Goal: Task Accomplishment & Management: Complete application form

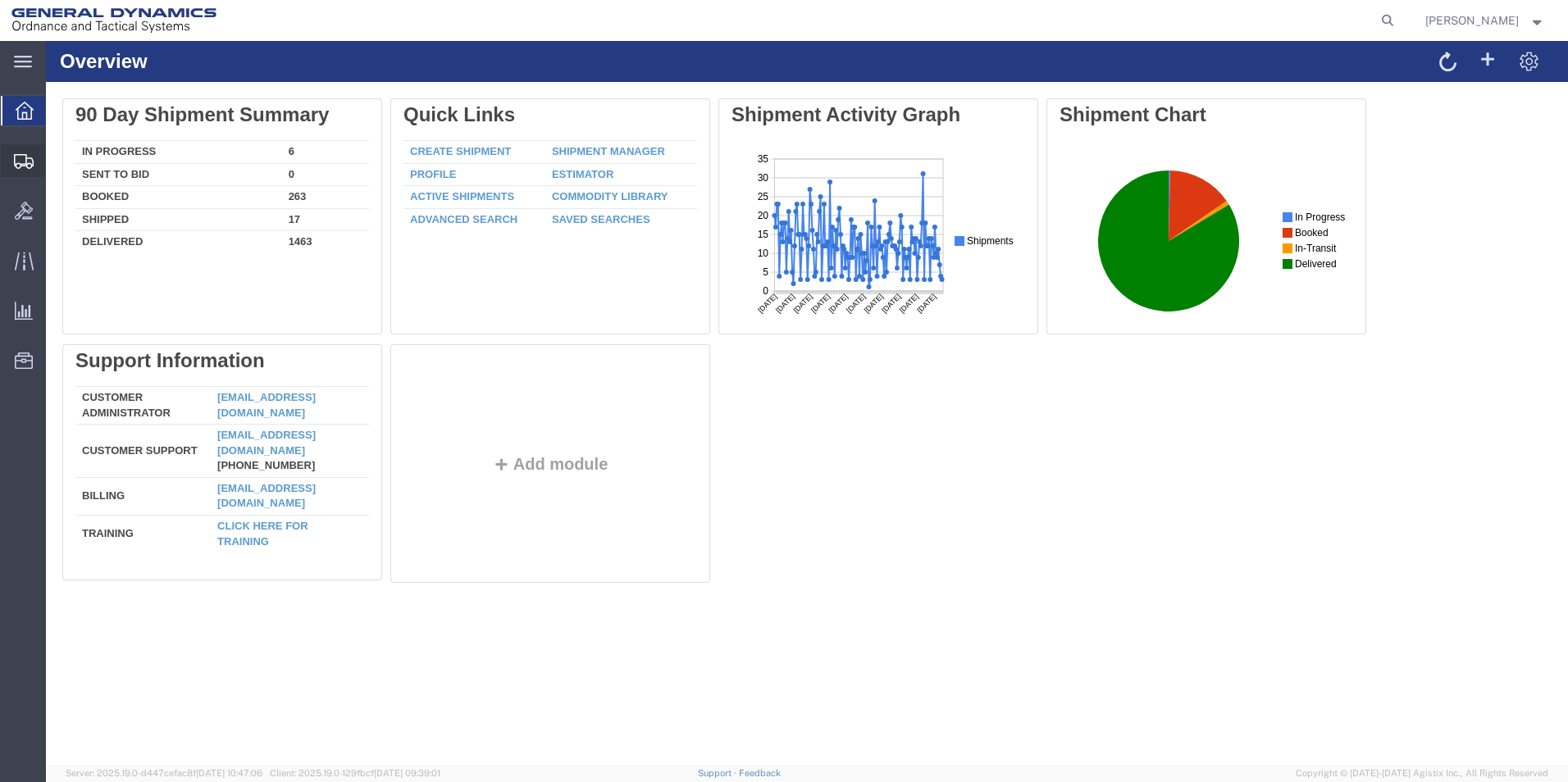
click at [0, 0] on span "Create Shipment" at bounding box center [0, 0] width 0 height 0
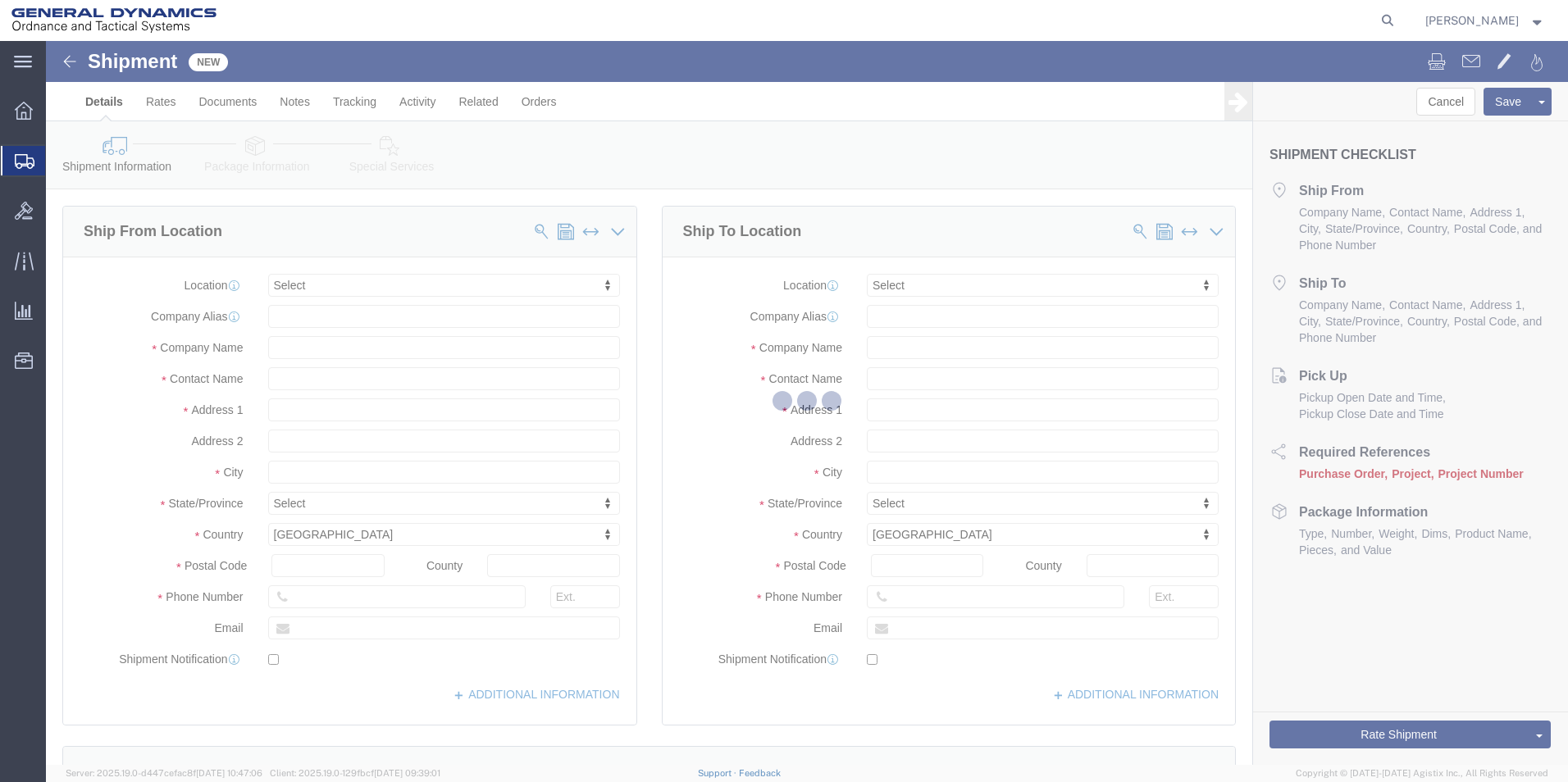
select select
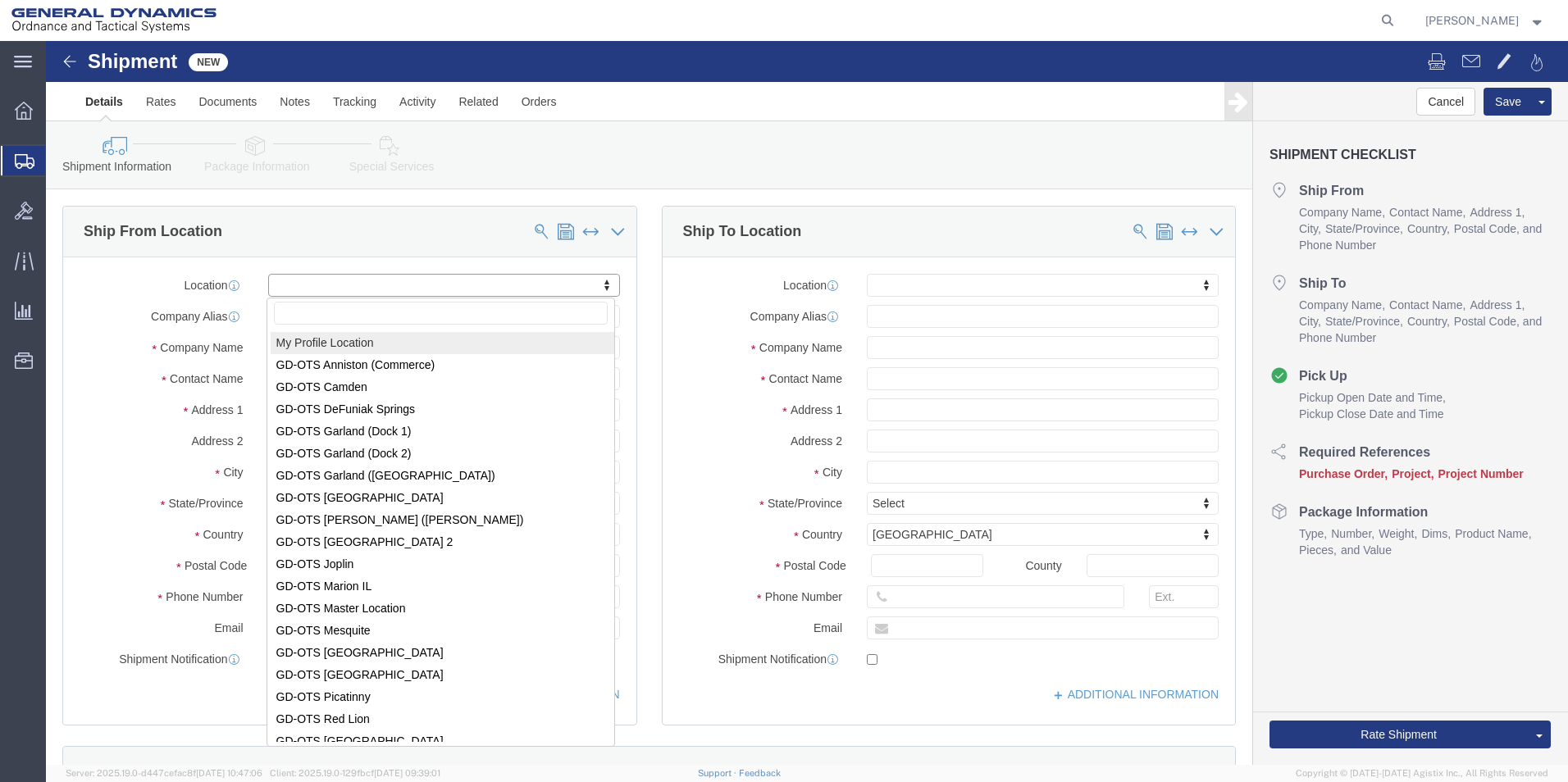
select select "MYPROFILE"
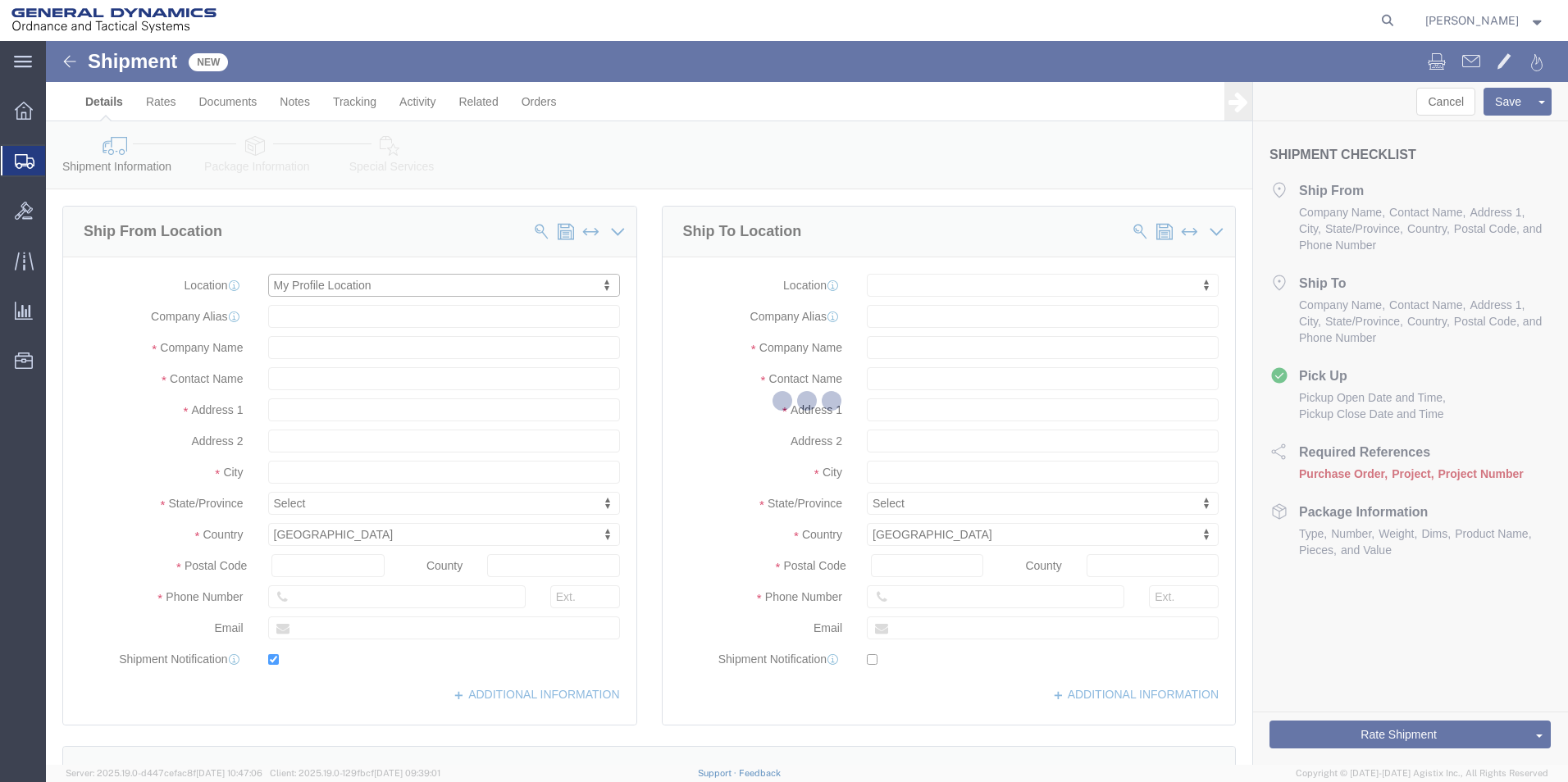
type input "1492 Route 315"
type input "18702"
type input "5709087062"
type input "[EMAIL_ADDRESS][PERSON_NAME][DOMAIN_NAME]"
checkbox input "true"
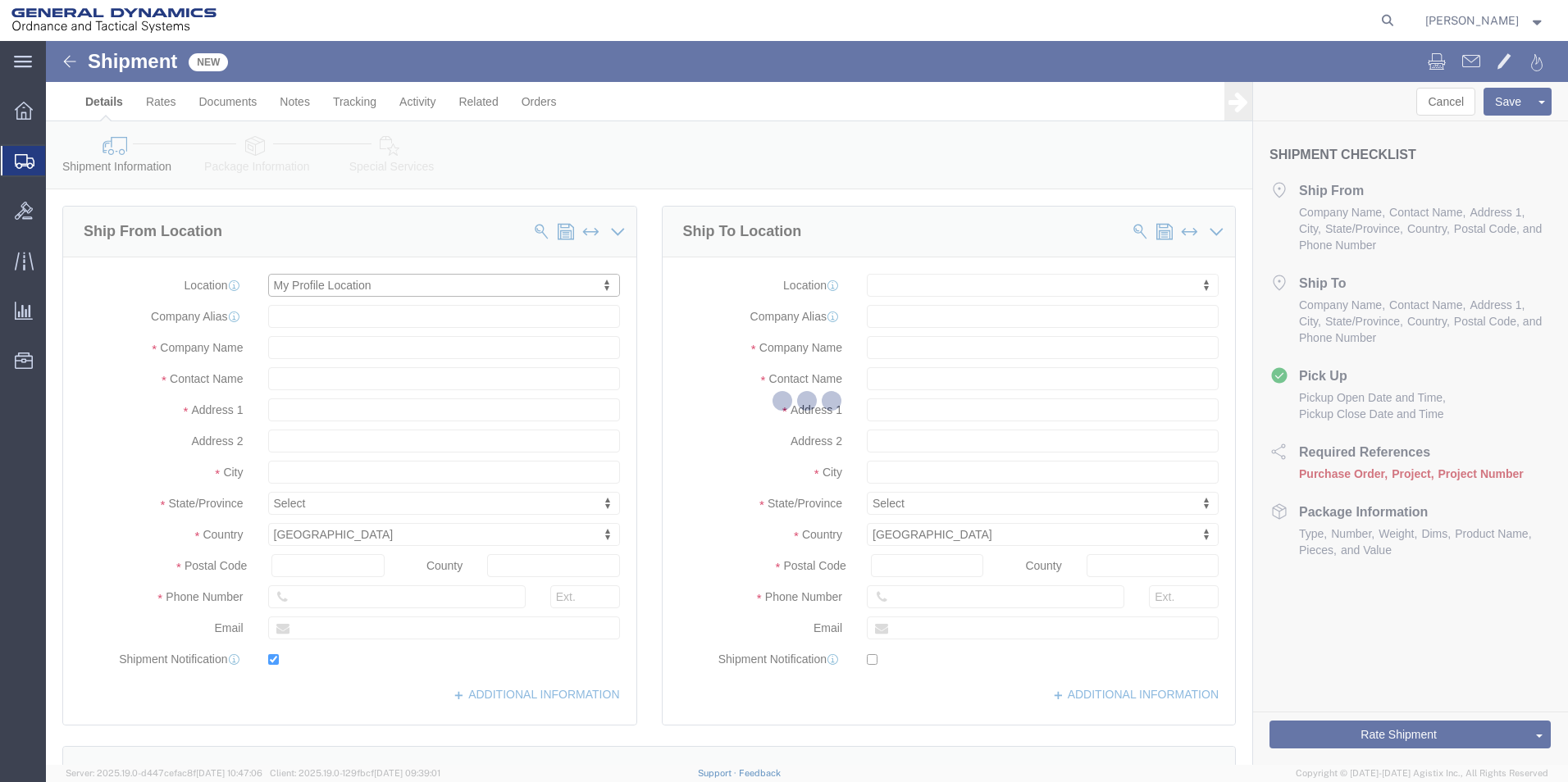
type input "General Dynamics - OTS"
type input "[PERSON_NAME]"
select select "PA"
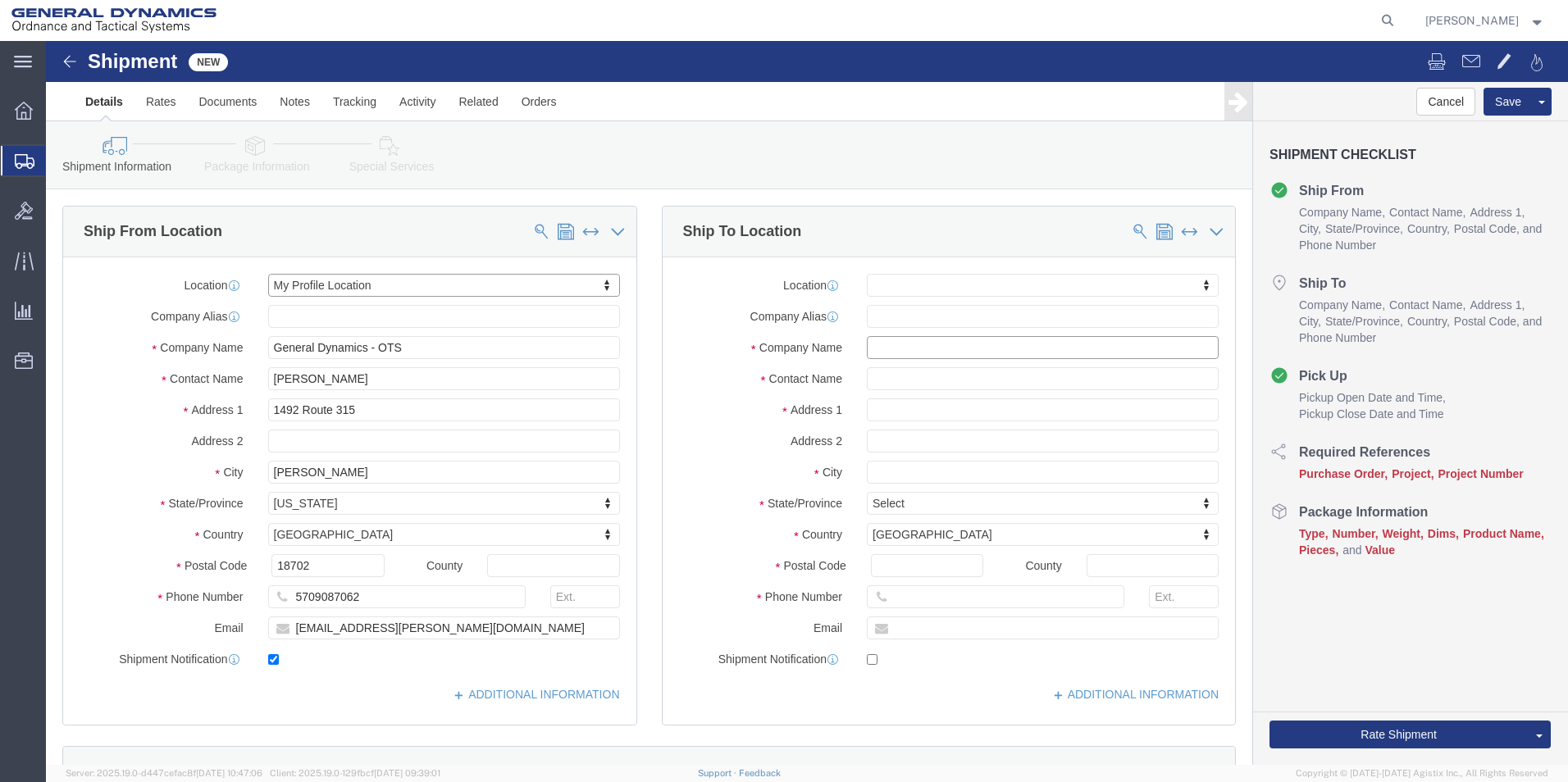
click input "text"
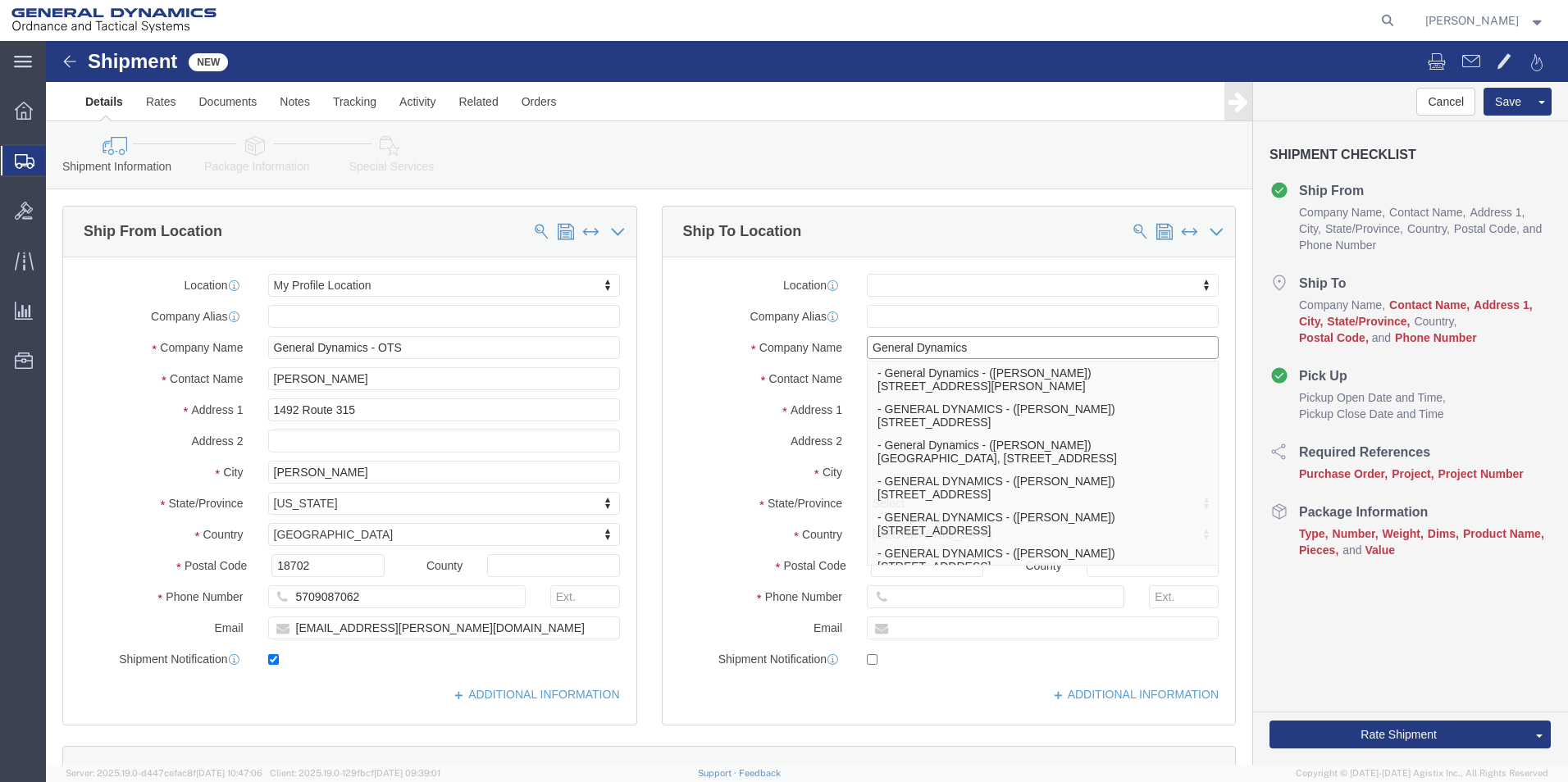
type input "General Dynamics"
click label "Address 2"
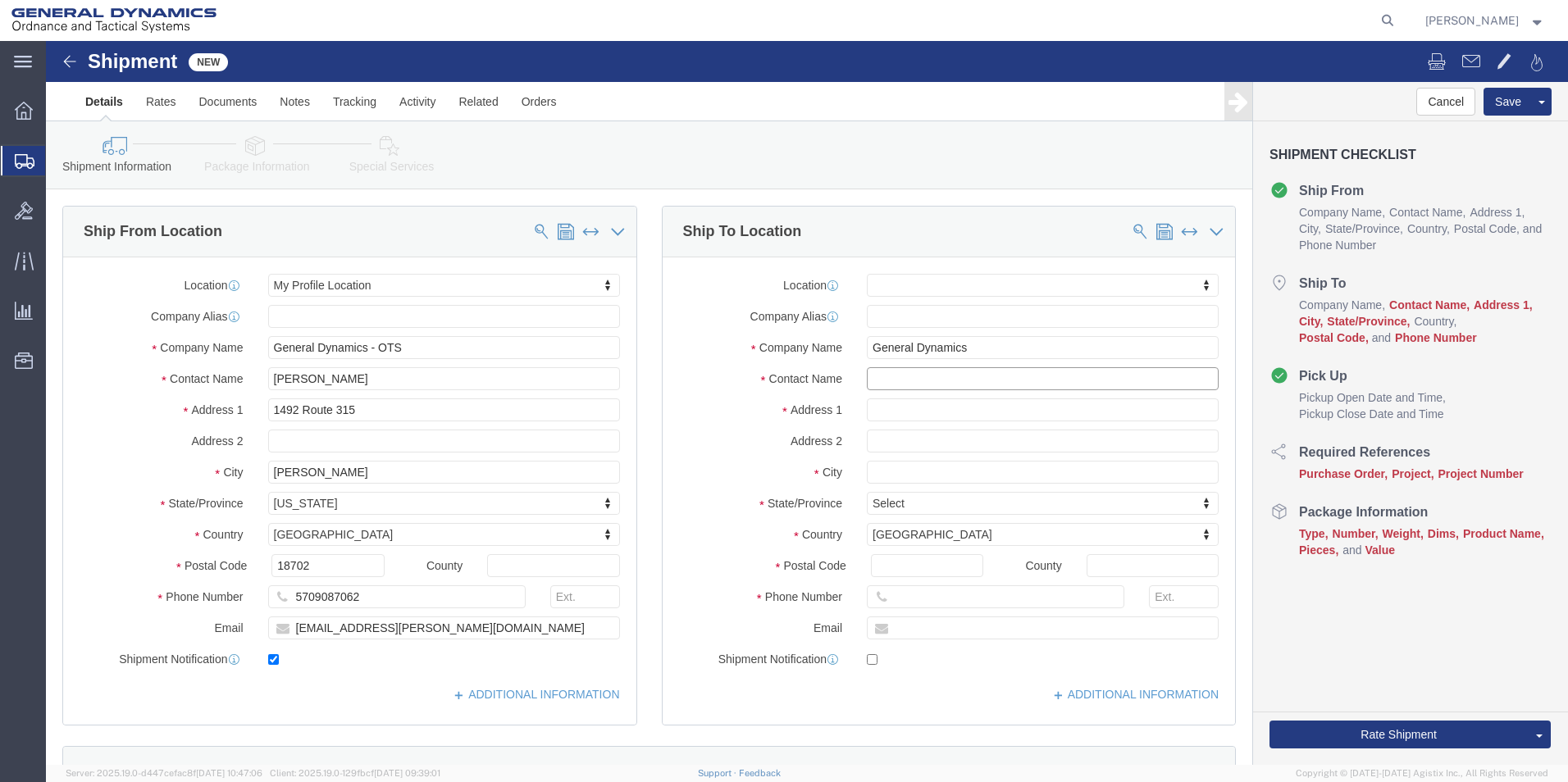
click input "text"
type input "[PERSON_NAME]"
click input "text"
type input "[STREET_ADDRESS][PERSON_NAME]"
select select
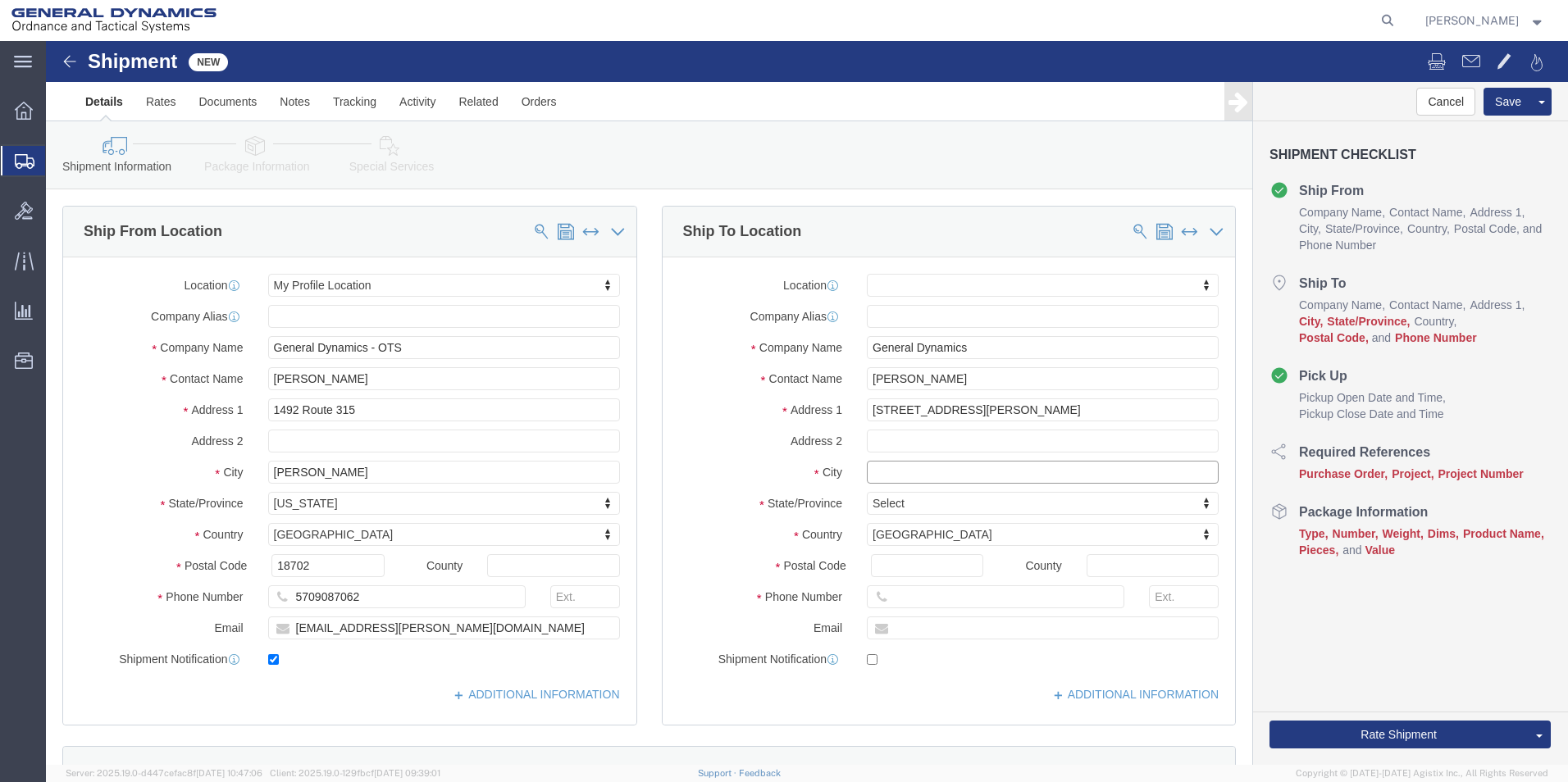
click input "text"
type input "Plains"
click div "Location My Profile Location GD-OTS [GEOGRAPHIC_DATA] (Commerce) GD-OTS [GEOGRA…"
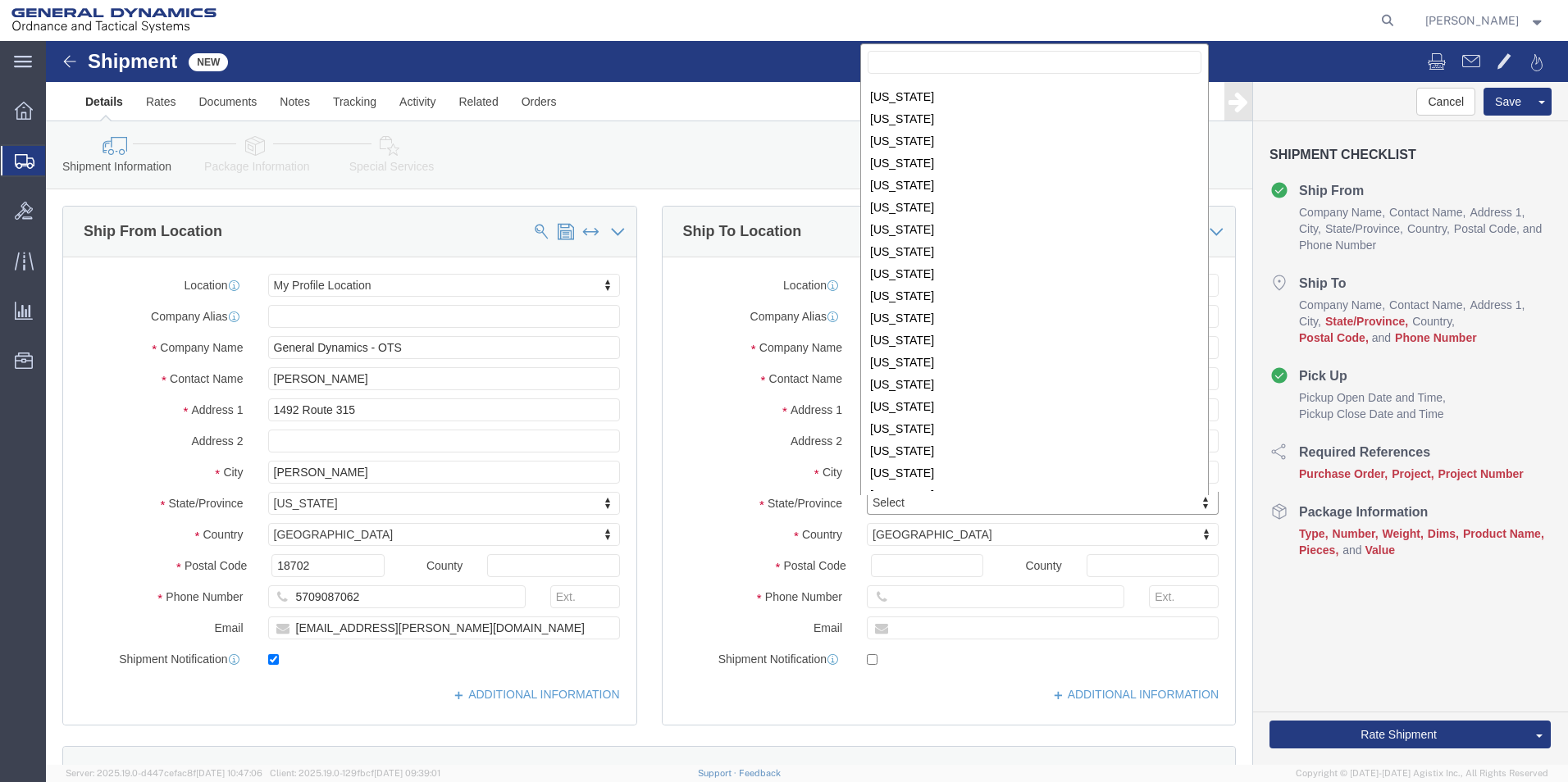
scroll to position [706, 0]
select select
select select "PA"
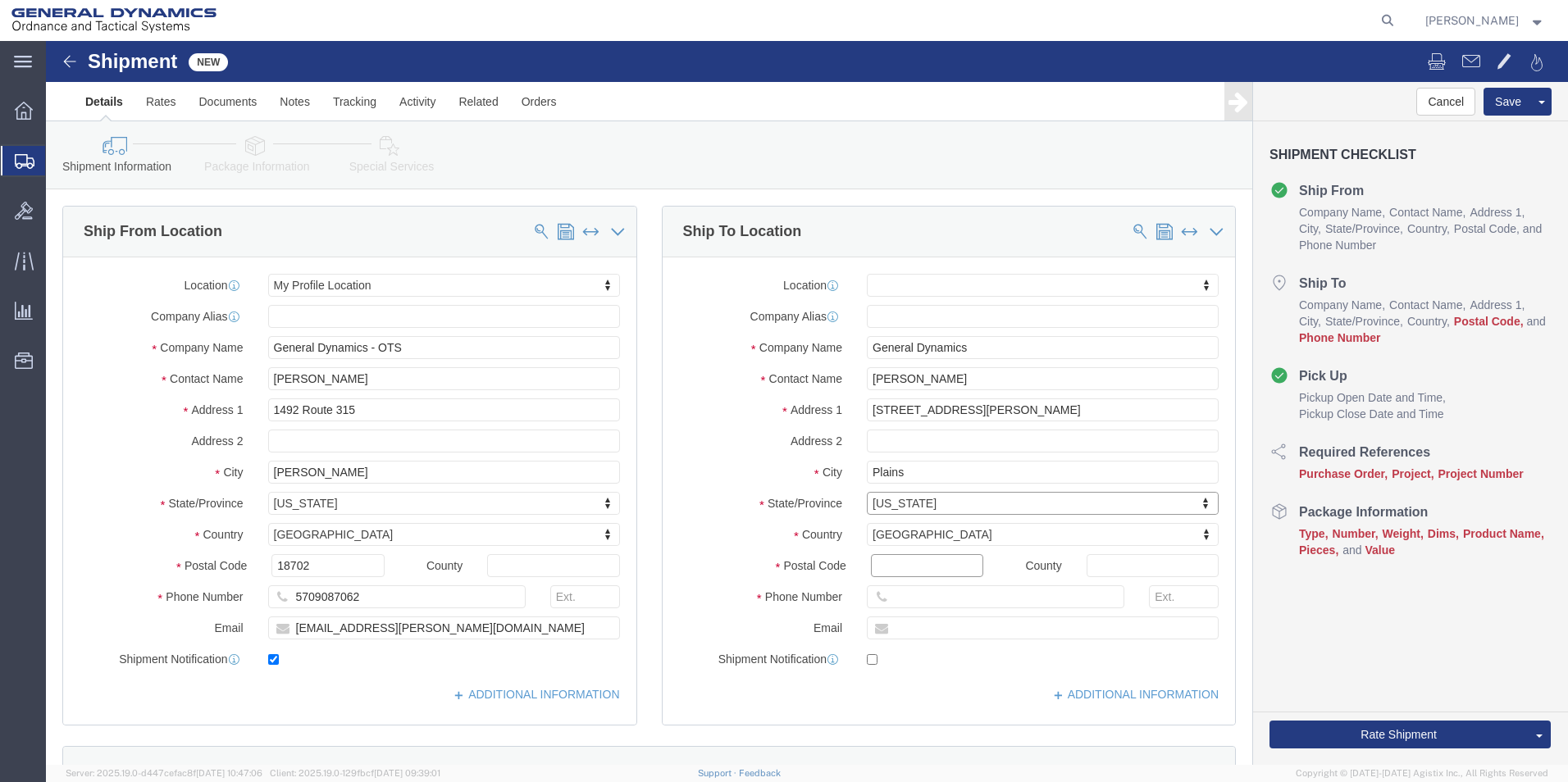
click input "Postal Code"
type input "18705"
select select
click input "text"
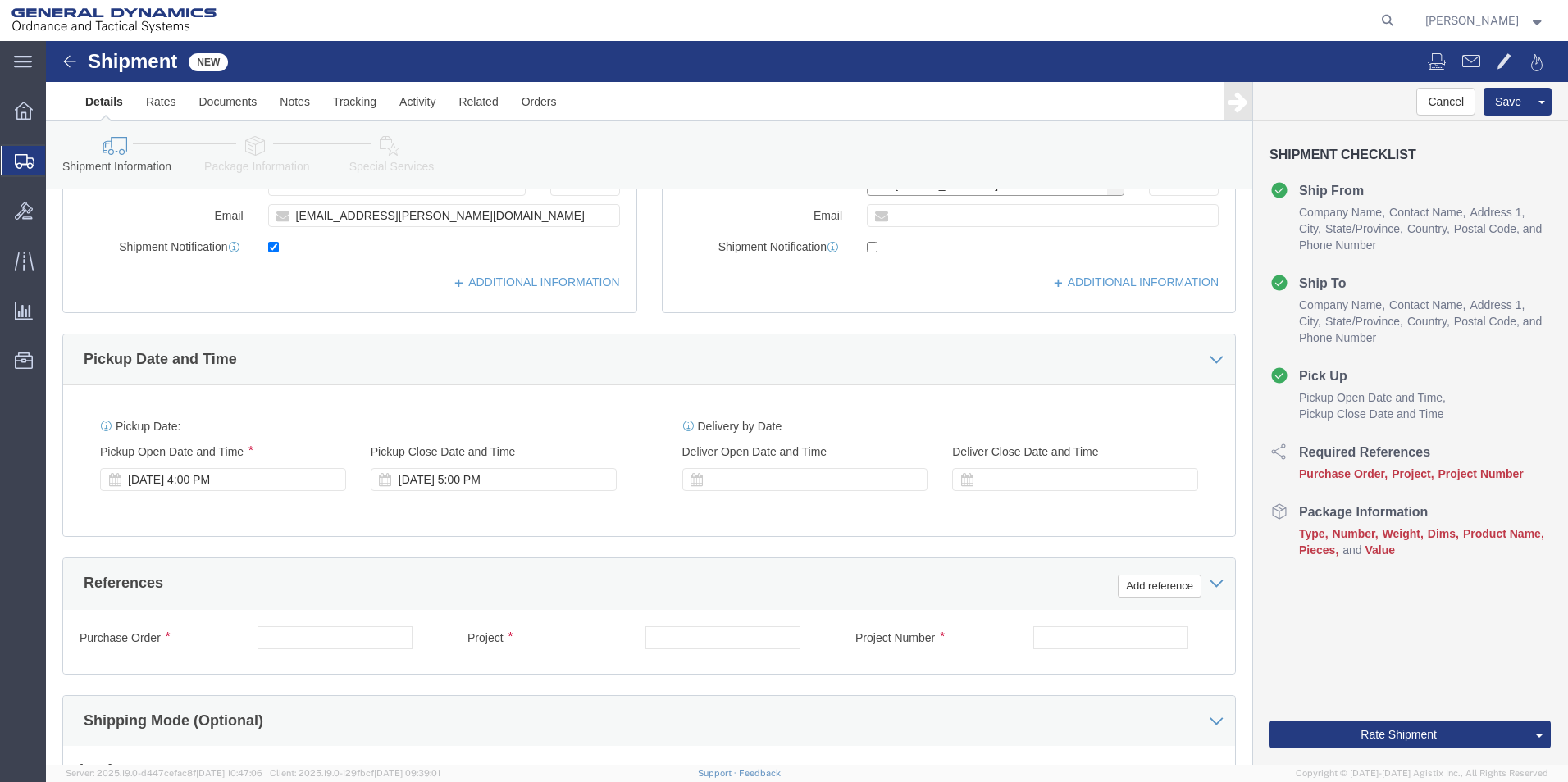
scroll to position [414, 0]
type input "[PHONE_NUMBER]"
click div "[DATE] 4:00 PM"
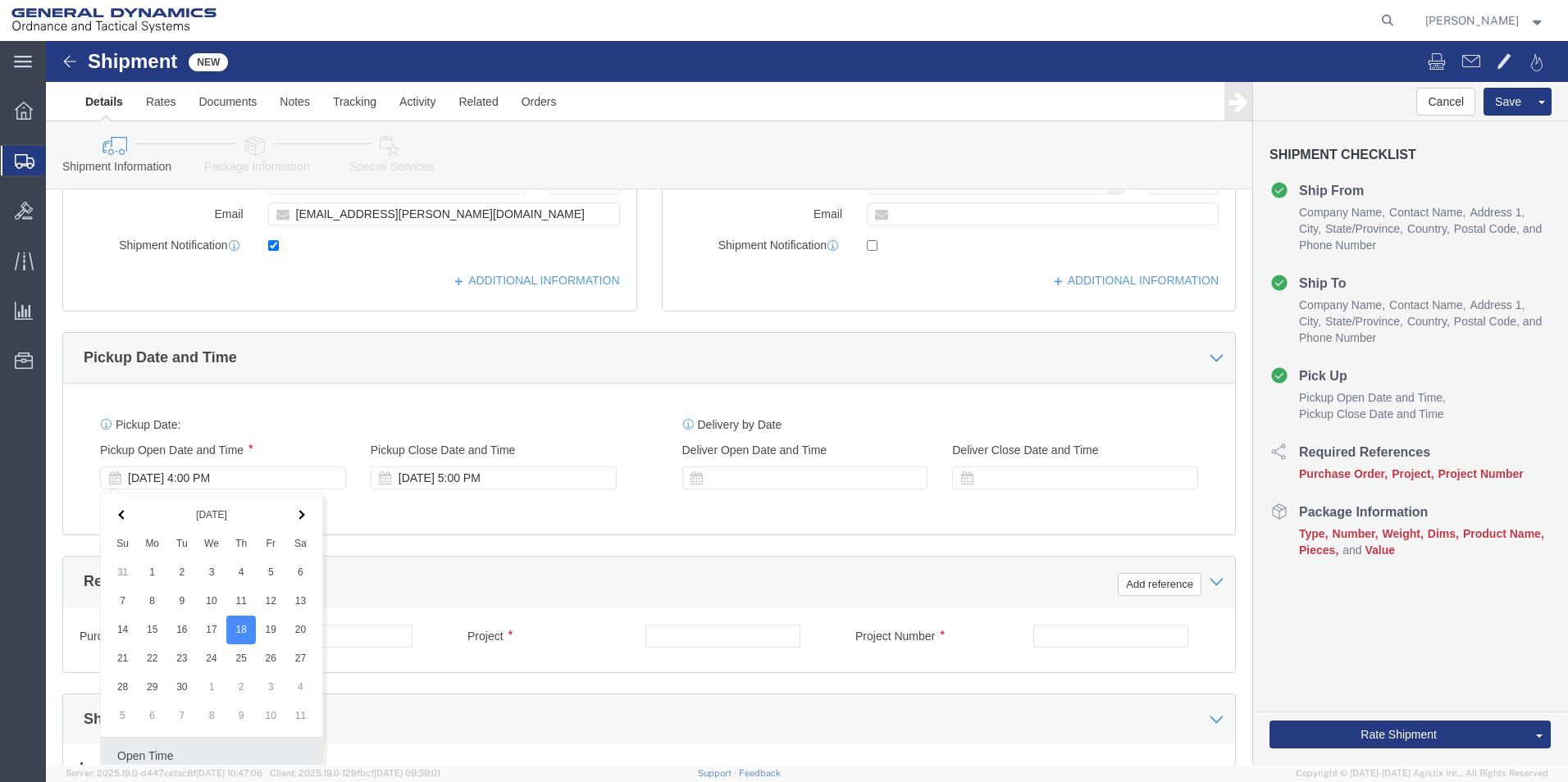
scroll to position [683, 0]
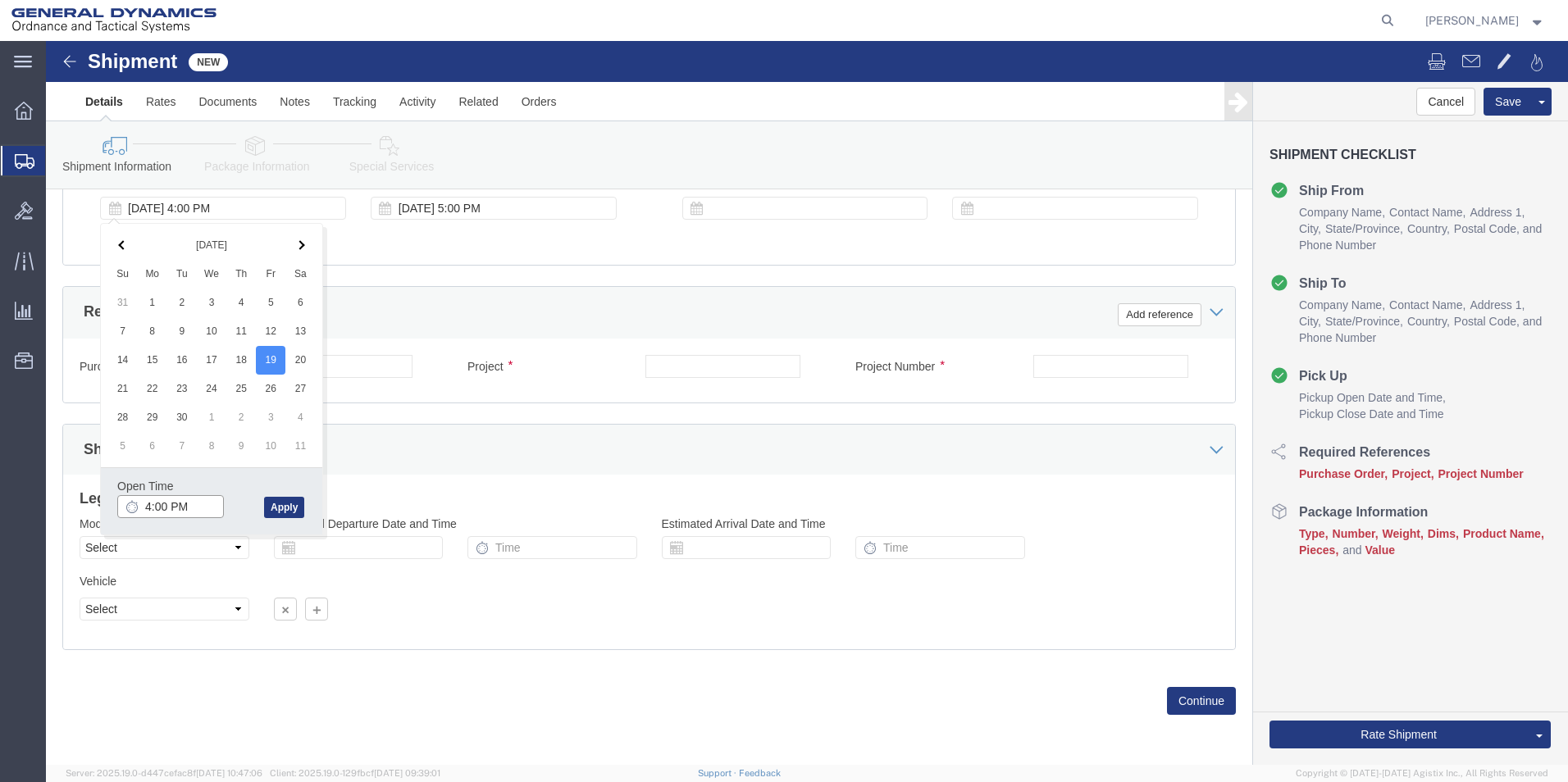
click input "4:00 PM"
type input "9:00 AM"
click button "Apply"
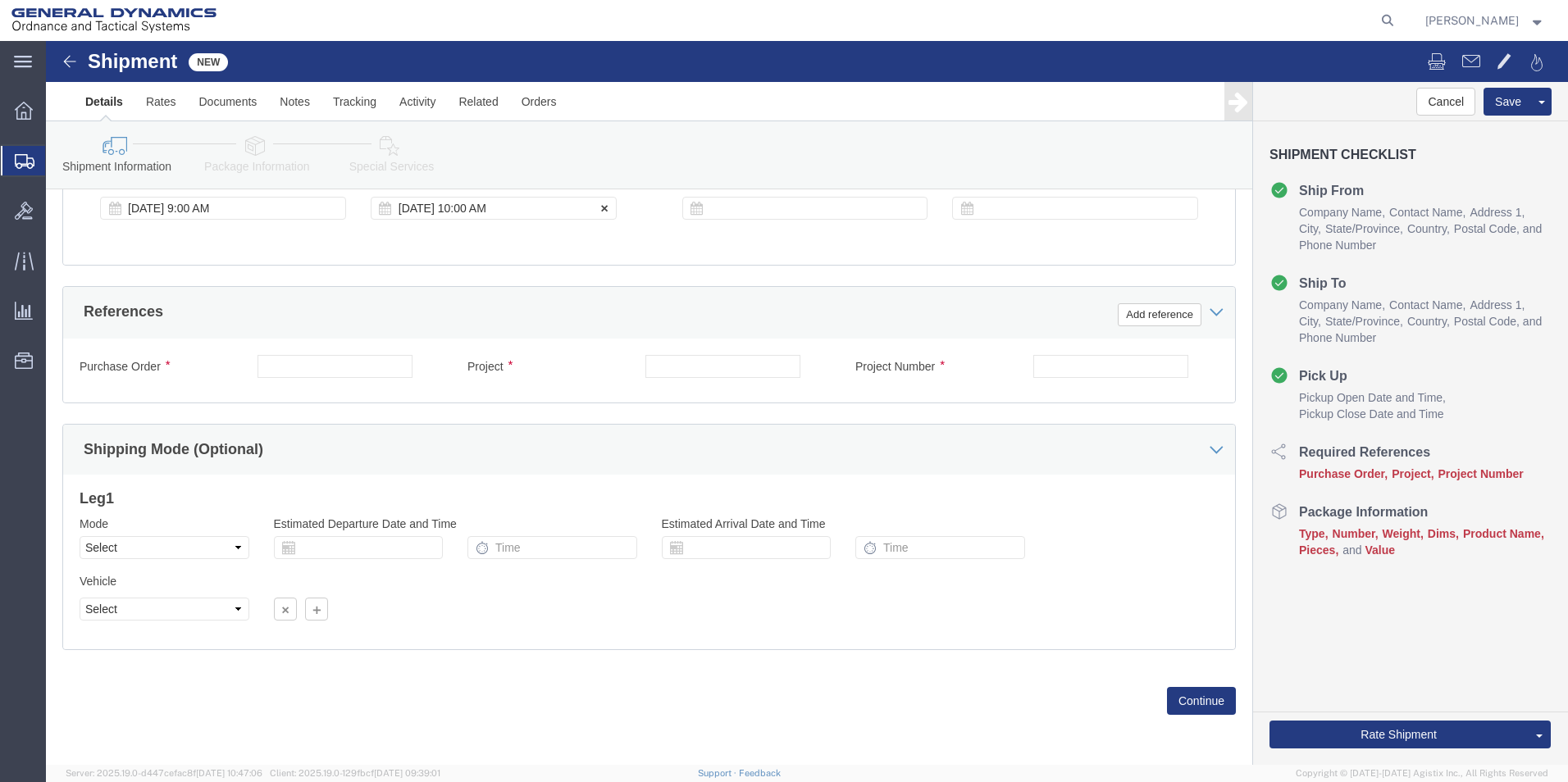
click div "[DATE] 10:00 AM"
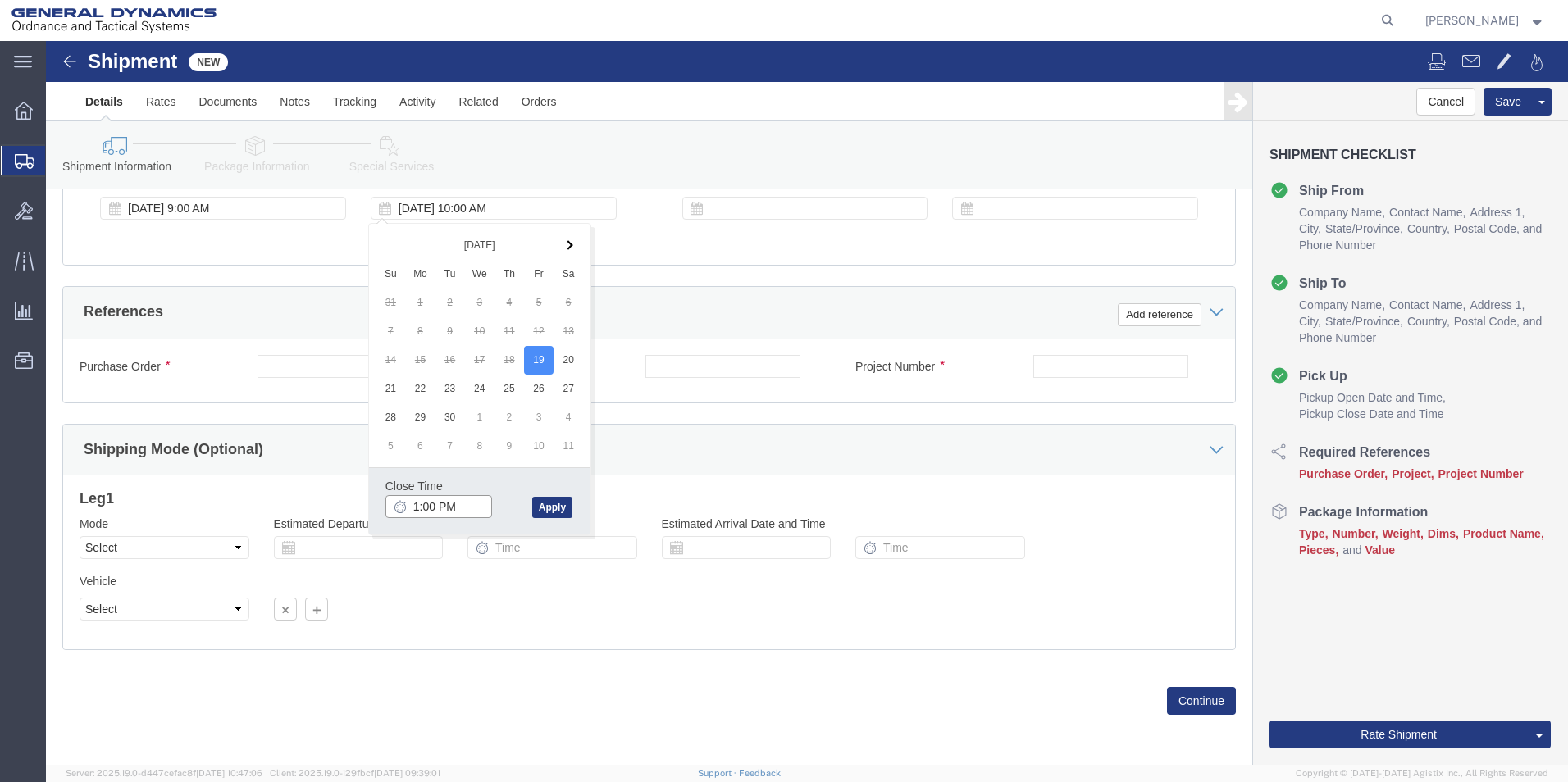
type input "2:00 PM"
click button "Apply"
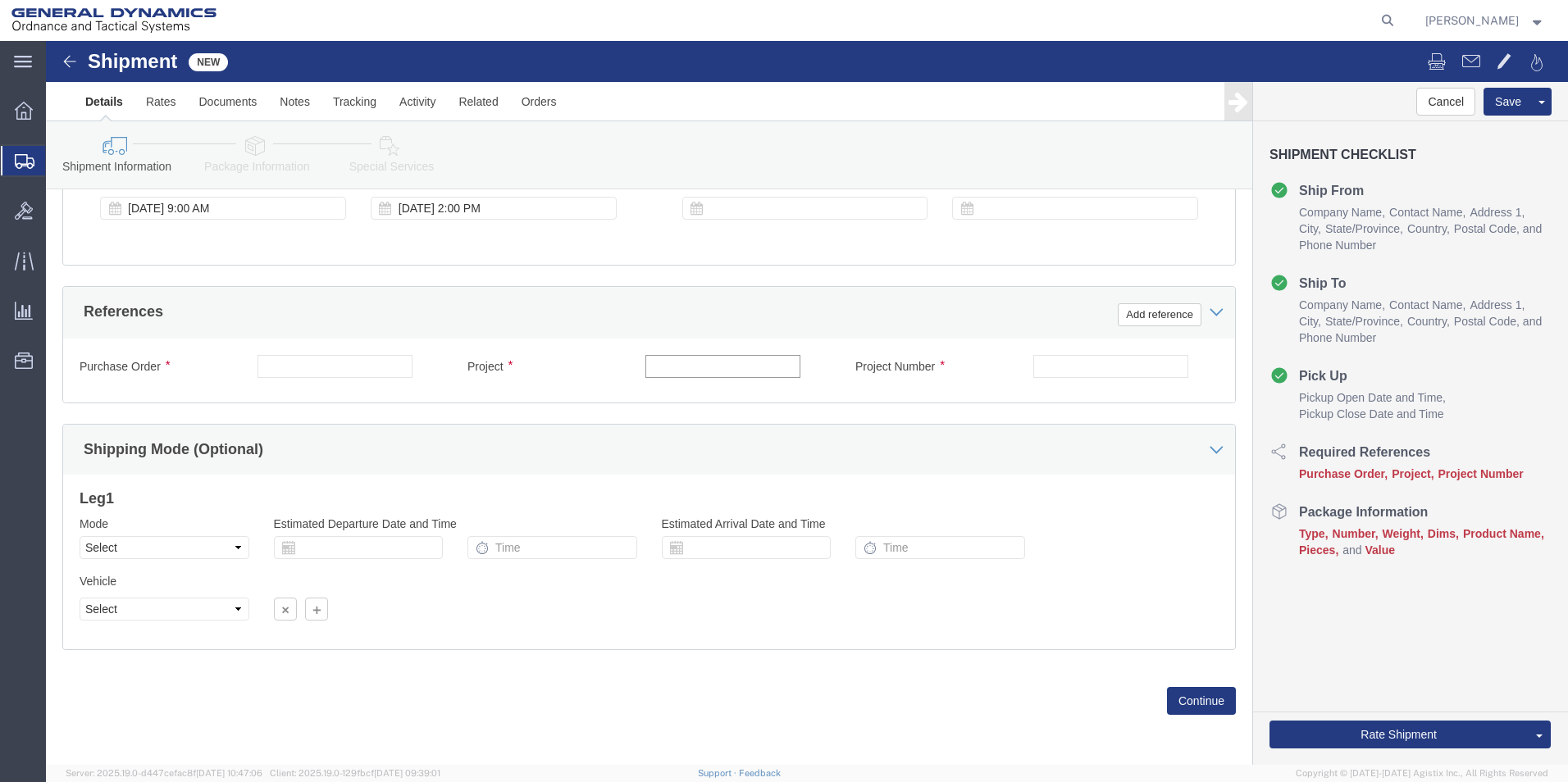
click input "text"
type input "Letter"
click input "text"
type input "N/A"
click input "text"
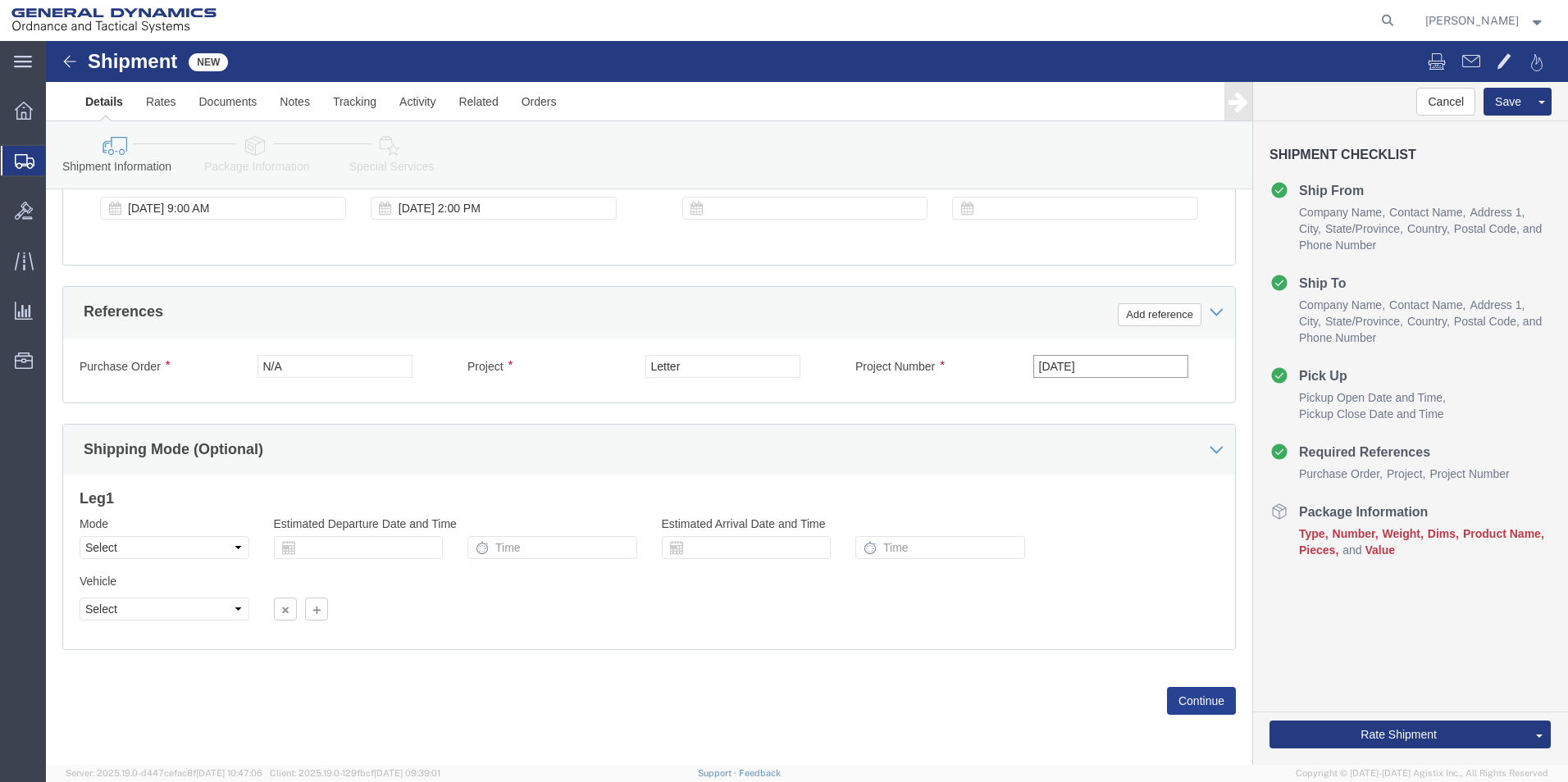
type input "[DATE]"
click button "Continue"
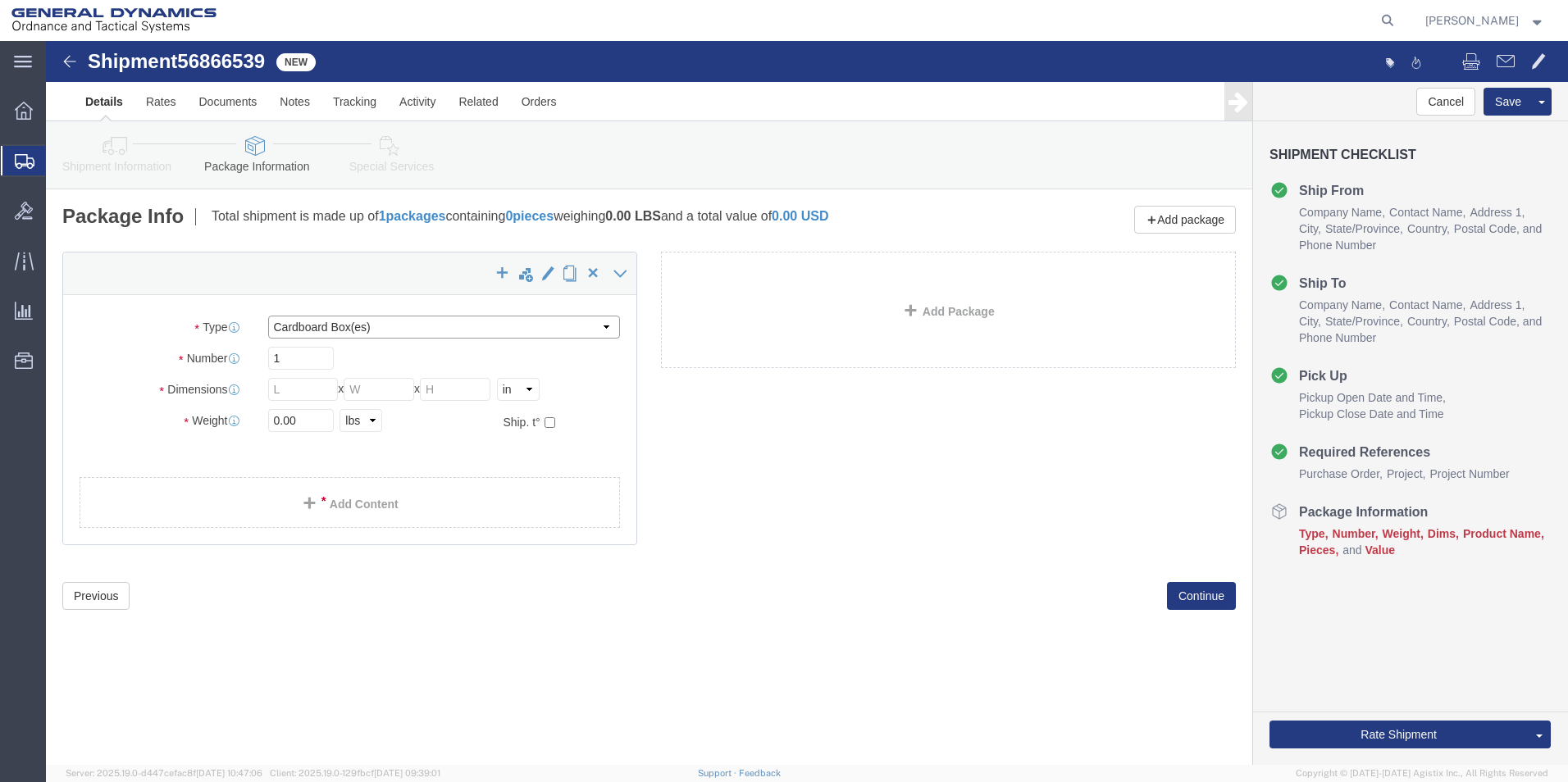
click select "Select Bale(s) Basket(s) Bolt(s) Bottle(s) Buckets Bulk Bundle(s) Can(s) Cardbo…"
select select "ENV"
click select "Select Bale(s) Basket(s) Bolt(s) Bottle(s) Buckets Bulk Bundle(s) Can(s) Cardbo…"
type input "9.50"
type input "12.50"
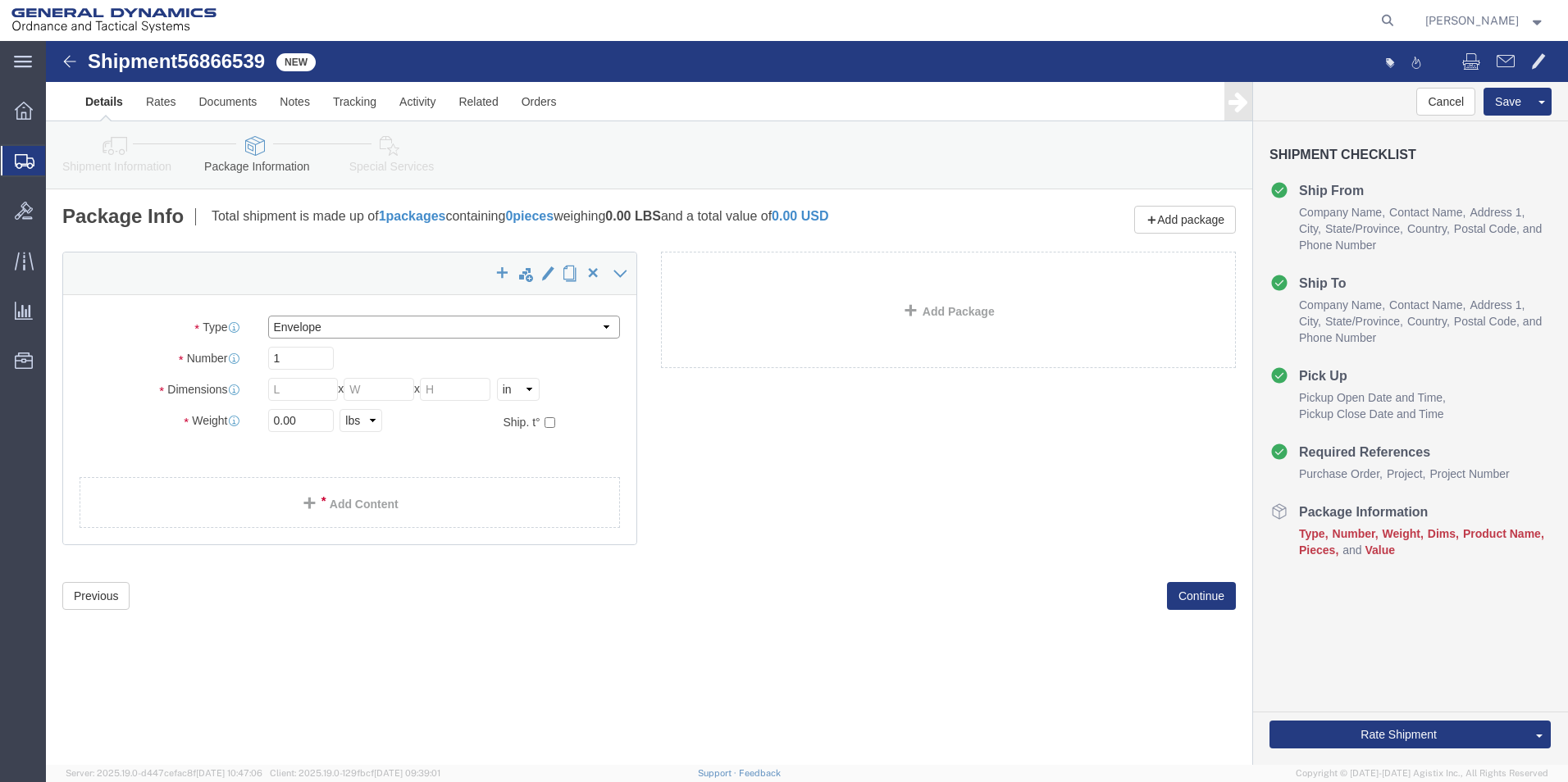
type input "0.25"
type input "1"
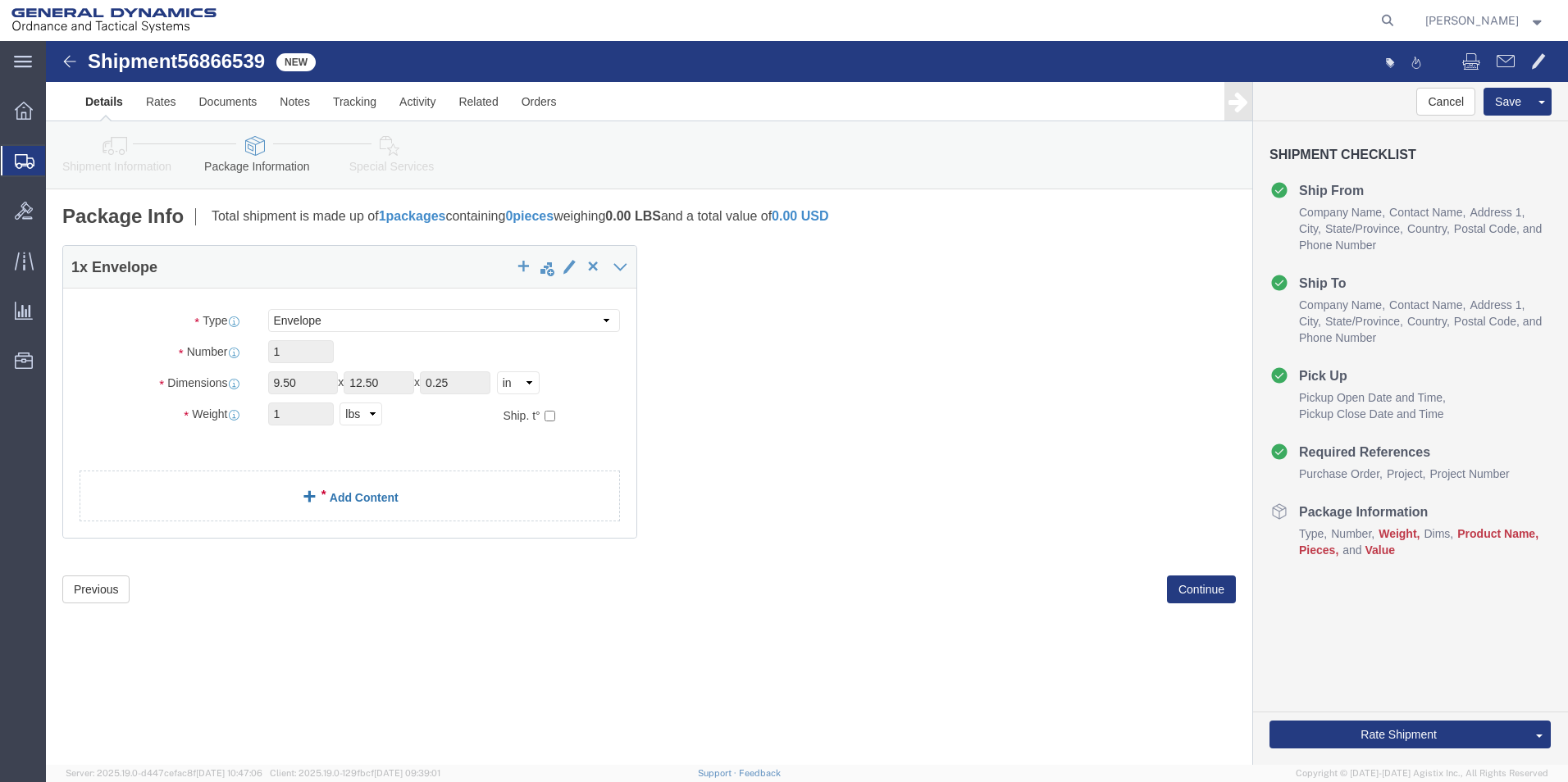
click link "Add Content"
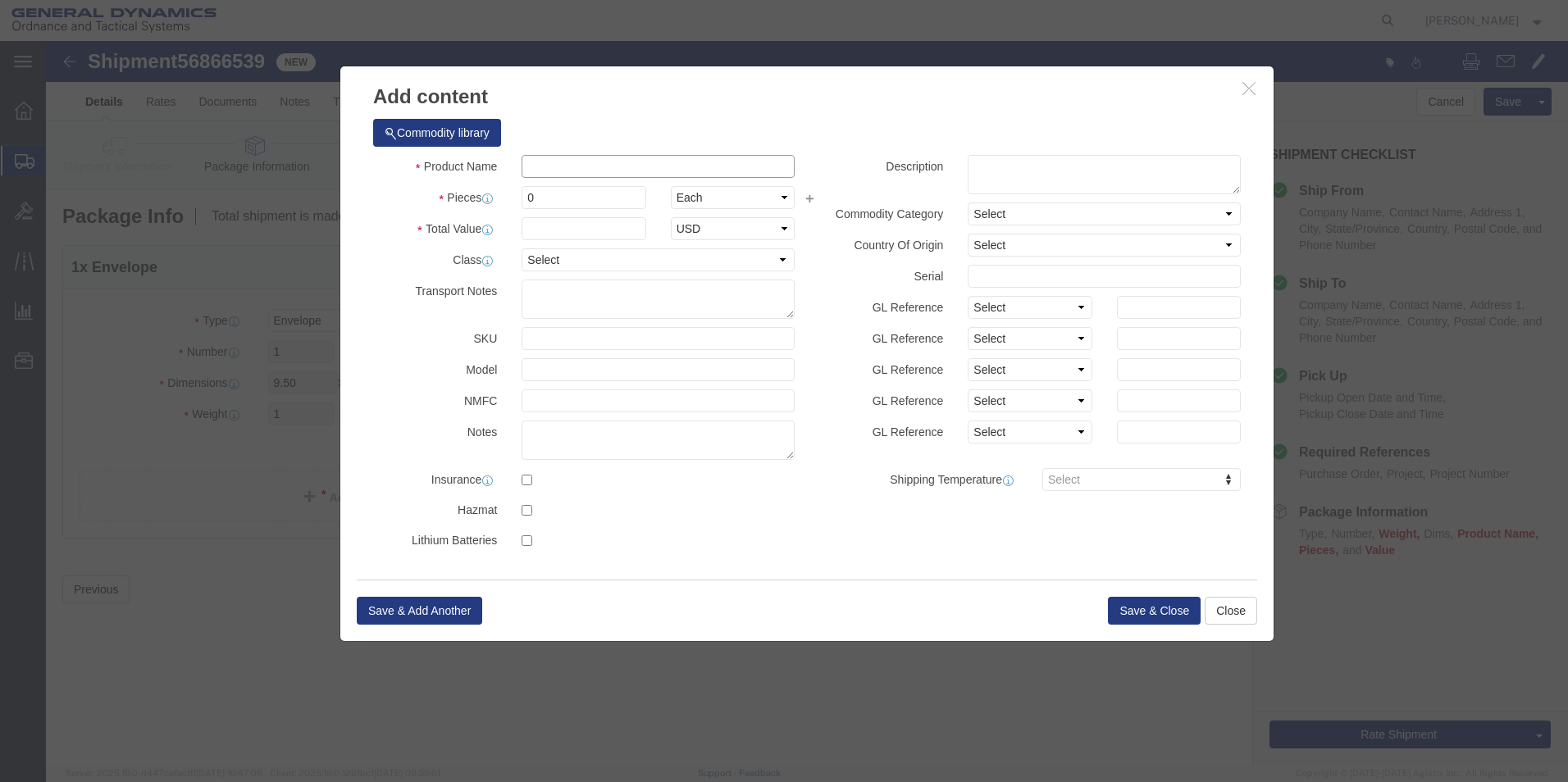
click input "text"
type input "documents"
drag, startPoint x: 510, startPoint y: 157, endPoint x: 441, endPoint y: 176, distance: 71.6
click div "Product Name documents Pieces 0 Select Bag Barrels 100Board Feet Bottle Box Bli…"
type input "1"
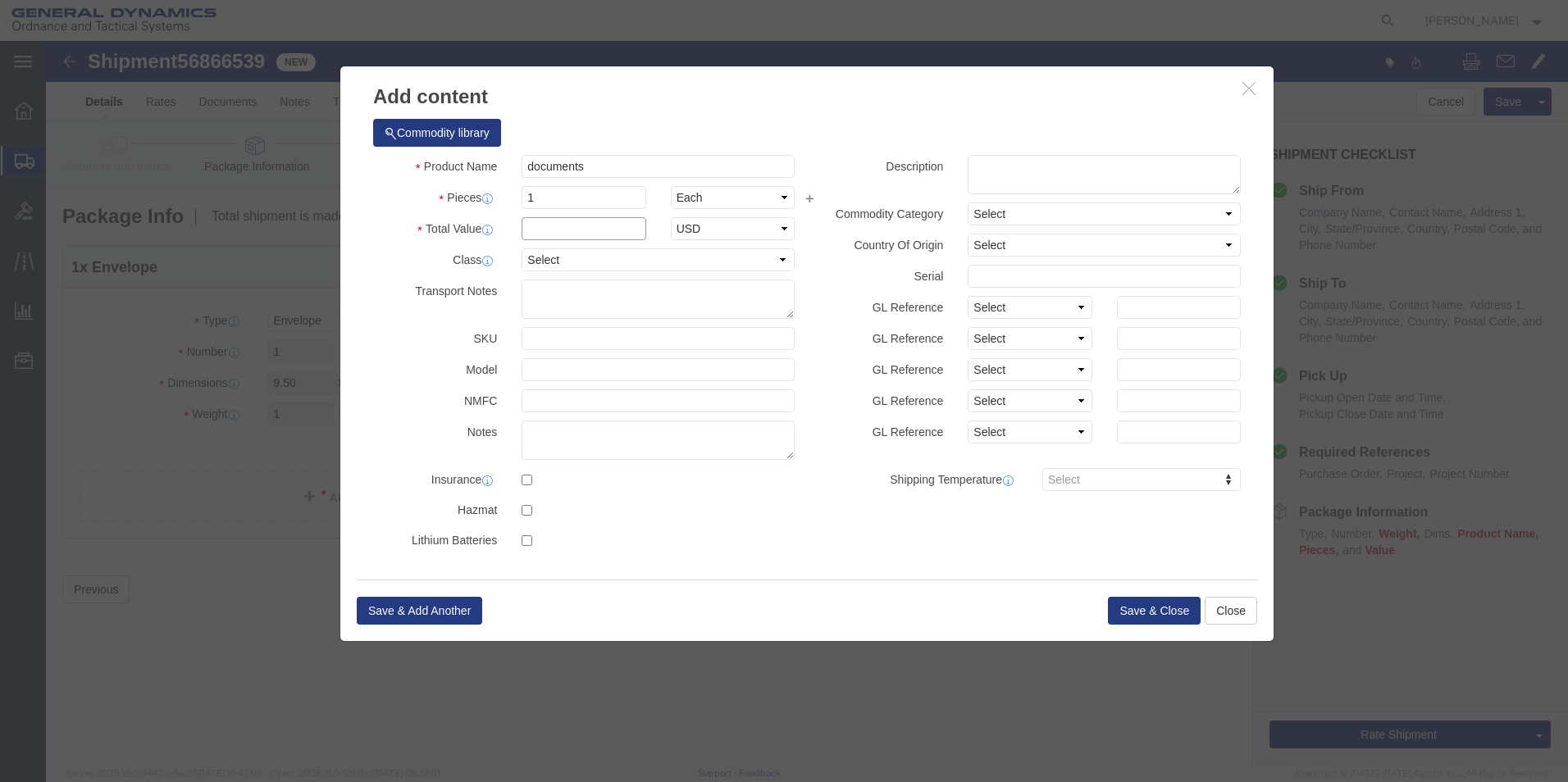
click input "text"
type input "25.00"
click select "Select 50 55 60 65 70 85 92.5 100 125 175 250 300 400"
select select "50"
click select "Select 50 55 60 65 70 85 92.5 100 125 175 250 300 400"
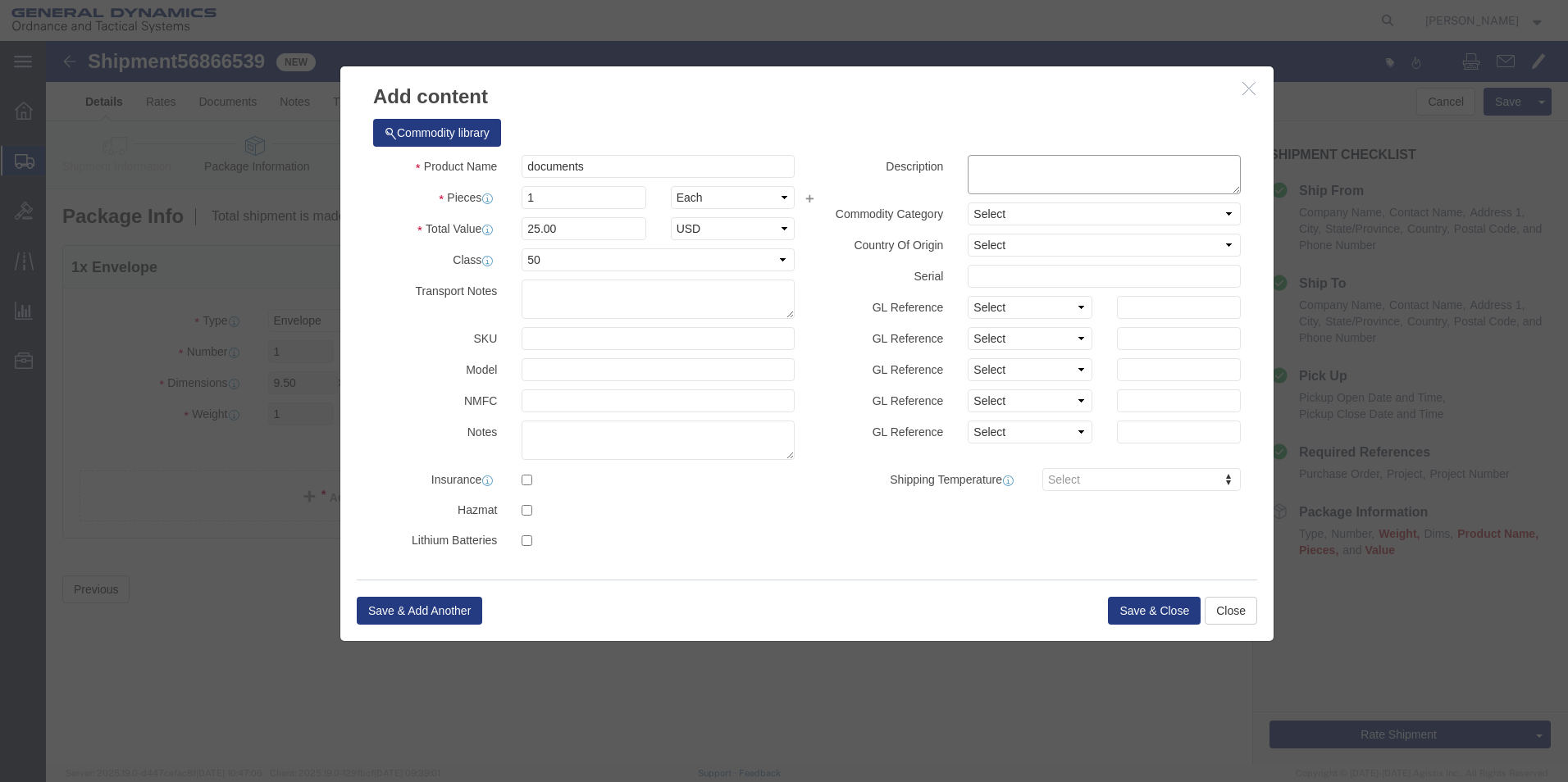
click textarea
type textarea "documents"
click button "Save & Close"
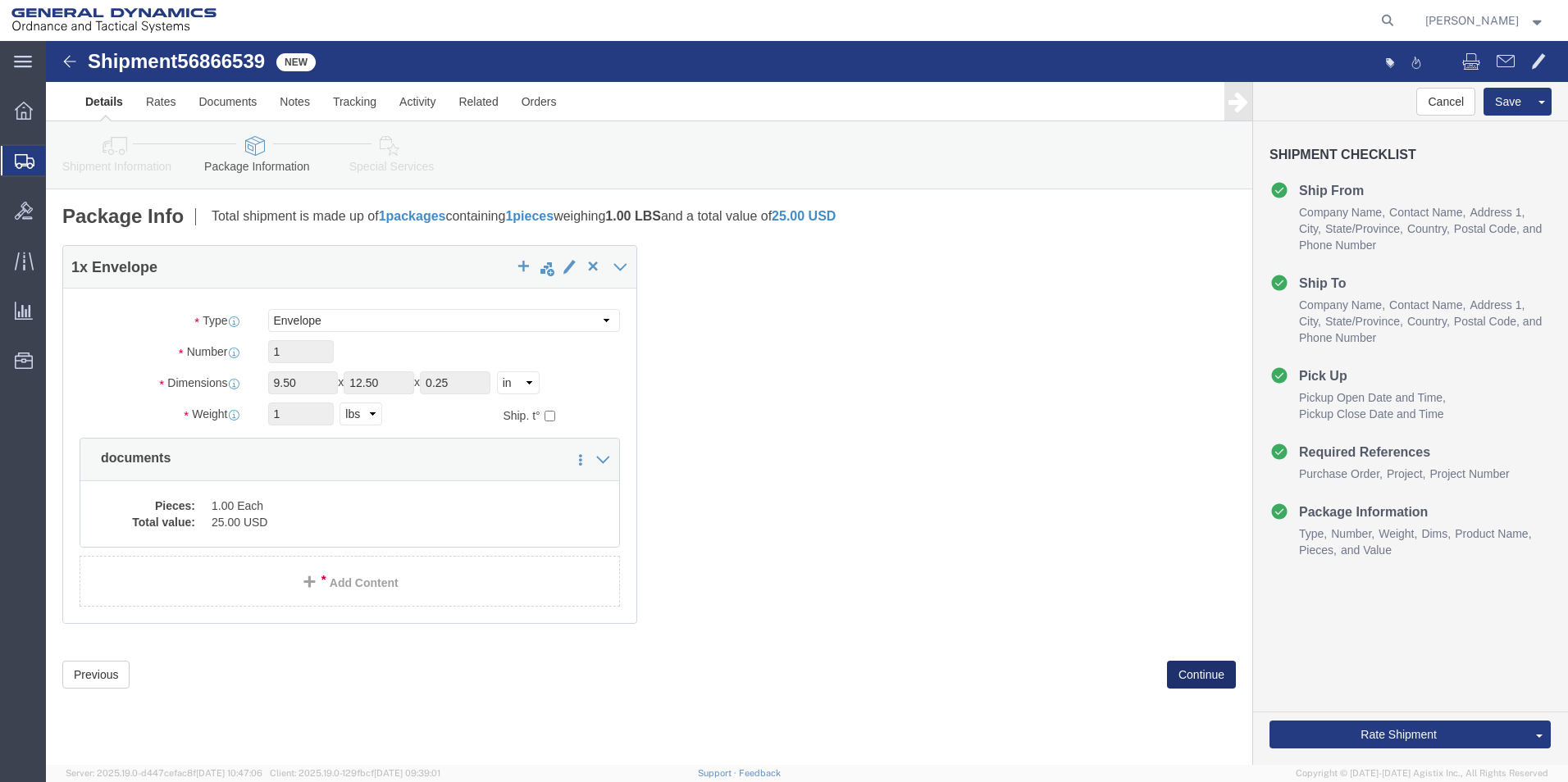
click button "Continue"
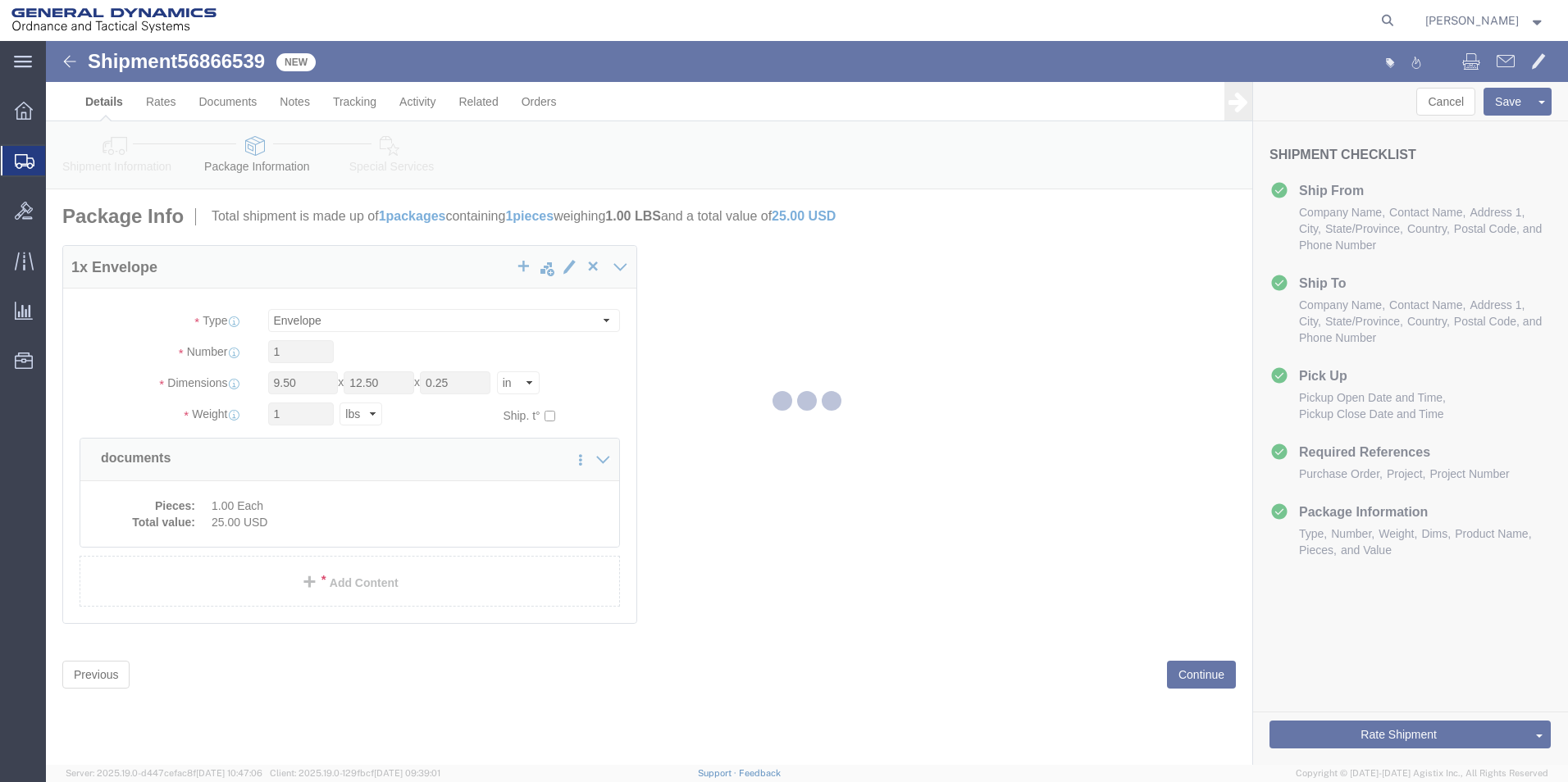
select select
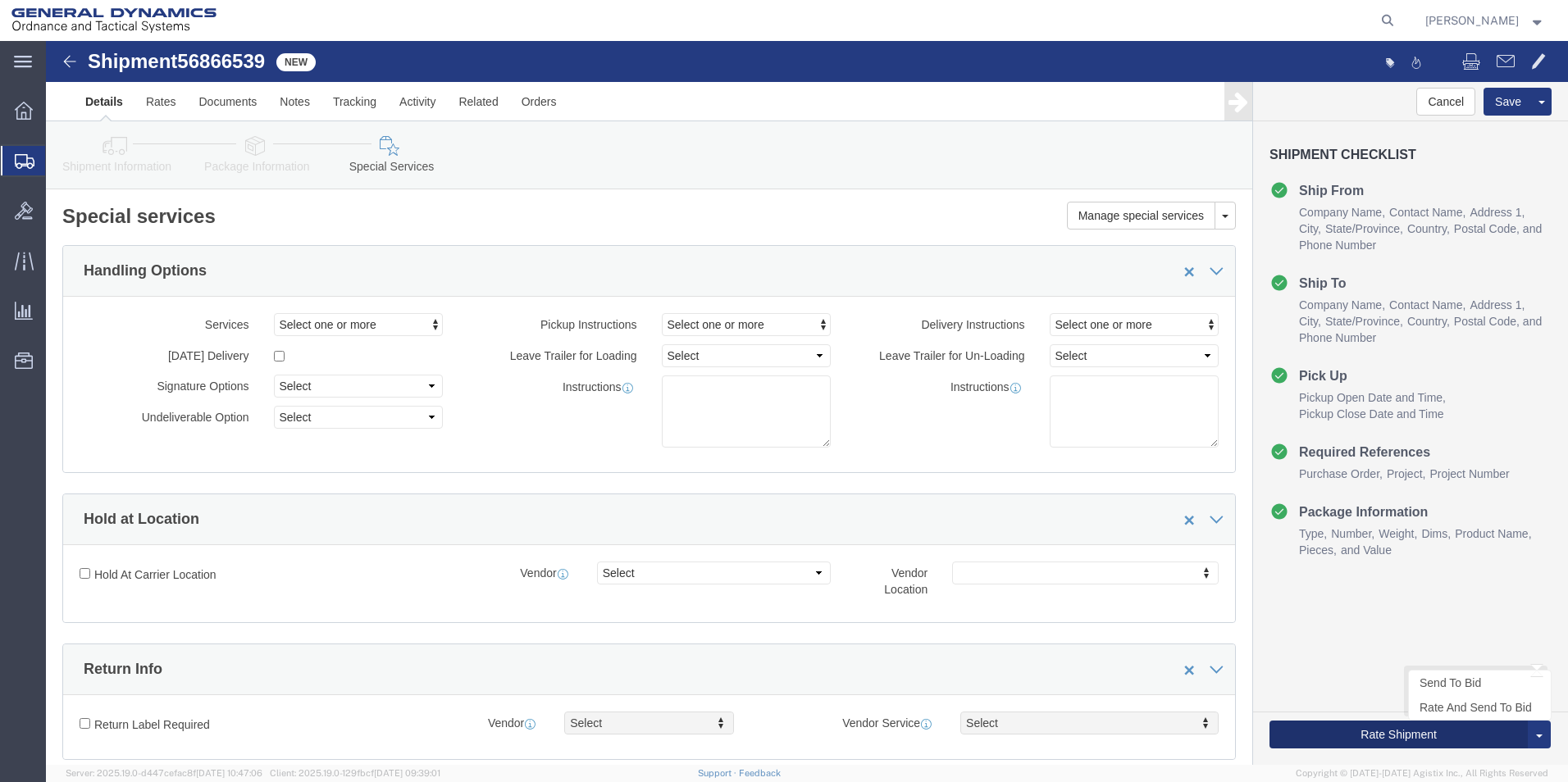
click button "Rate Shipment"
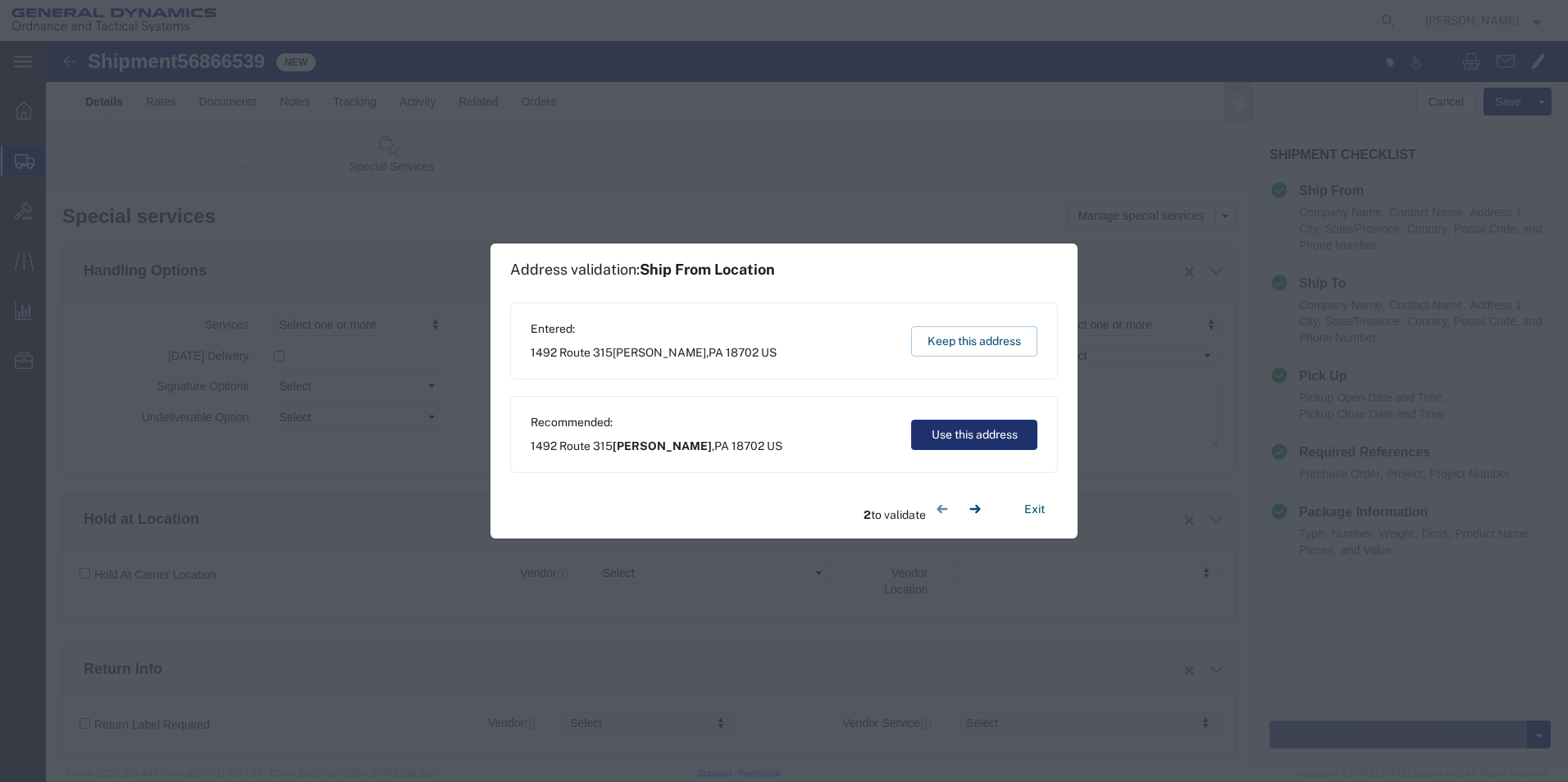
click at [999, 438] on button "Use this address" at bounding box center [974, 434] width 126 height 30
click at [957, 433] on button "Use this address" at bounding box center [974, 434] width 126 height 30
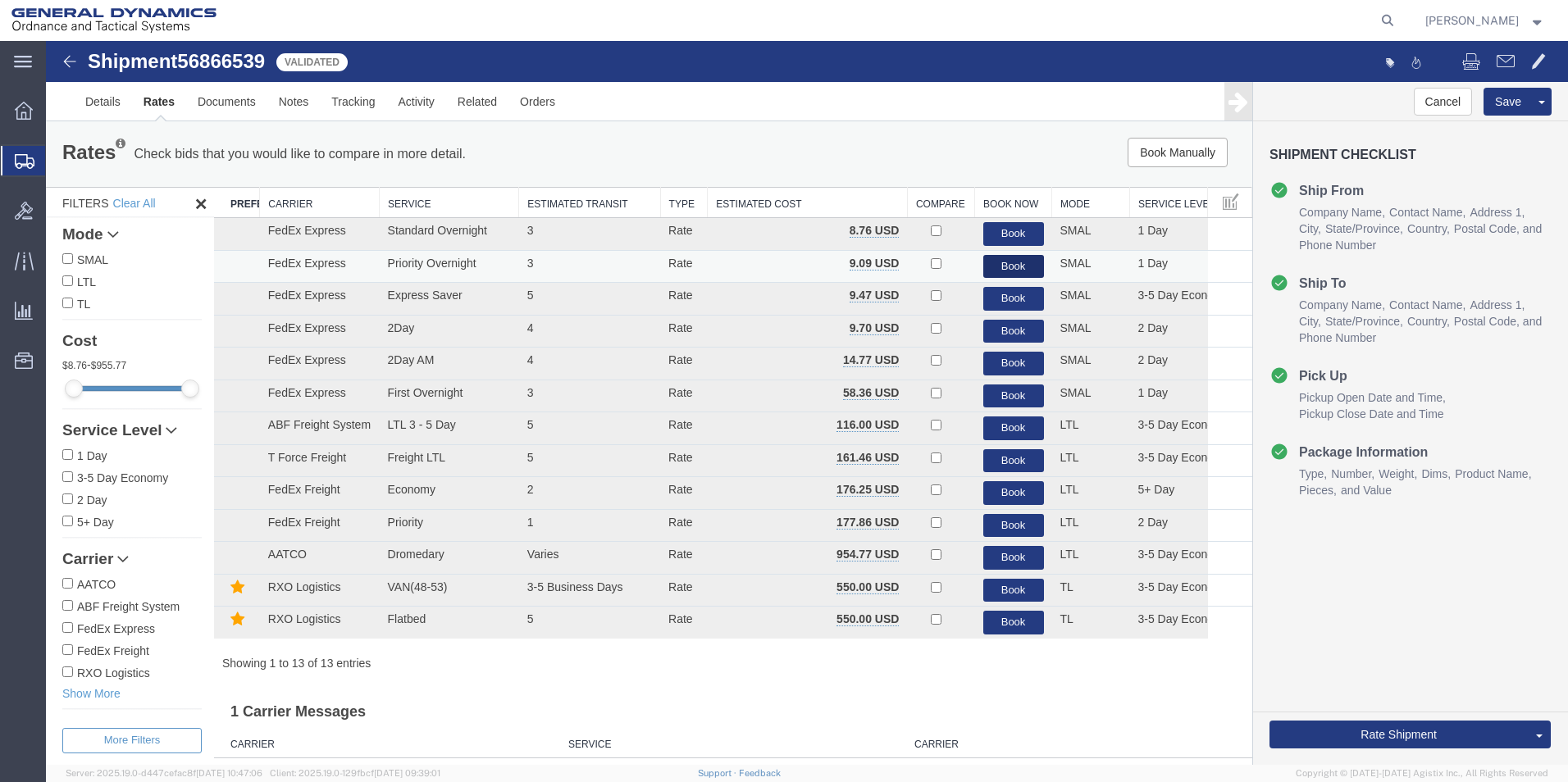
click at [986, 266] on button "Book" at bounding box center [1013, 266] width 60 height 24
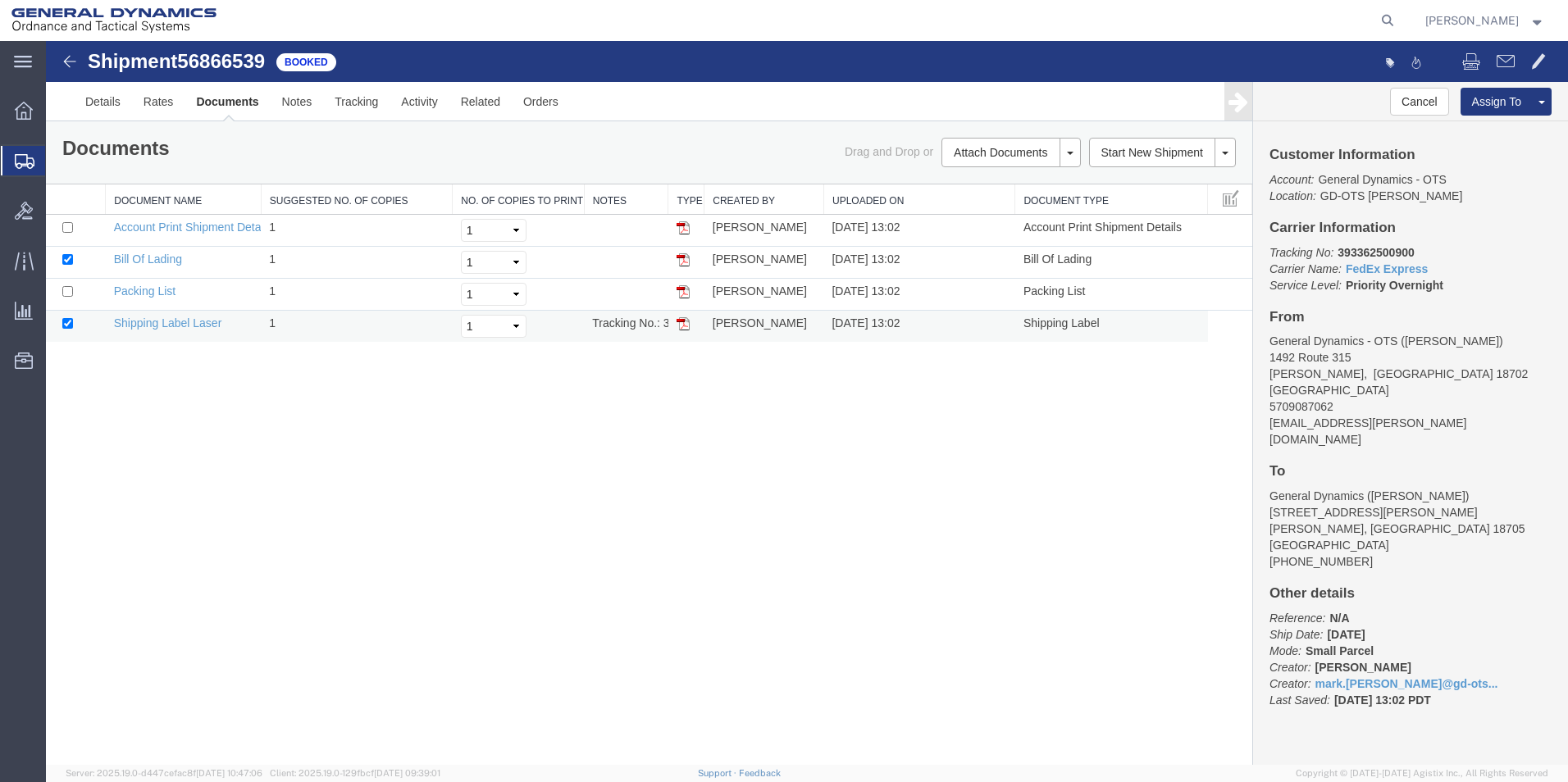
click at [683, 326] on img at bounding box center [683, 324] width 13 height 13
click at [99, 106] on link "Details" at bounding box center [103, 101] width 58 height 39
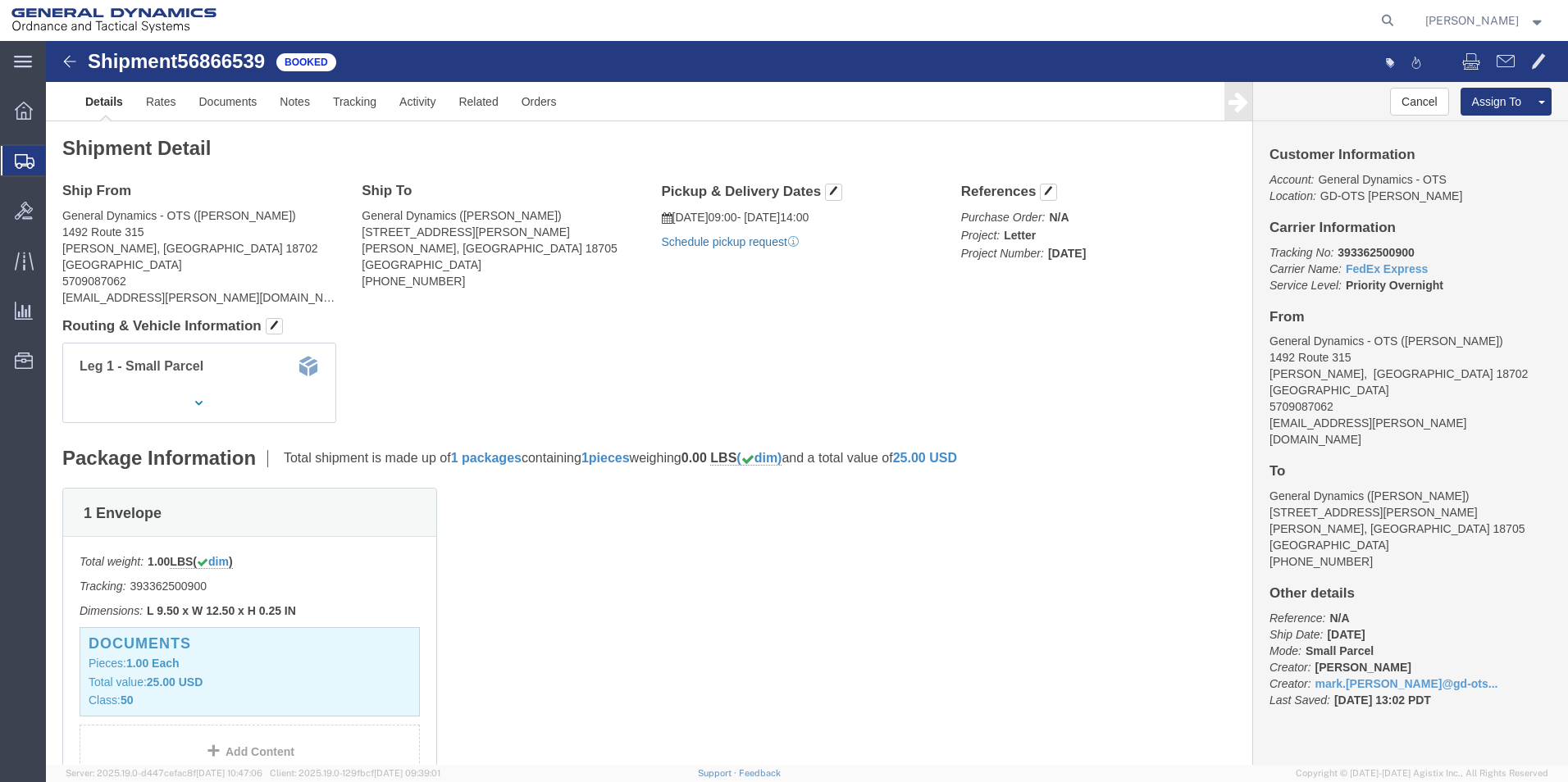
click link "Schedule pickup request"
click at [0, 0] on span "Create Shipment" at bounding box center [0, 0] width 0 height 0
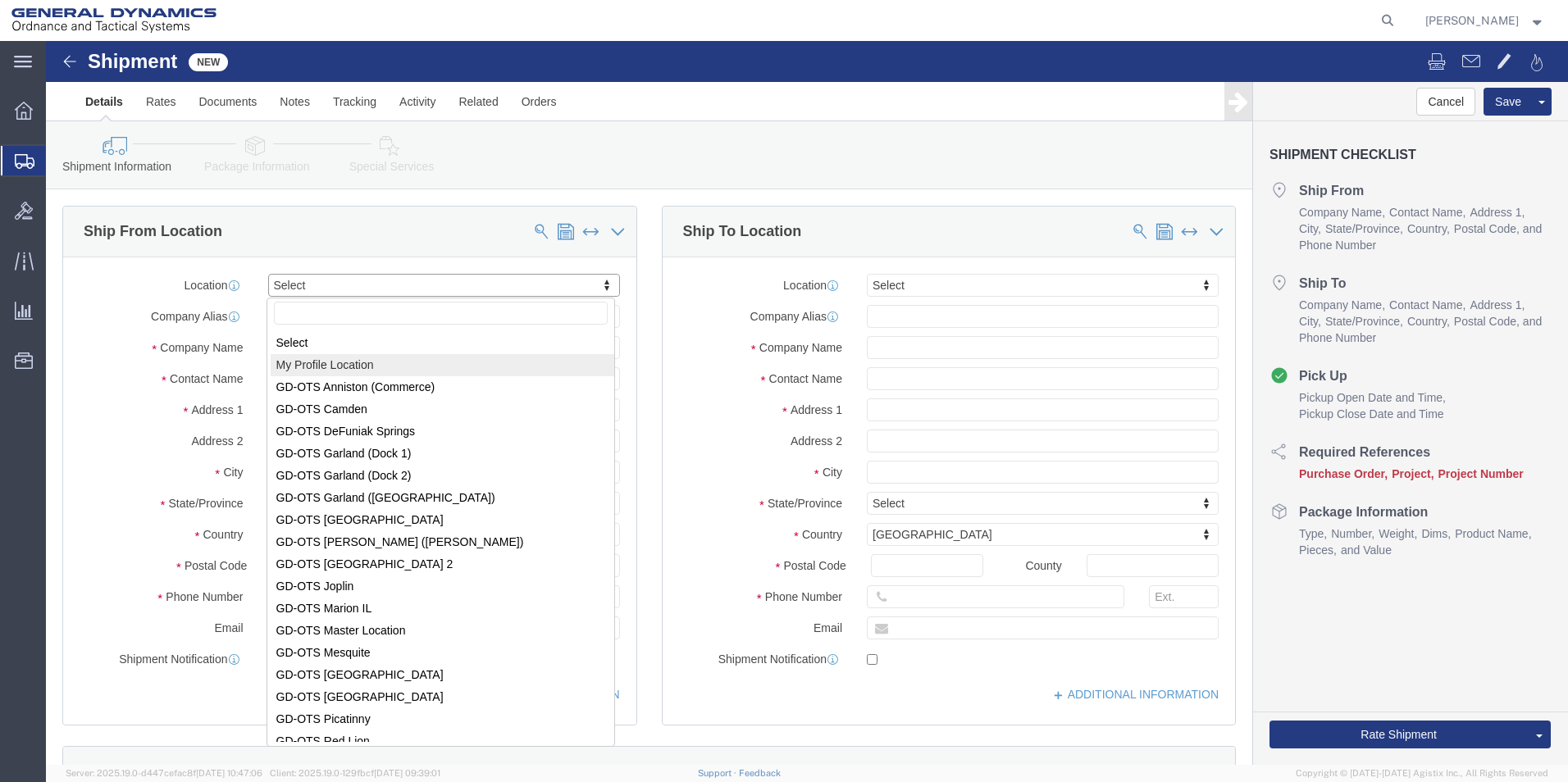
select select "MYPROFILE"
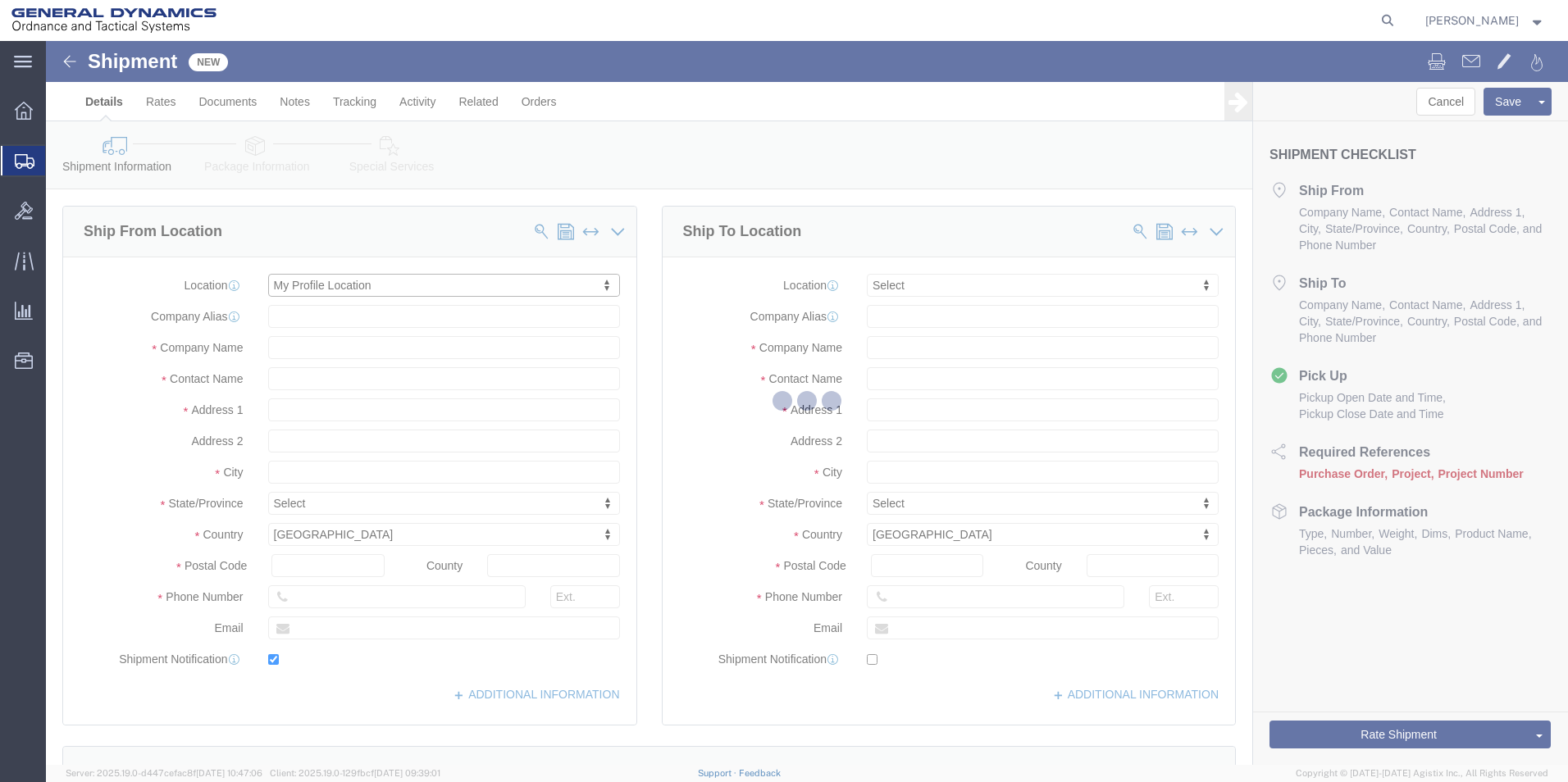
type input "1492 Route 315"
type input "18702"
type input "5709087062"
type input "[EMAIL_ADDRESS][PERSON_NAME][DOMAIN_NAME]"
checkbox input "true"
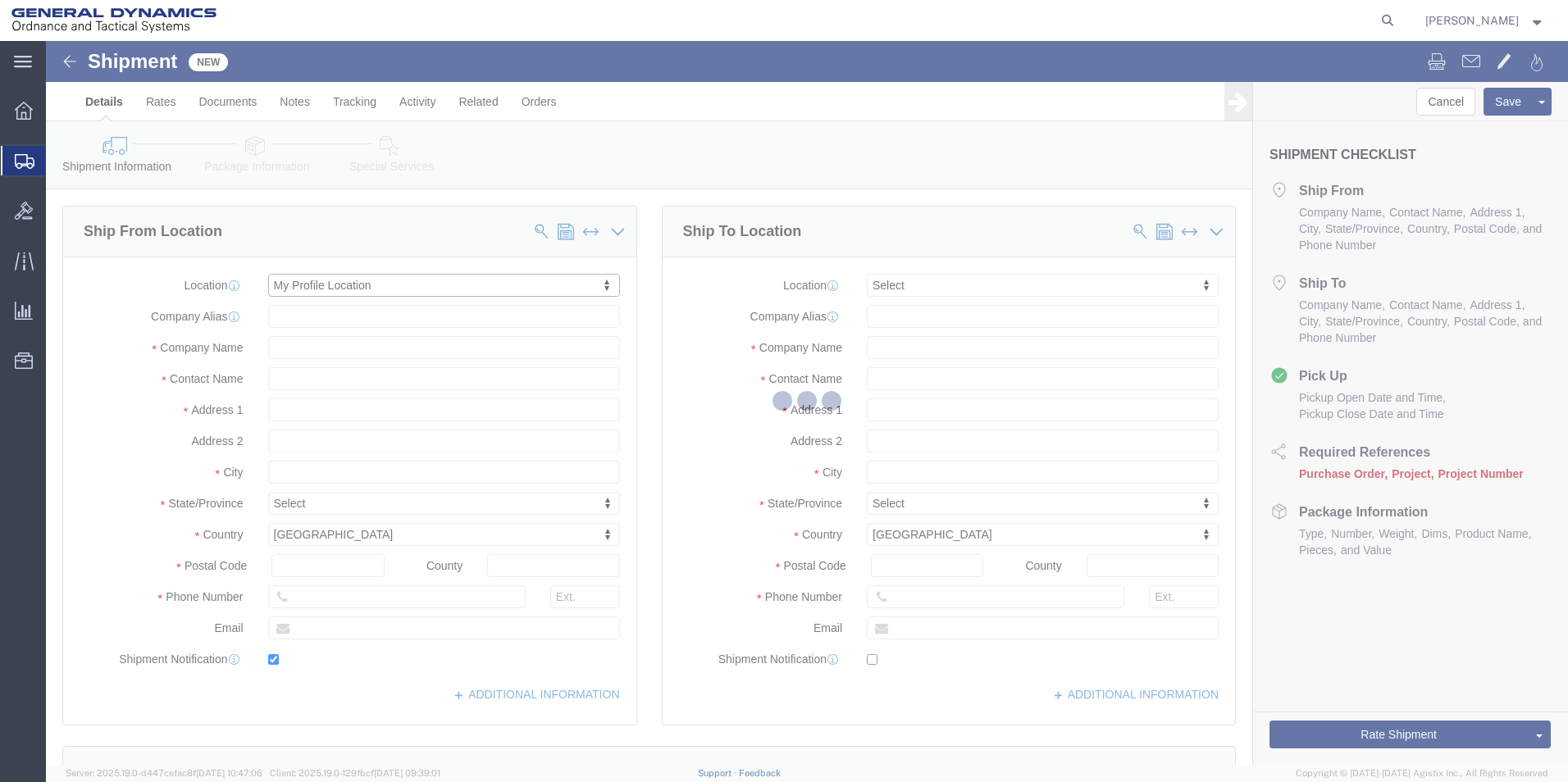
type input "General Dynamics - OTS"
type input "[PERSON_NAME]"
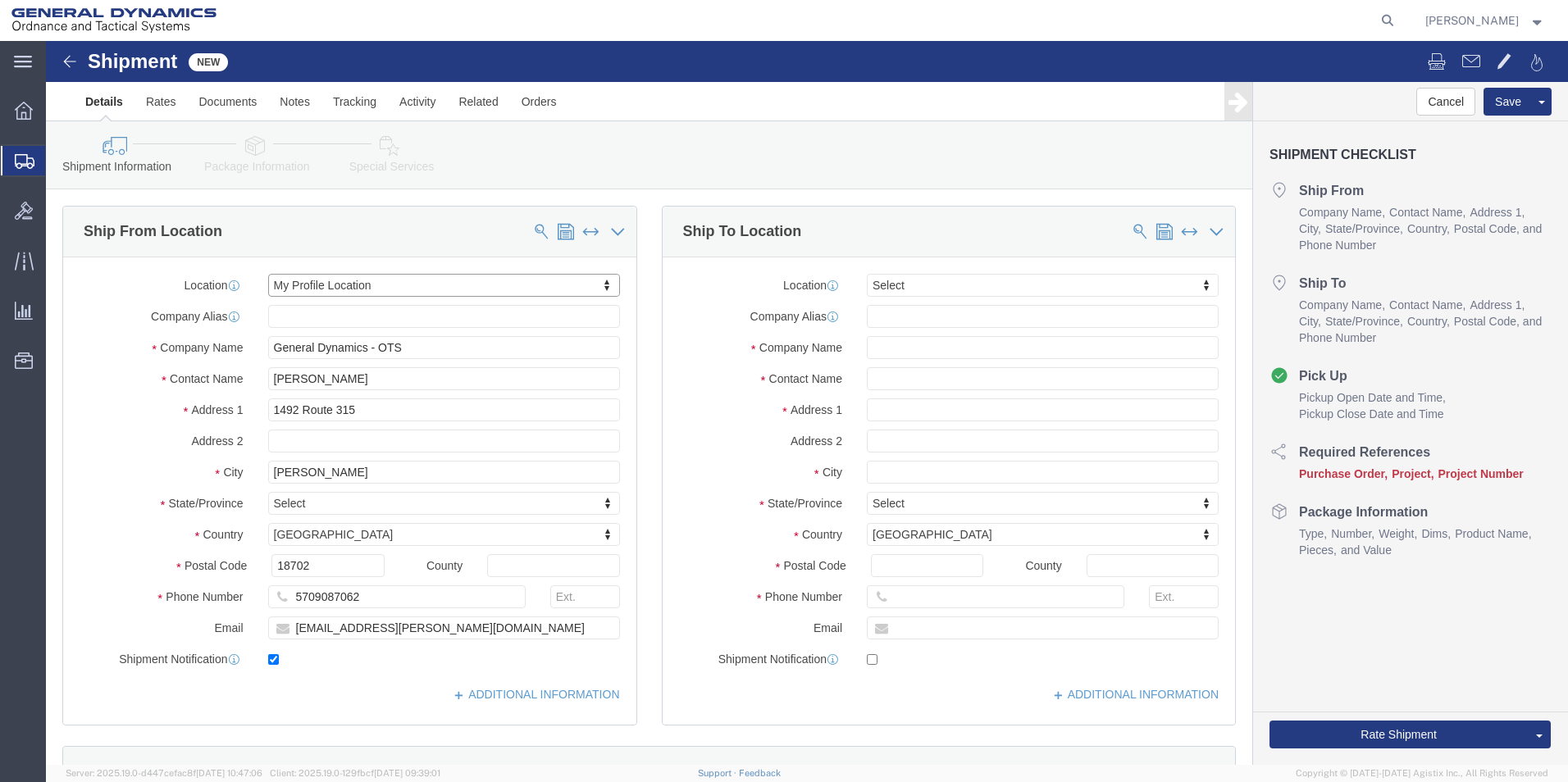
select select "PA"
click input "text"
type input "Laboratory"
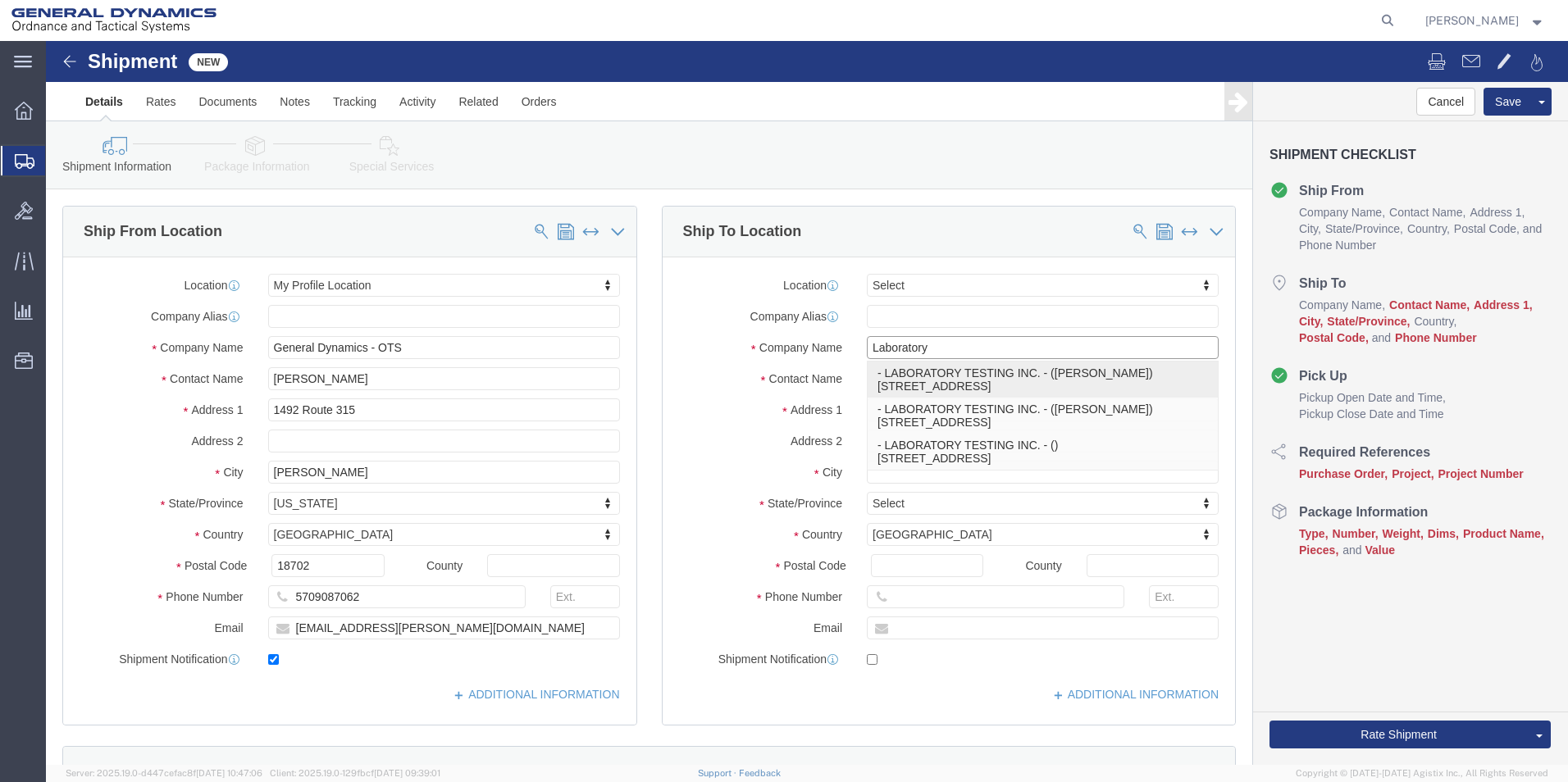
click p "- LABORATORY TESTING INC. - ([PERSON_NAME]) [STREET_ADDRESS]"
type input "[STREET_ADDRESS]"
type input "19440"
type input "LABORATORY TESTING INC."
type input "[PERSON_NAME]"
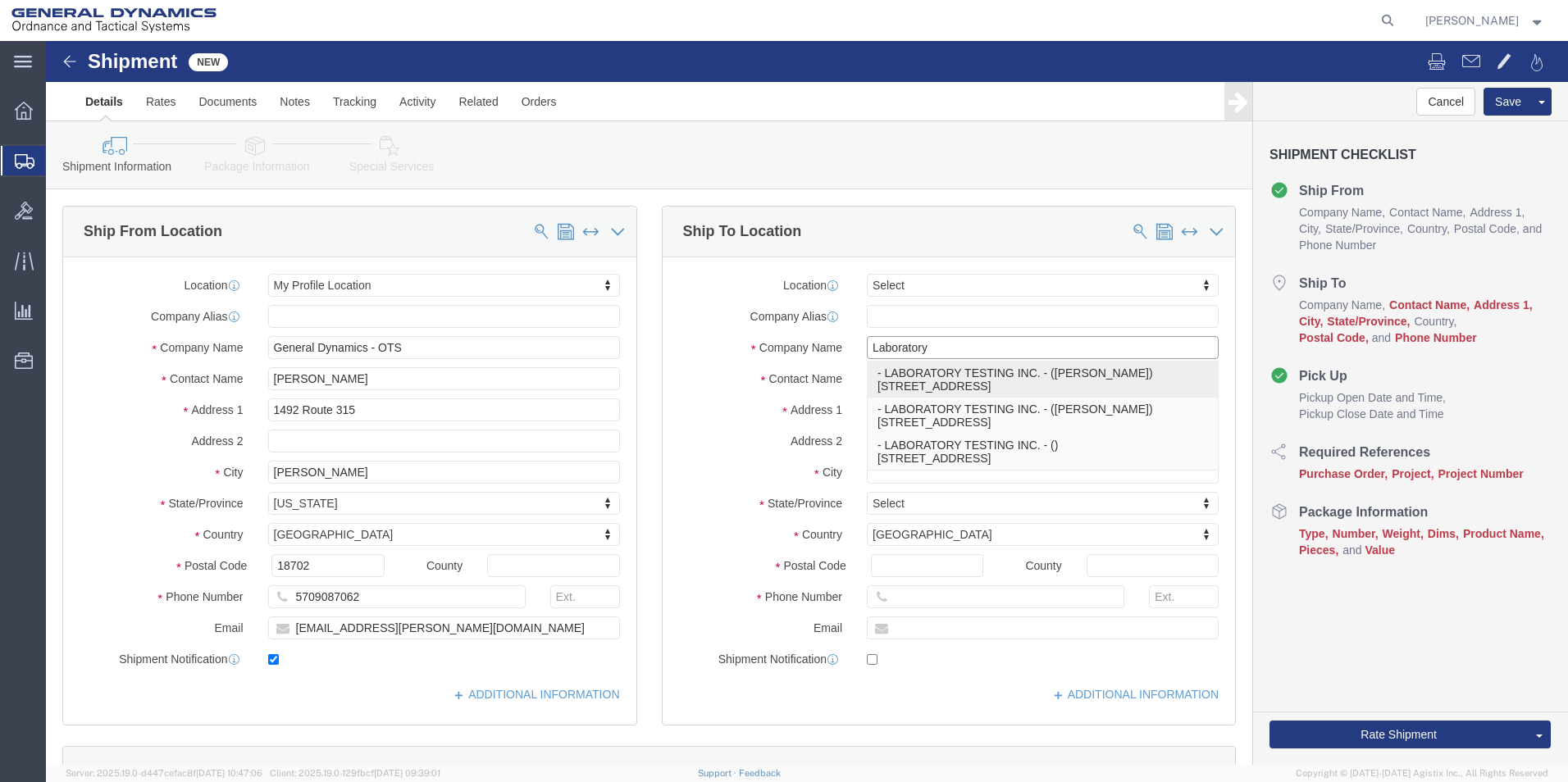
type input "[PERSON_NAME]"
select select "PA"
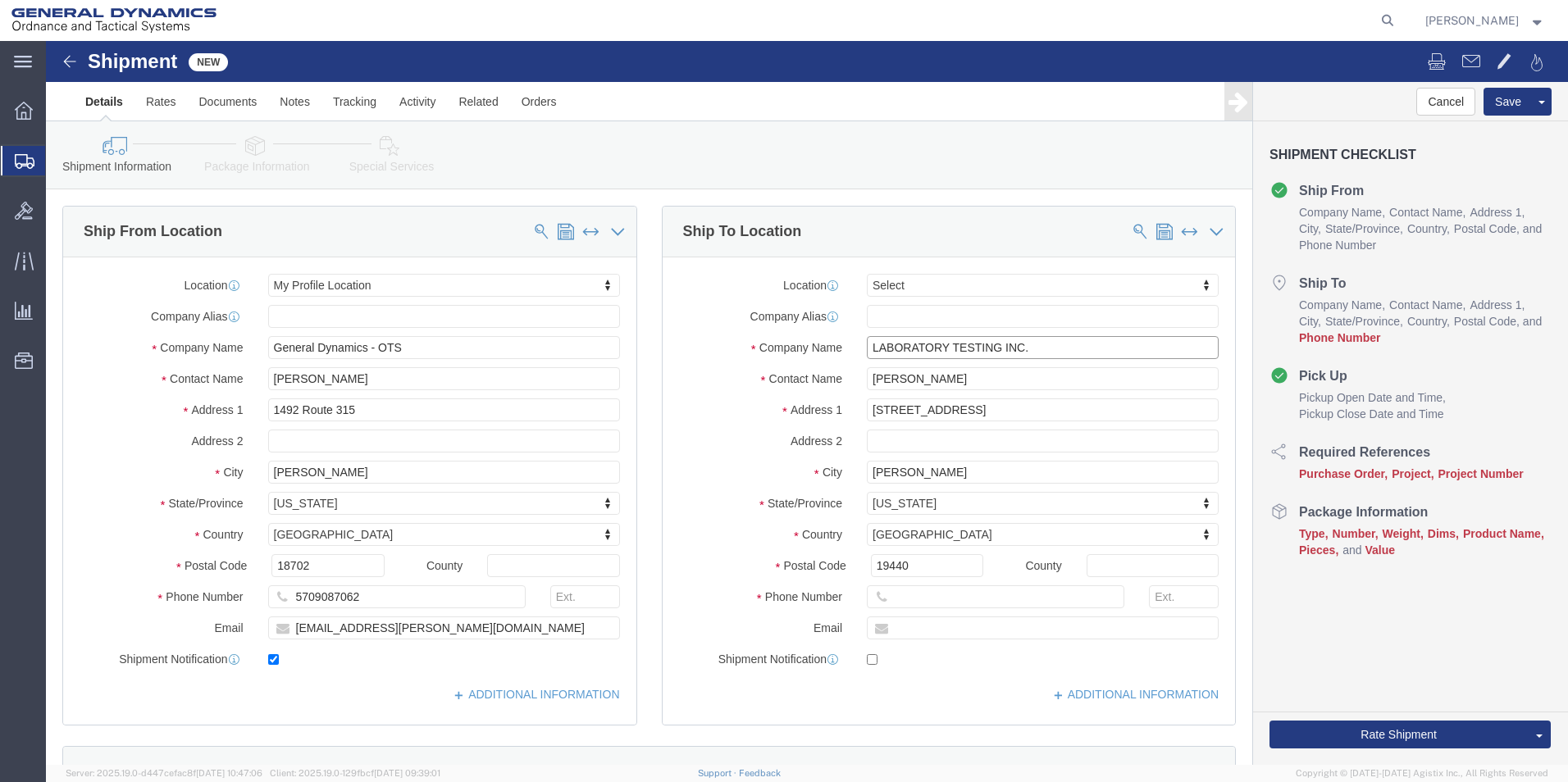
type input "LABORATORY TESTING INC."
click input "text"
type input "[PHONE_NUMBER]"
click input "text"
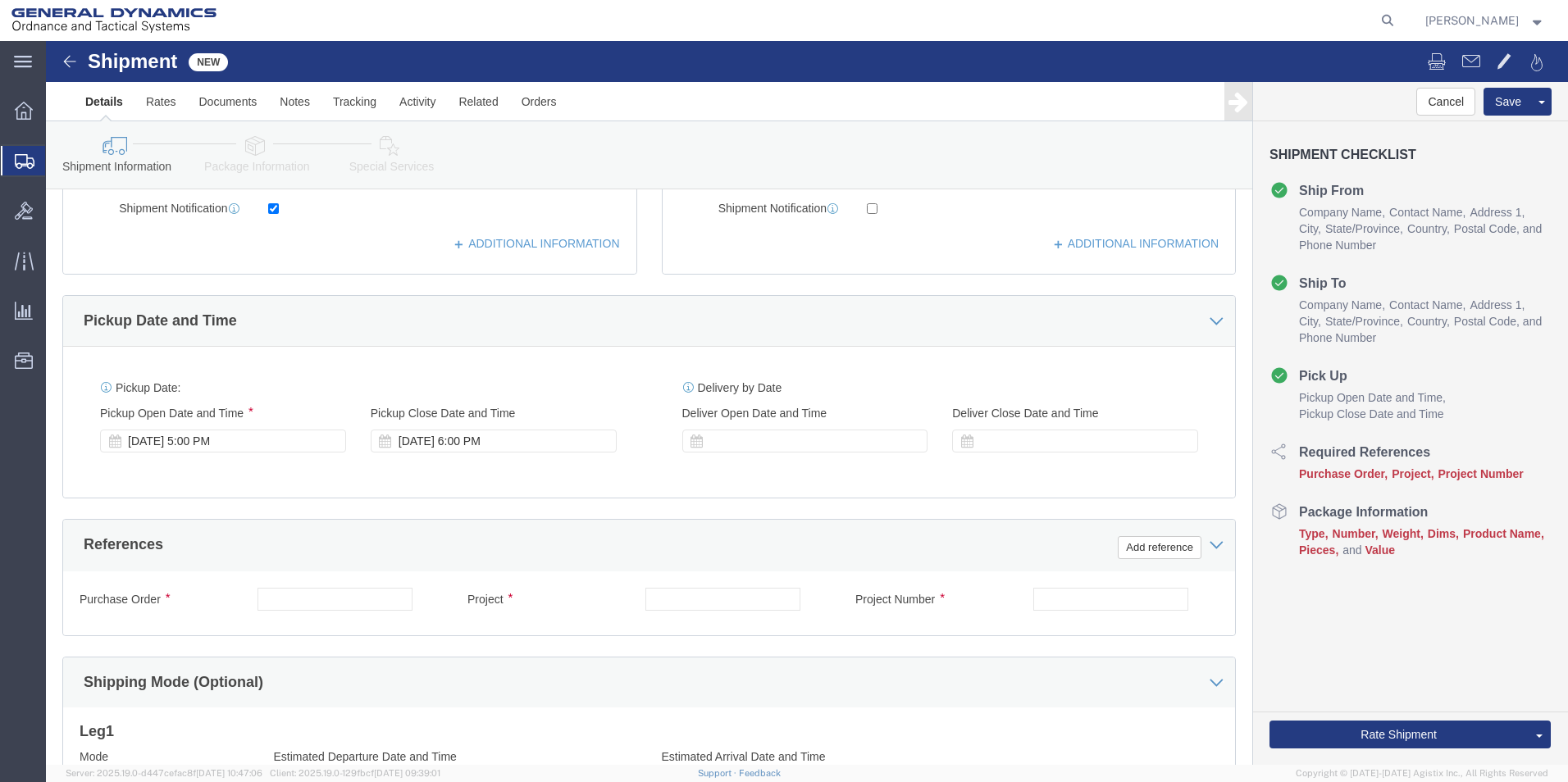
scroll to position [456, 0]
type input "22541"
click div "[DATE] 5:00 PM"
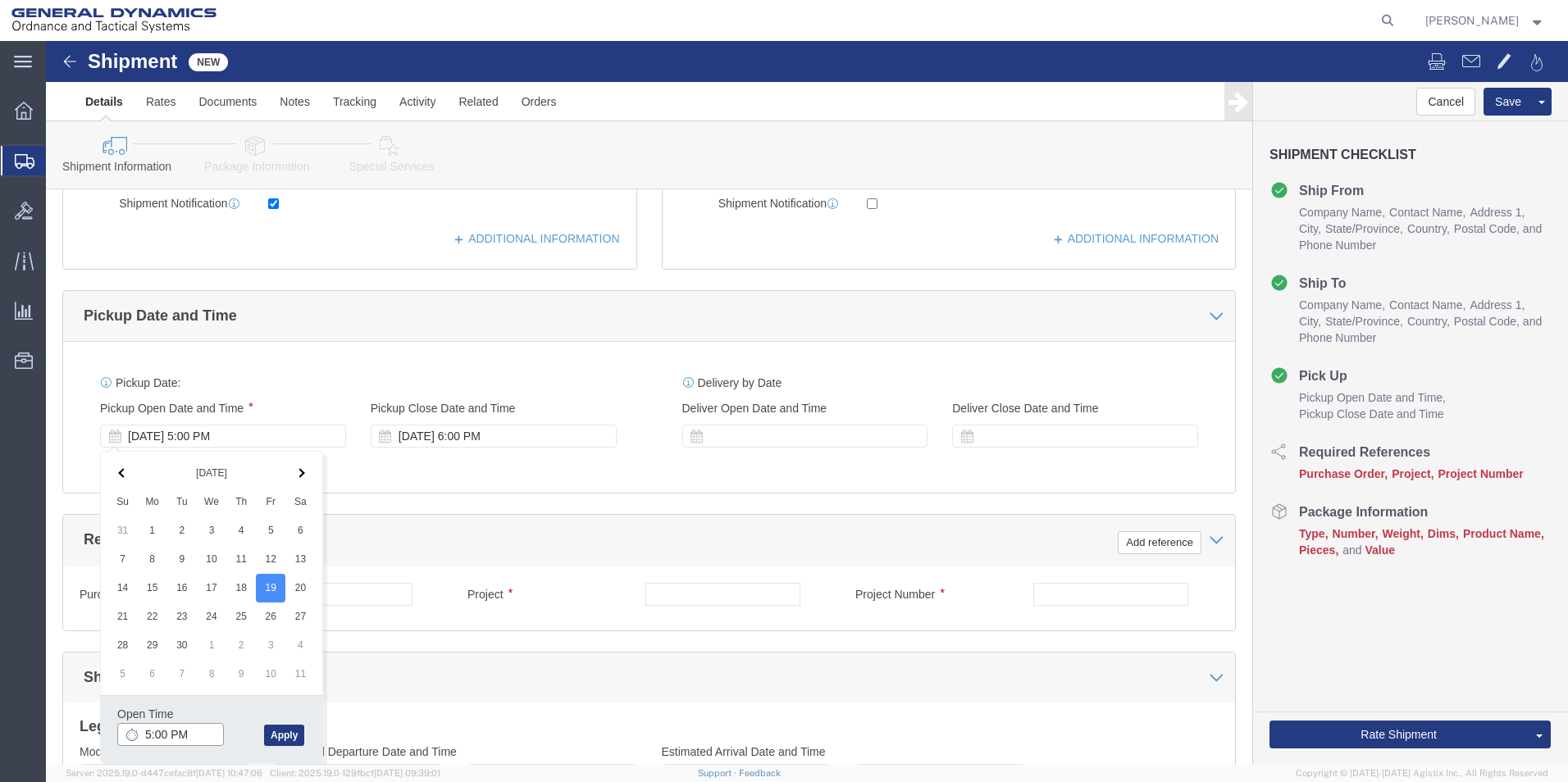
click input "5:00 PM"
type input "9:00 AM"
click button "Apply"
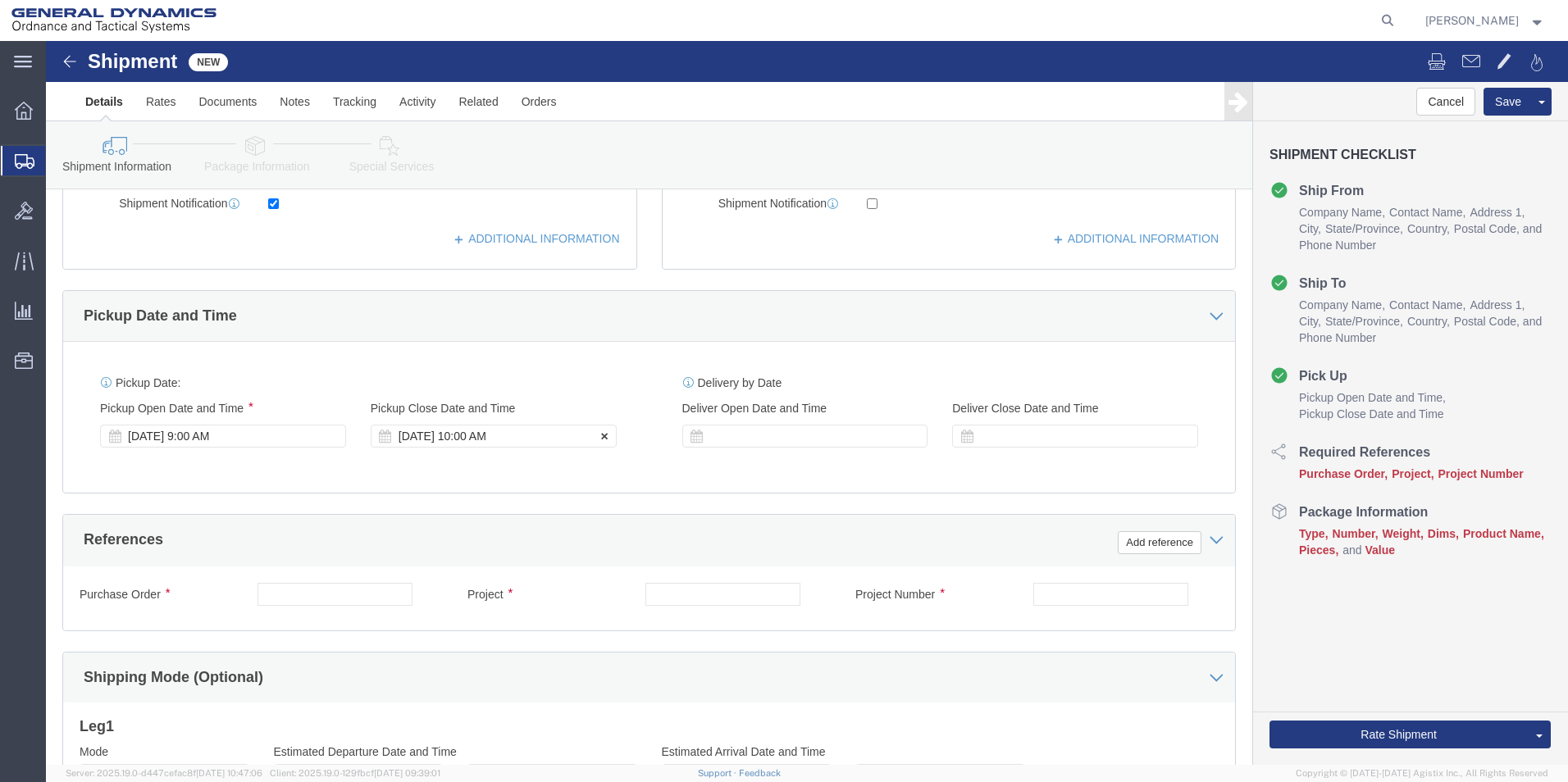
click div "[DATE] 10:00 AM"
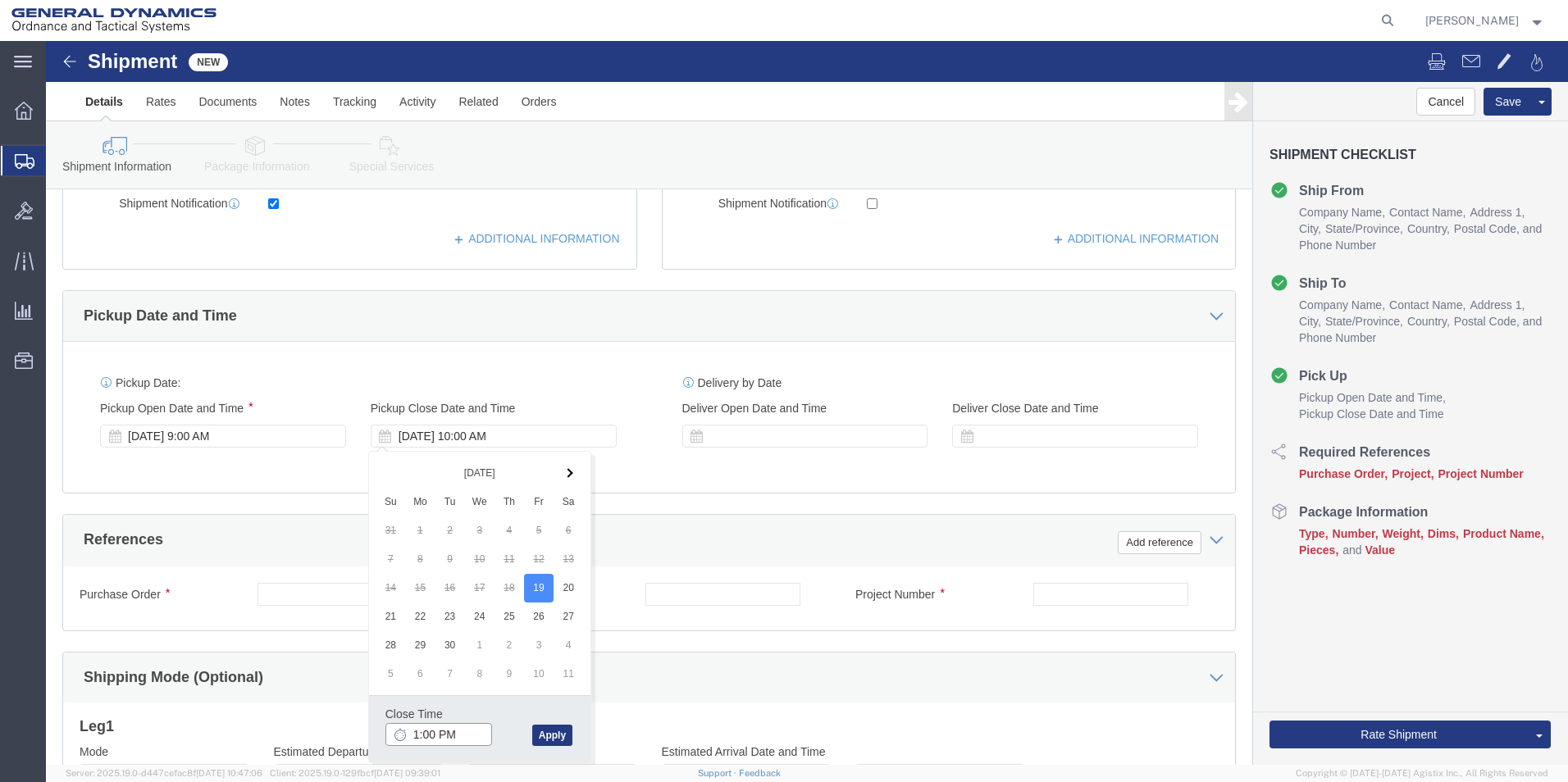
type input "2:00 PM"
click button "Apply"
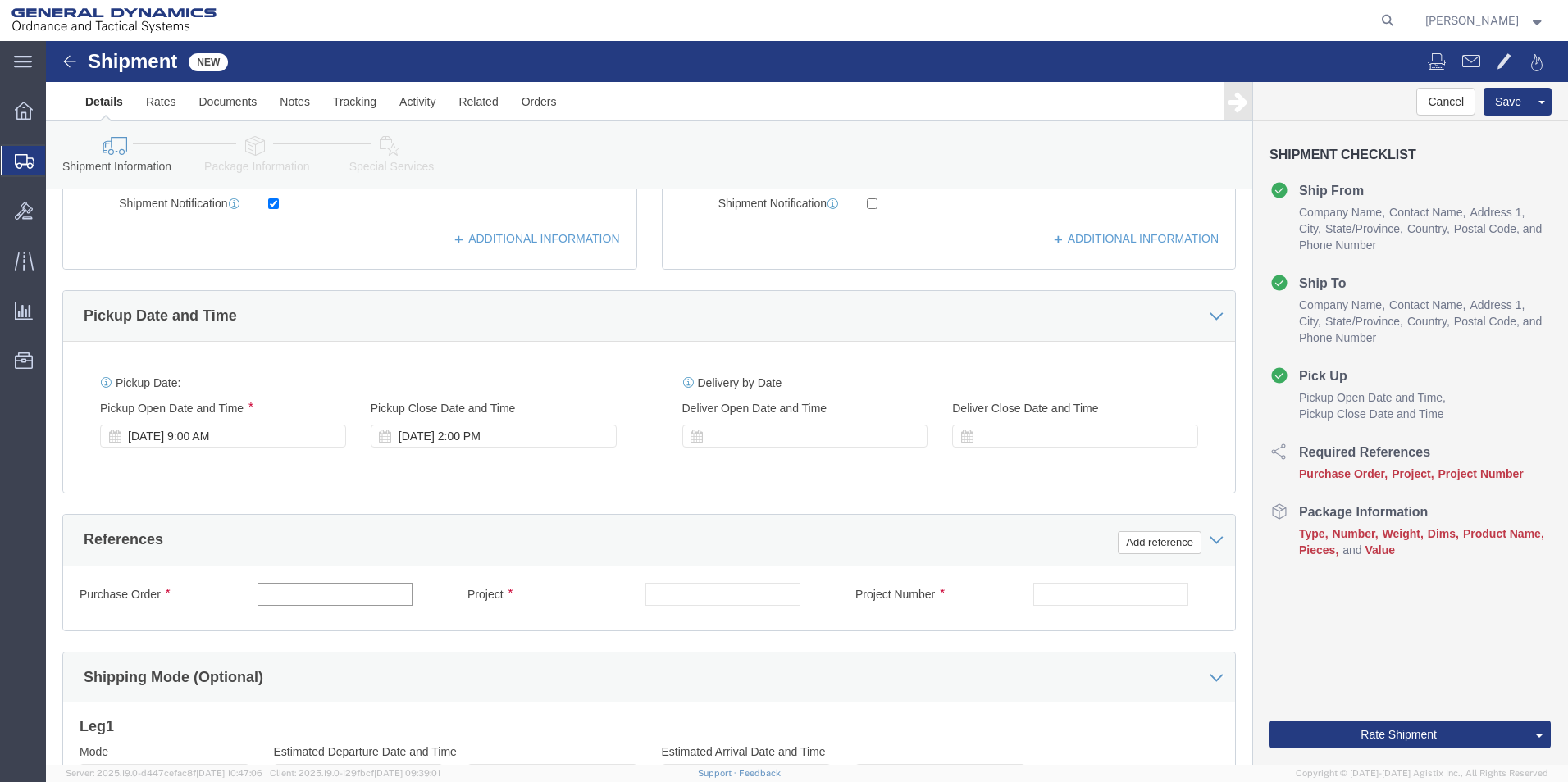
click input "text"
type input "8152137"
click input "text"
type input "Samples"
drag, startPoint x: 1036, startPoint y: 559, endPoint x: 1017, endPoint y: 534, distance: 31.4
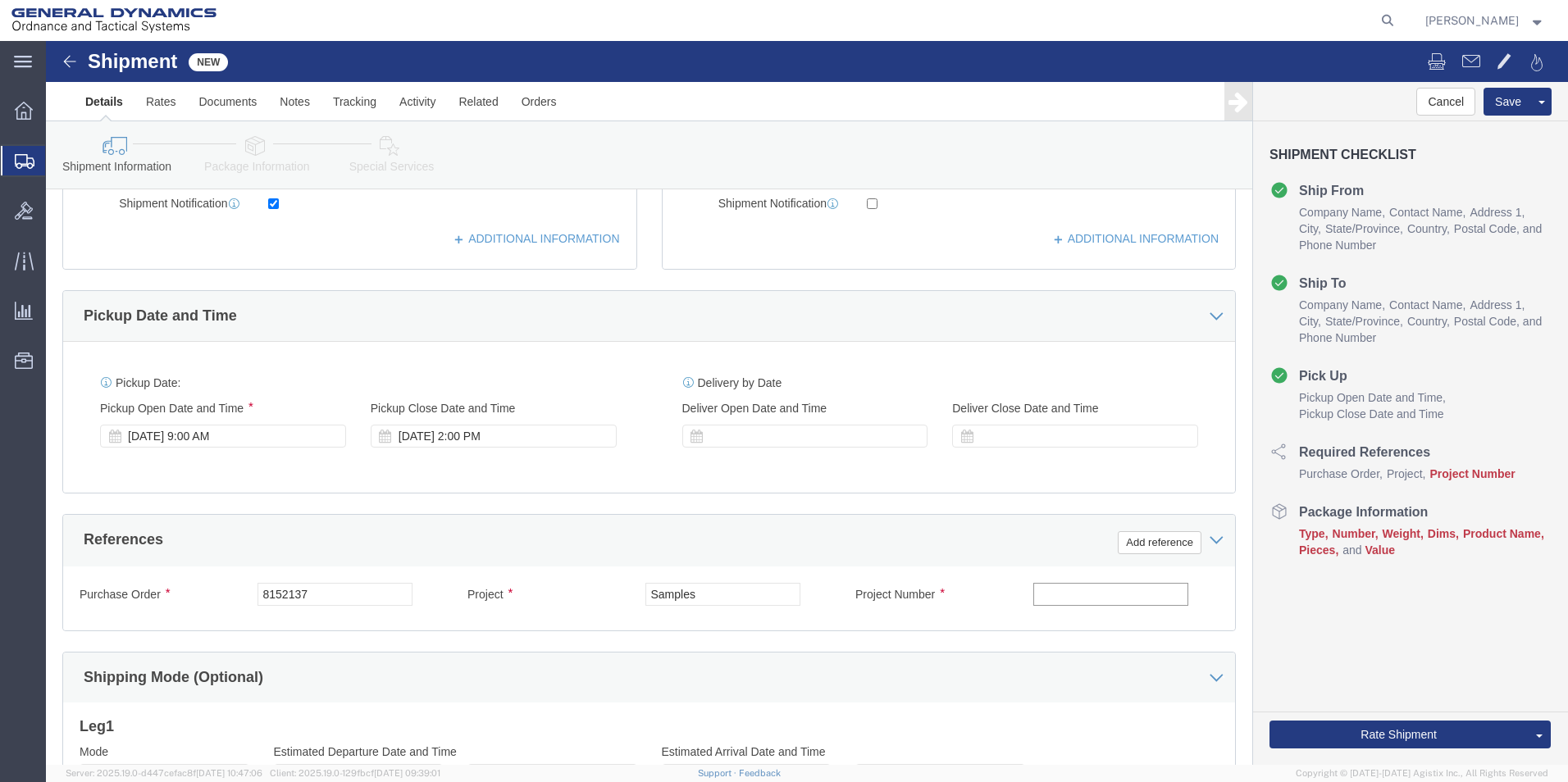
click input "text"
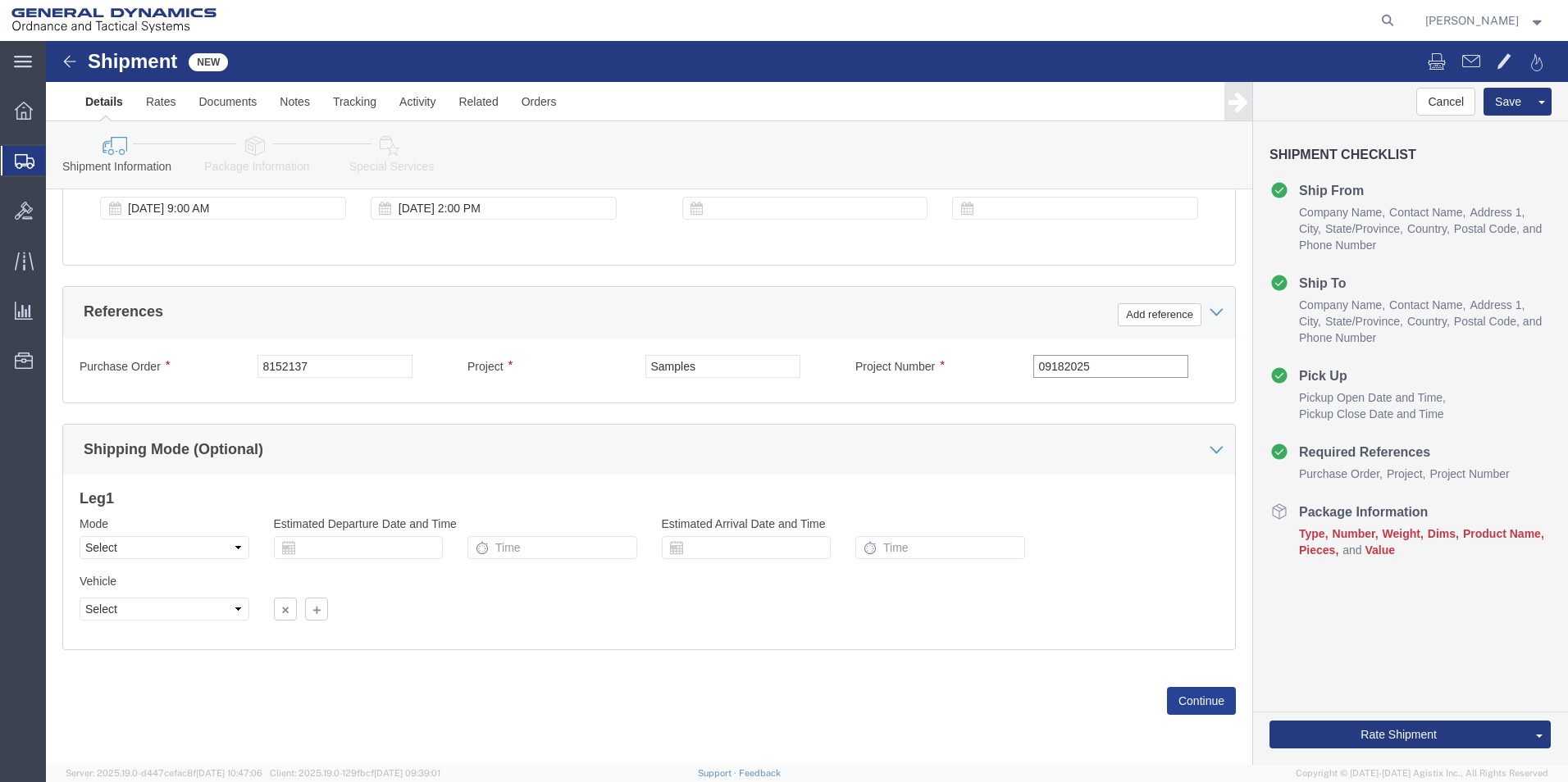
type input "09182025"
click button "Continue"
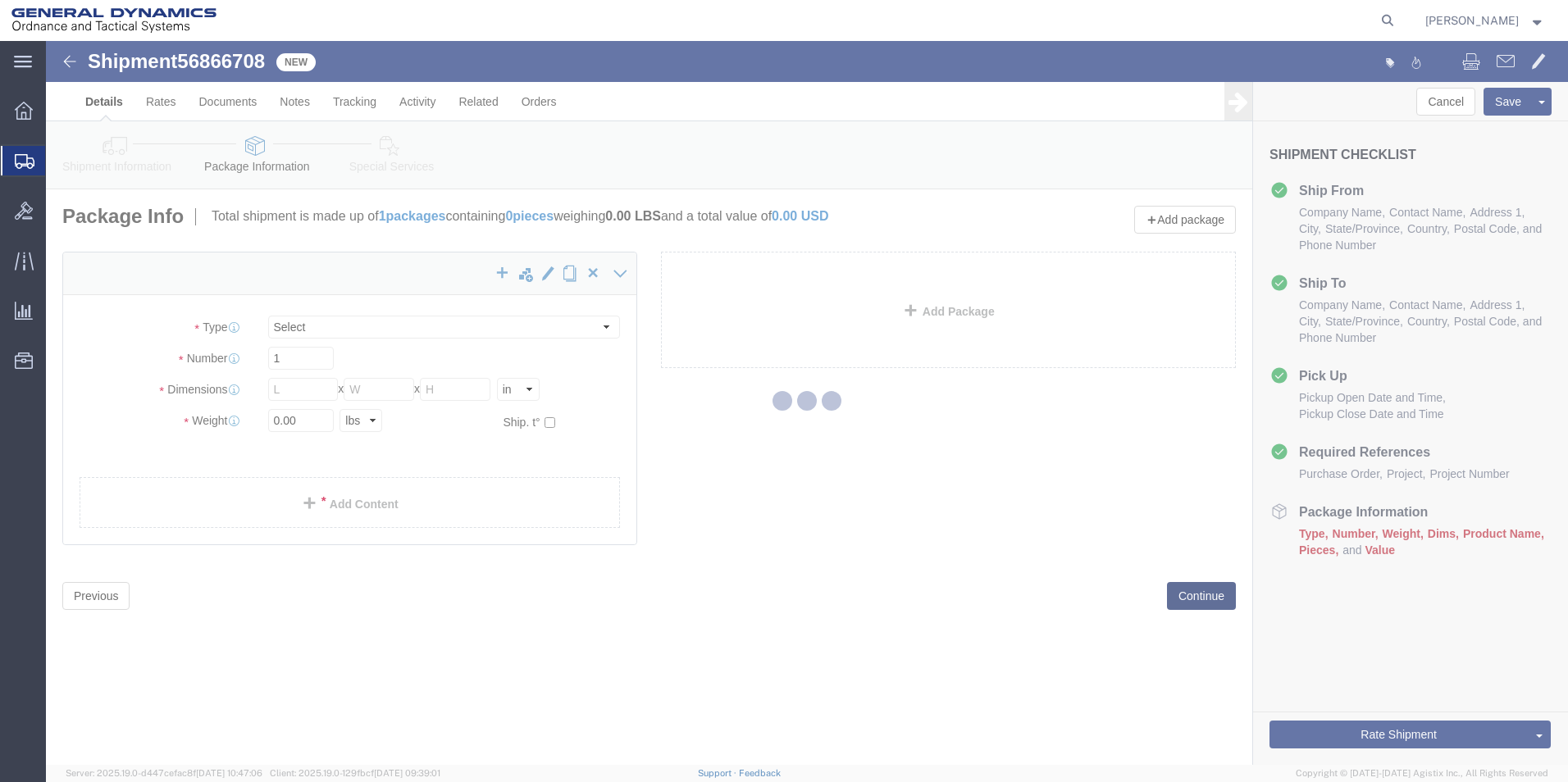
select select "CBOX"
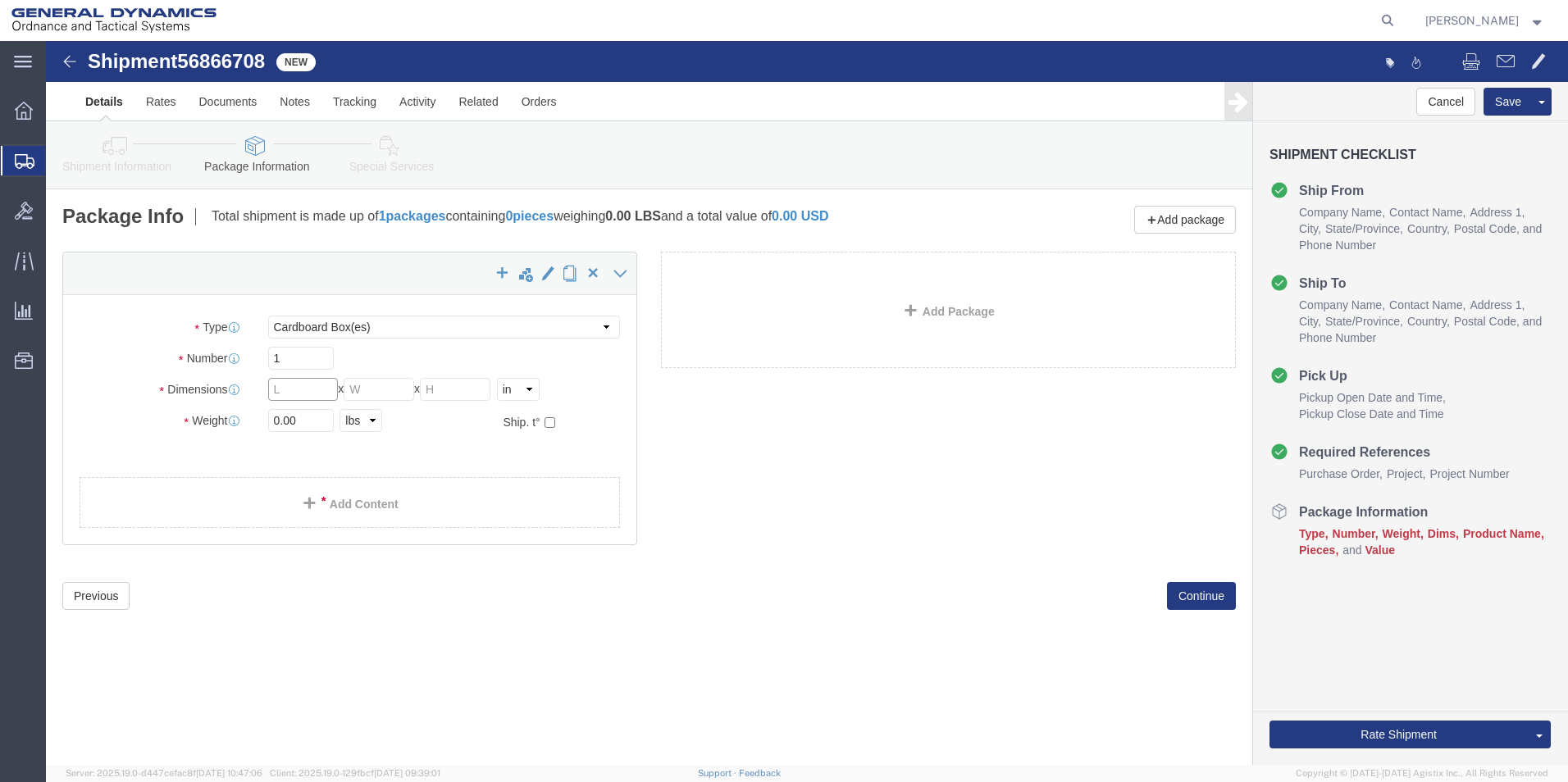
click input "text"
type input "4.00"
click input "text"
type input "8.00"
click input "text"
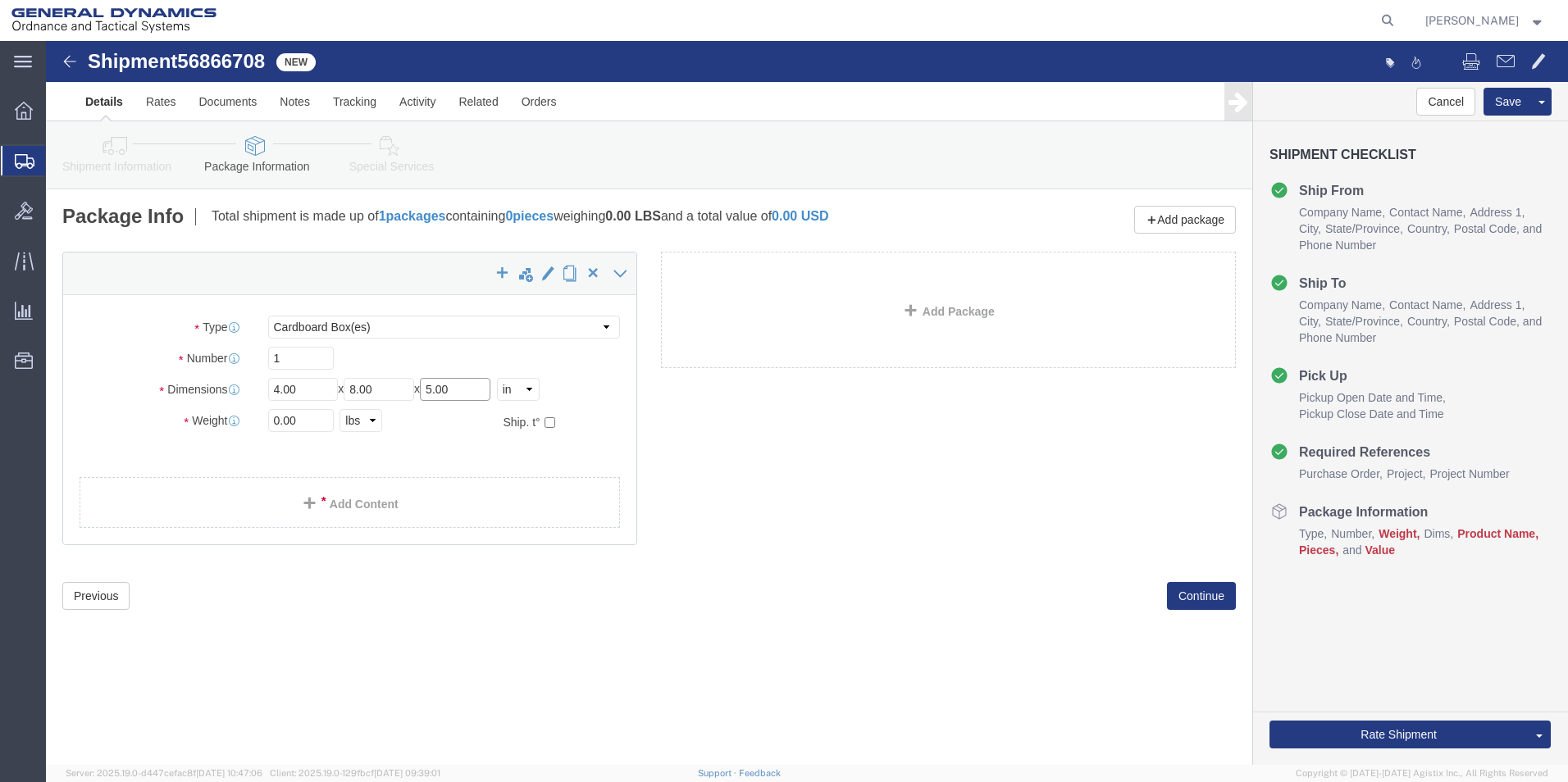
type input "5.00"
drag, startPoint x: 259, startPoint y: 380, endPoint x: 171, endPoint y: 404, distance: 91.2
click div "Package Type Select Bale(s) Basket(s) Bolt(s) Bottle(s) Buckets Bulk Bundle(s) …"
type input "1.00"
click link "Add Content"
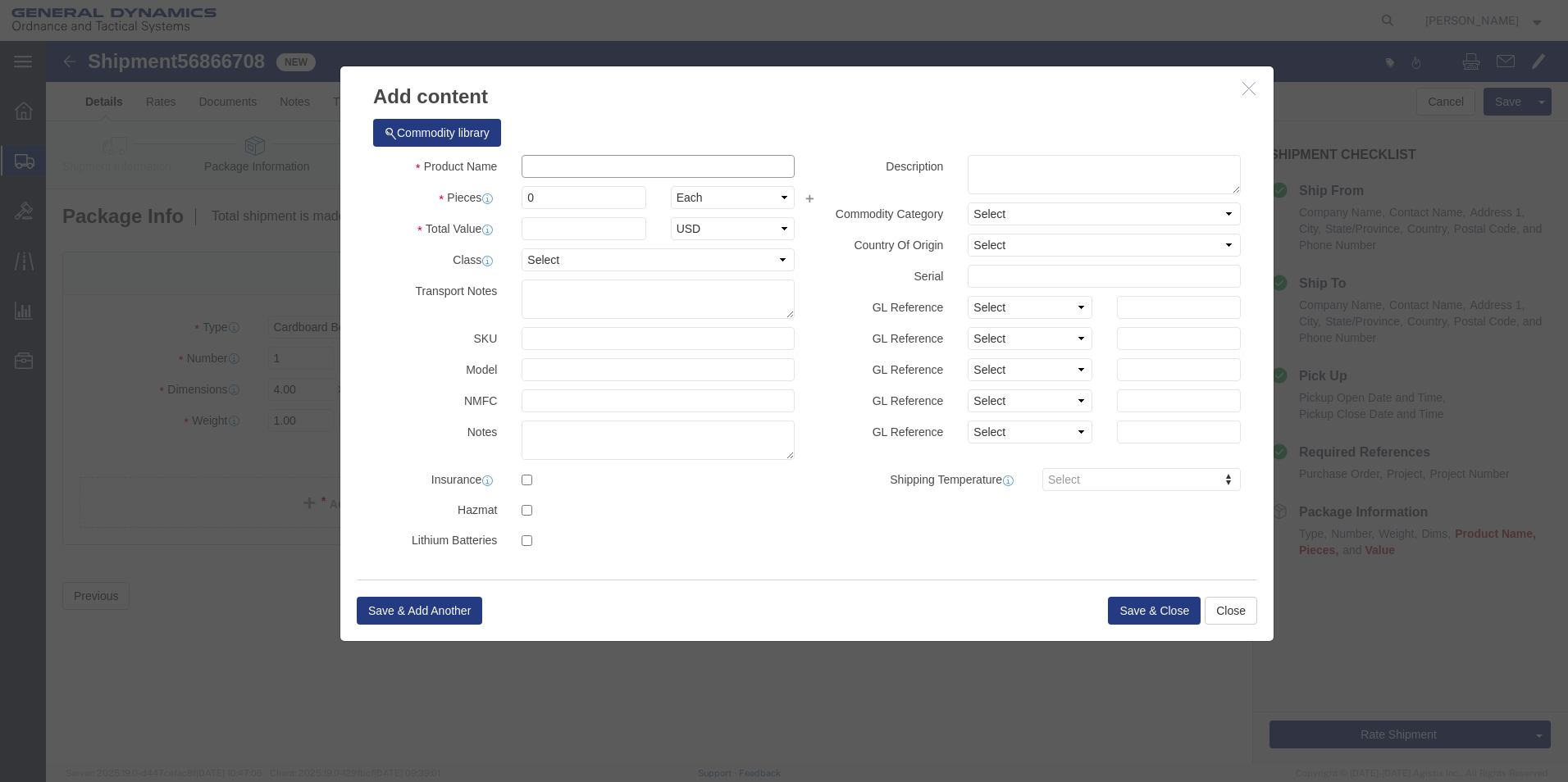
drag, startPoint x: 495, startPoint y: 121, endPoint x: 505, endPoint y: 163, distance: 43.2
click input "text"
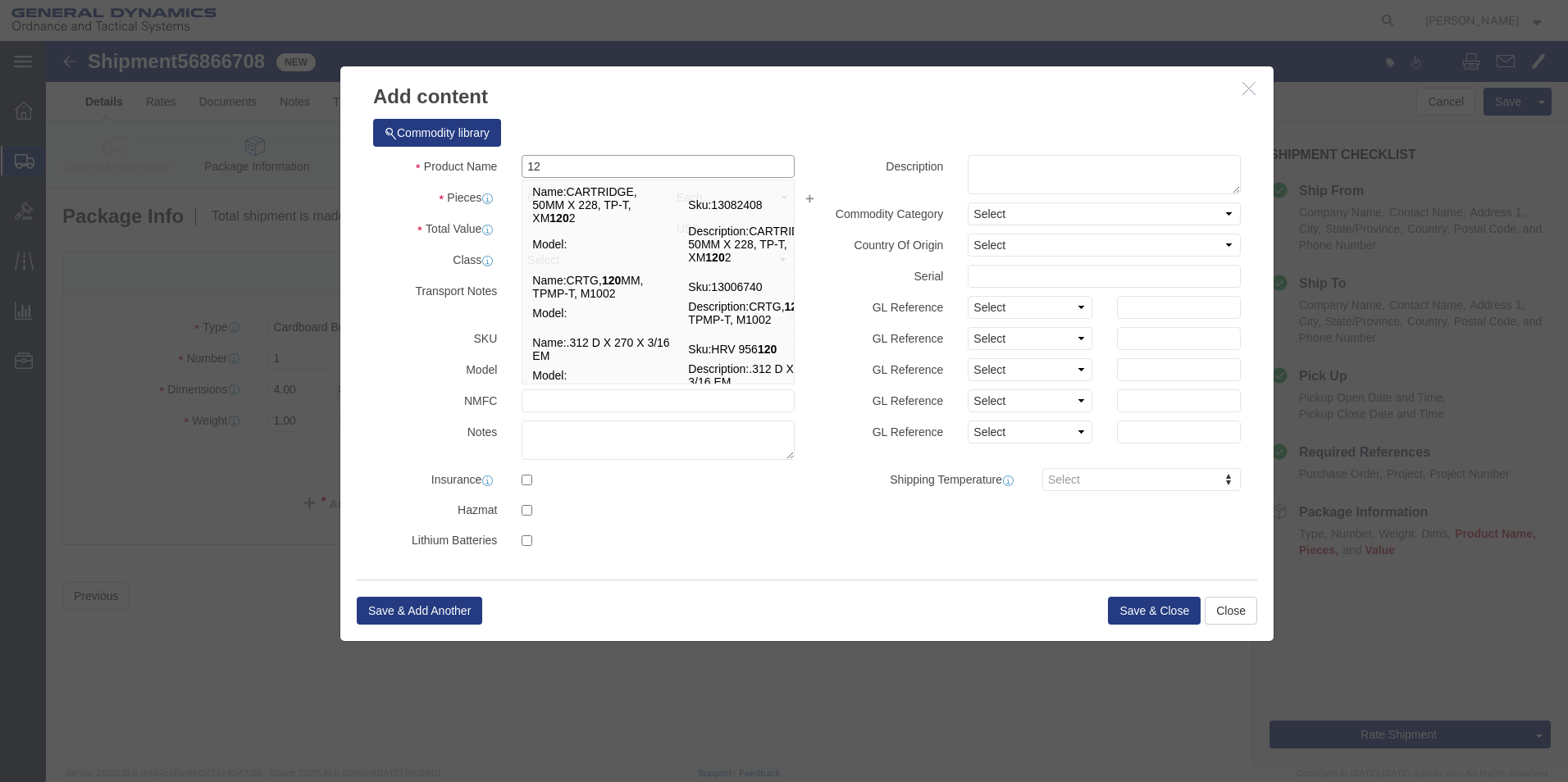
type input "1"
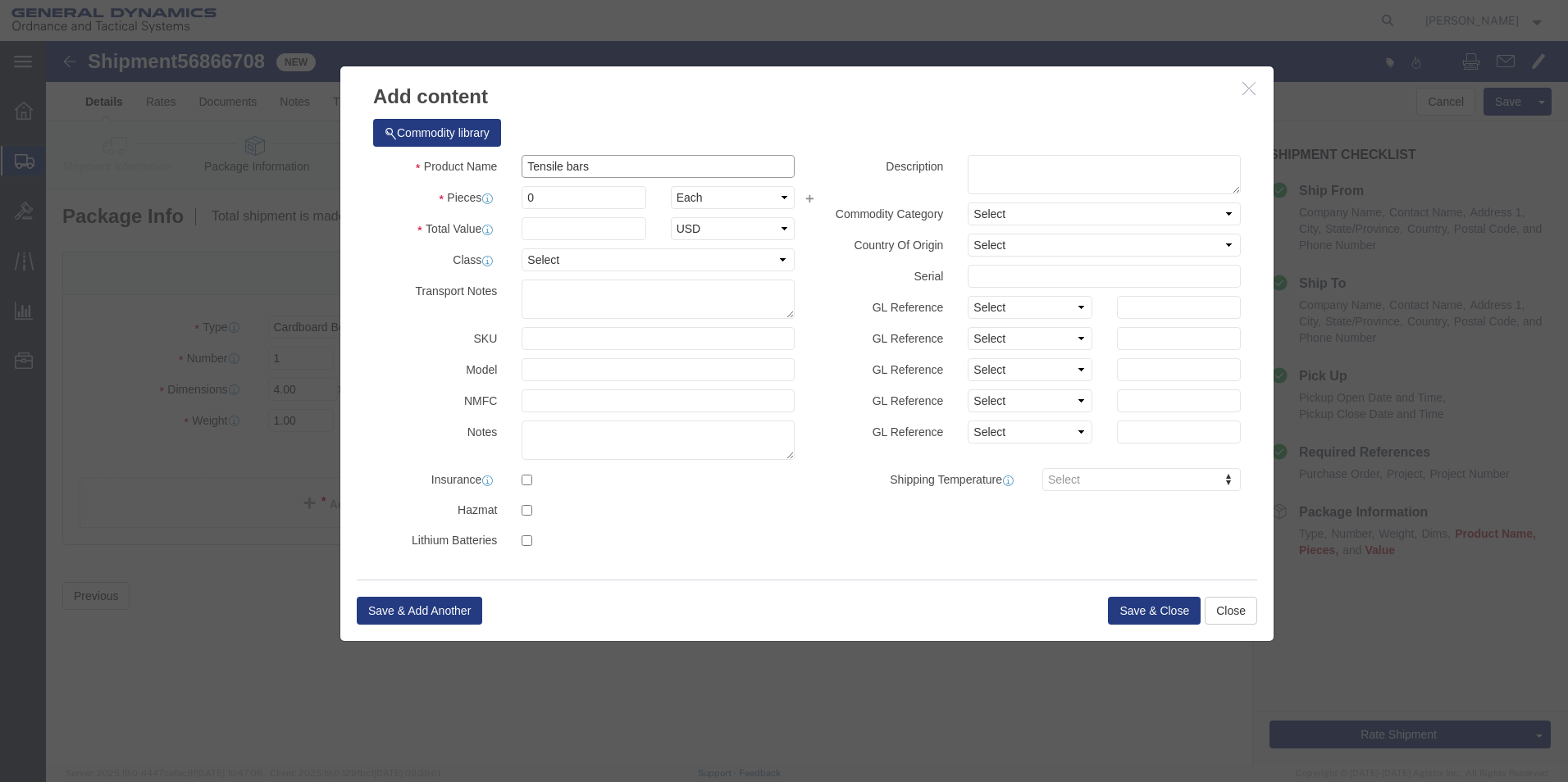
type input "Tensile bars"
drag, startPoint x: 489, startPoint y: 161, endPoint x: 439, endPoint y: 155, distance: 50.4
click div "Pieces 0 Select Bag Barrels 100Board Feet Bottle Box Blister Pack Carats Can Ca…"
type input "4"
drag, startPoint x: 490, startPoint y: 191, endPoint x: 437, endPoint y: 211, distance: 56.6
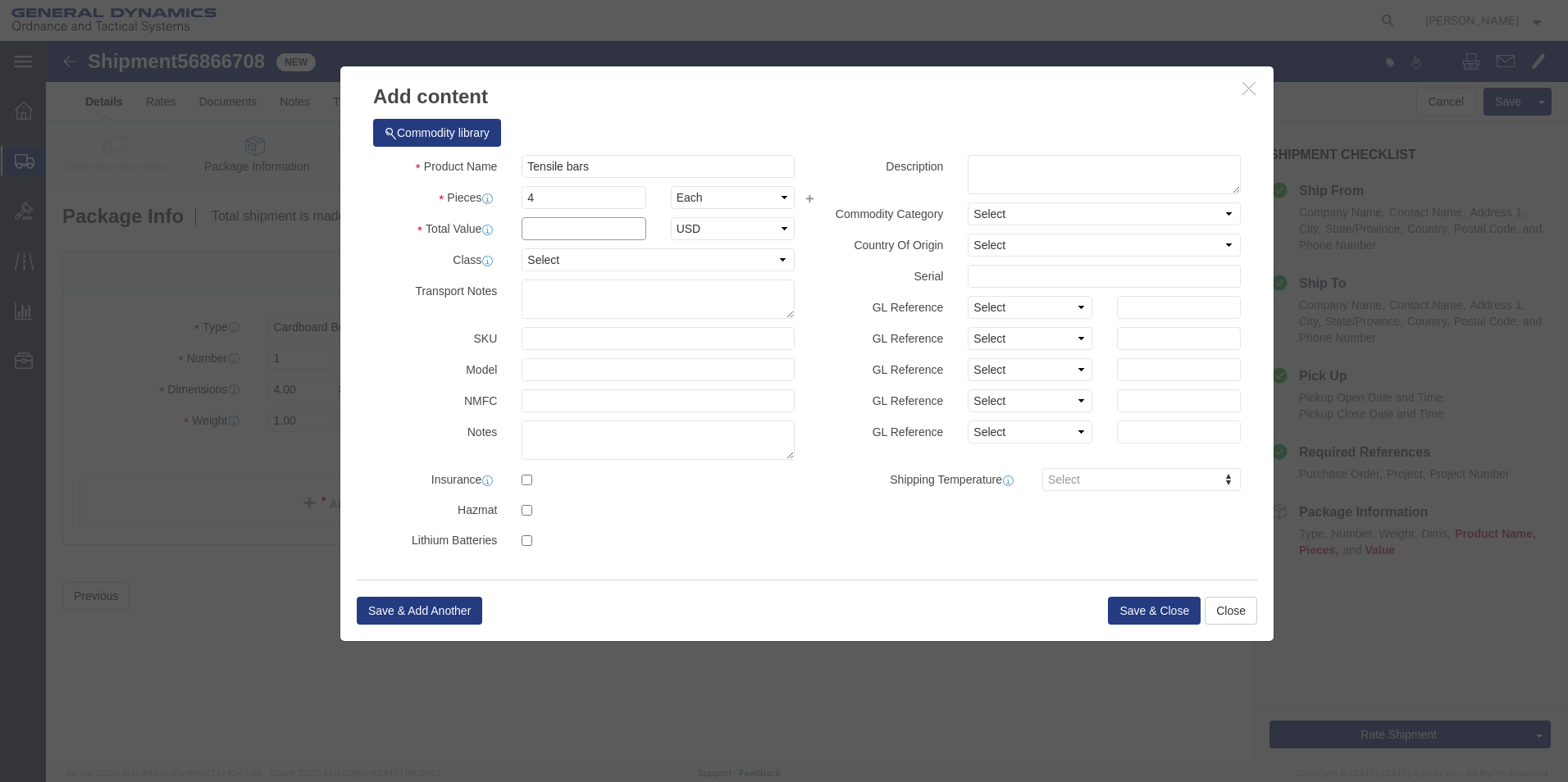
click input "text"
type input "912.00"
click select "Select 50 55 60 65 70 85 92.5 100 125 175 250 300 400"
select select "50"
click select "Select 50 55 60 65 70 85 92.5 100 125 175 250 300 400"
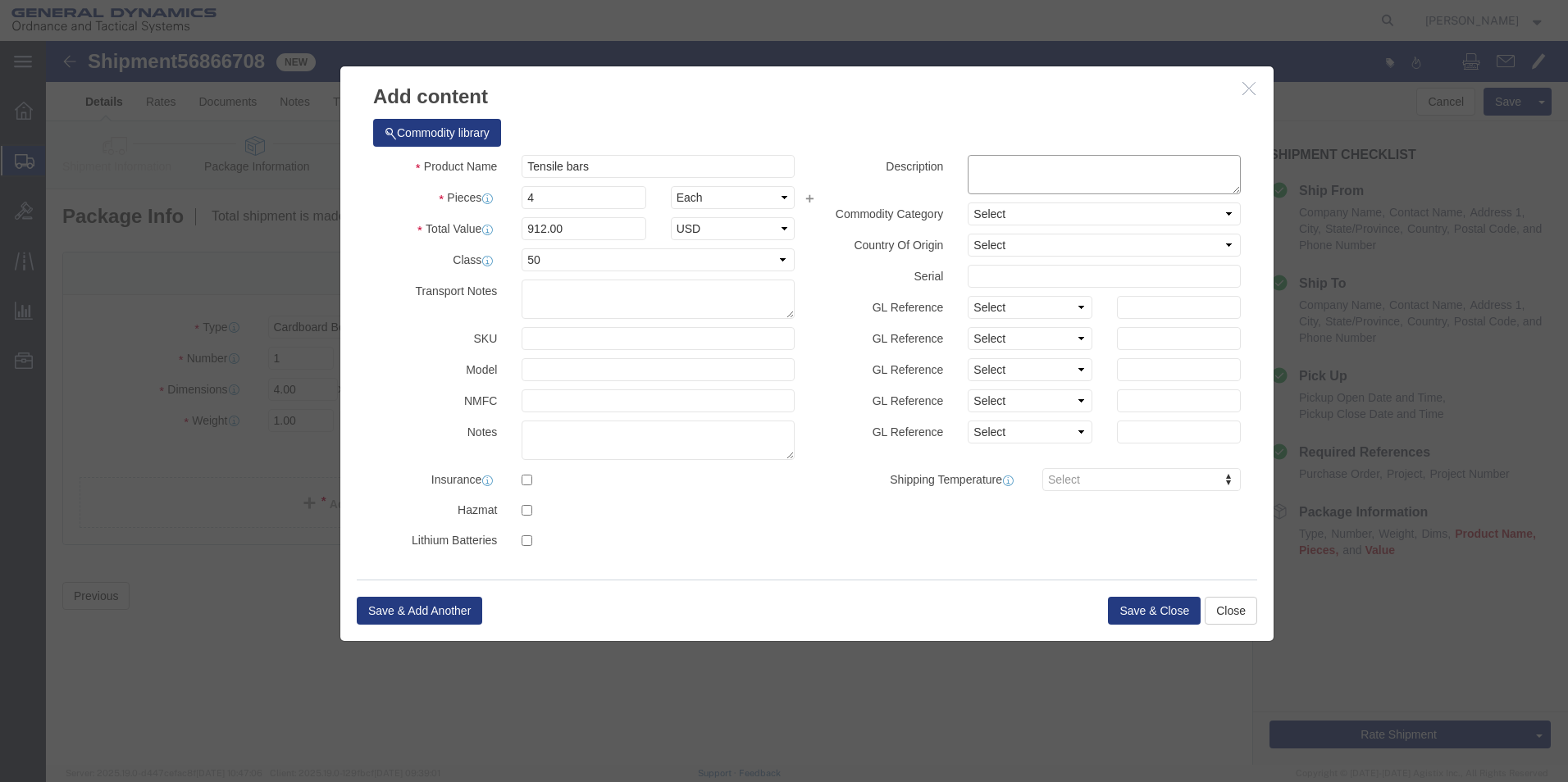
click textarea
type textarea "Mechanical property testing"
click button "Save & Close"
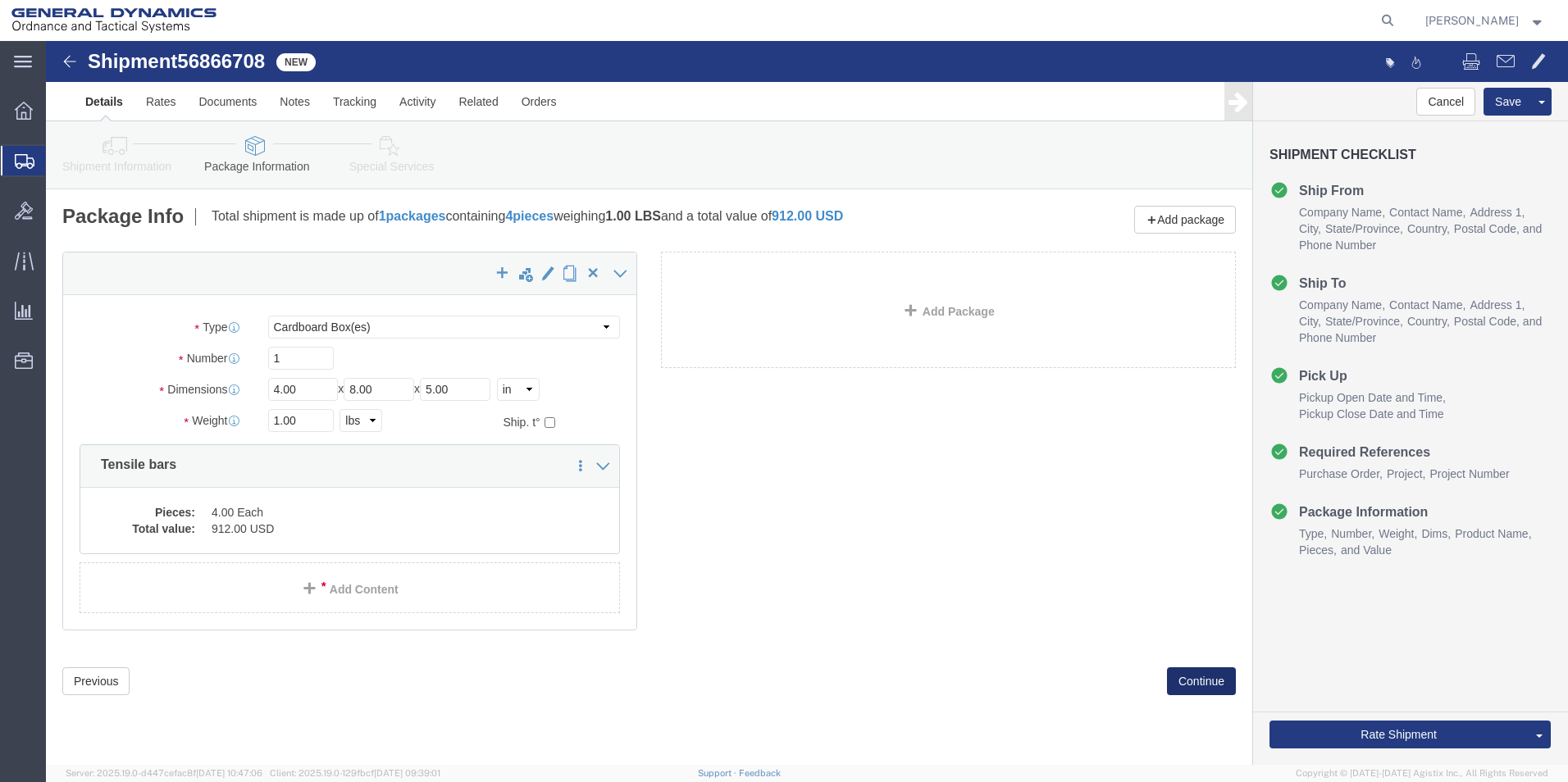
click button "Continue"
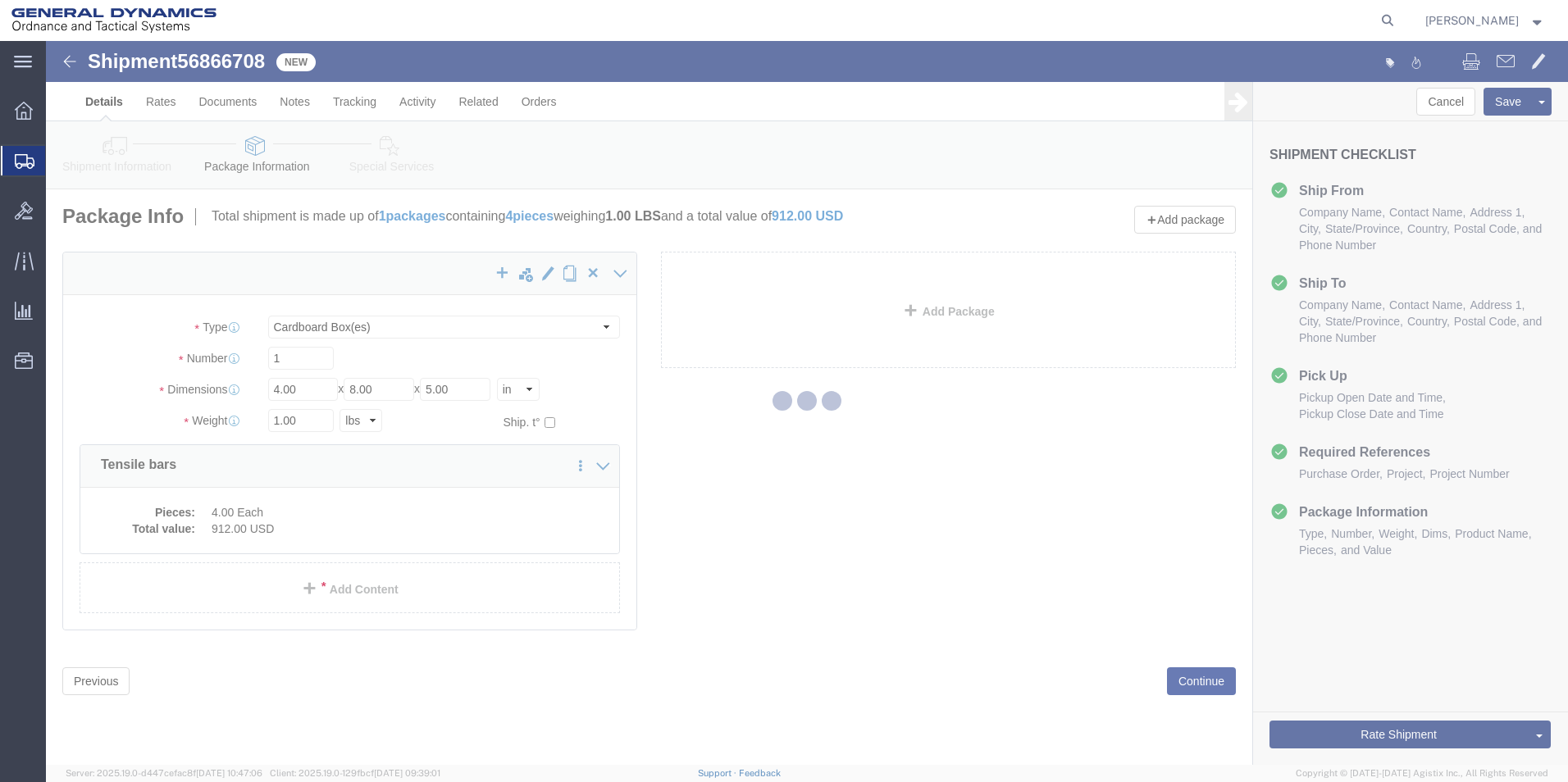
select select
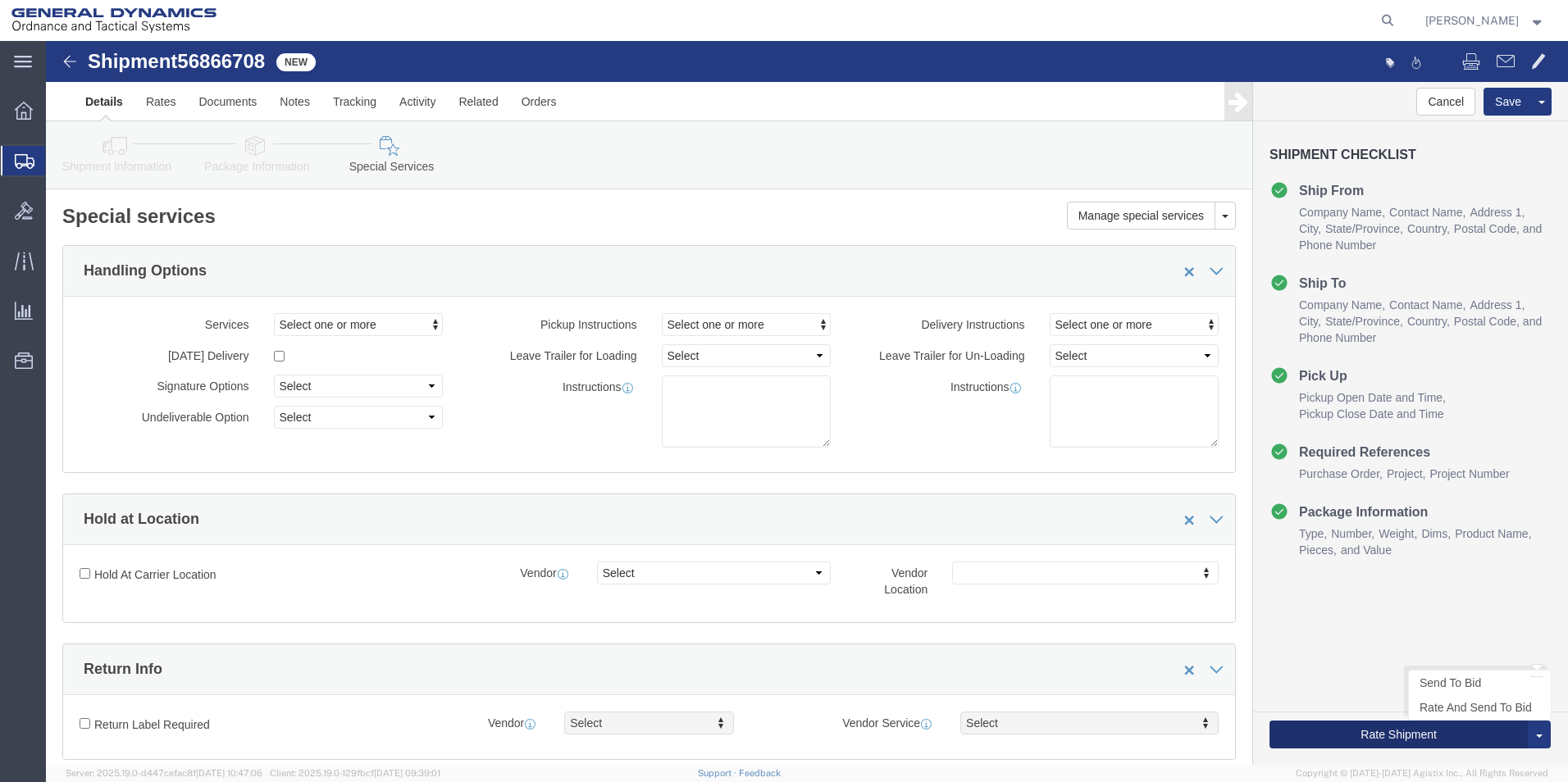
click button "Rate Shipment"
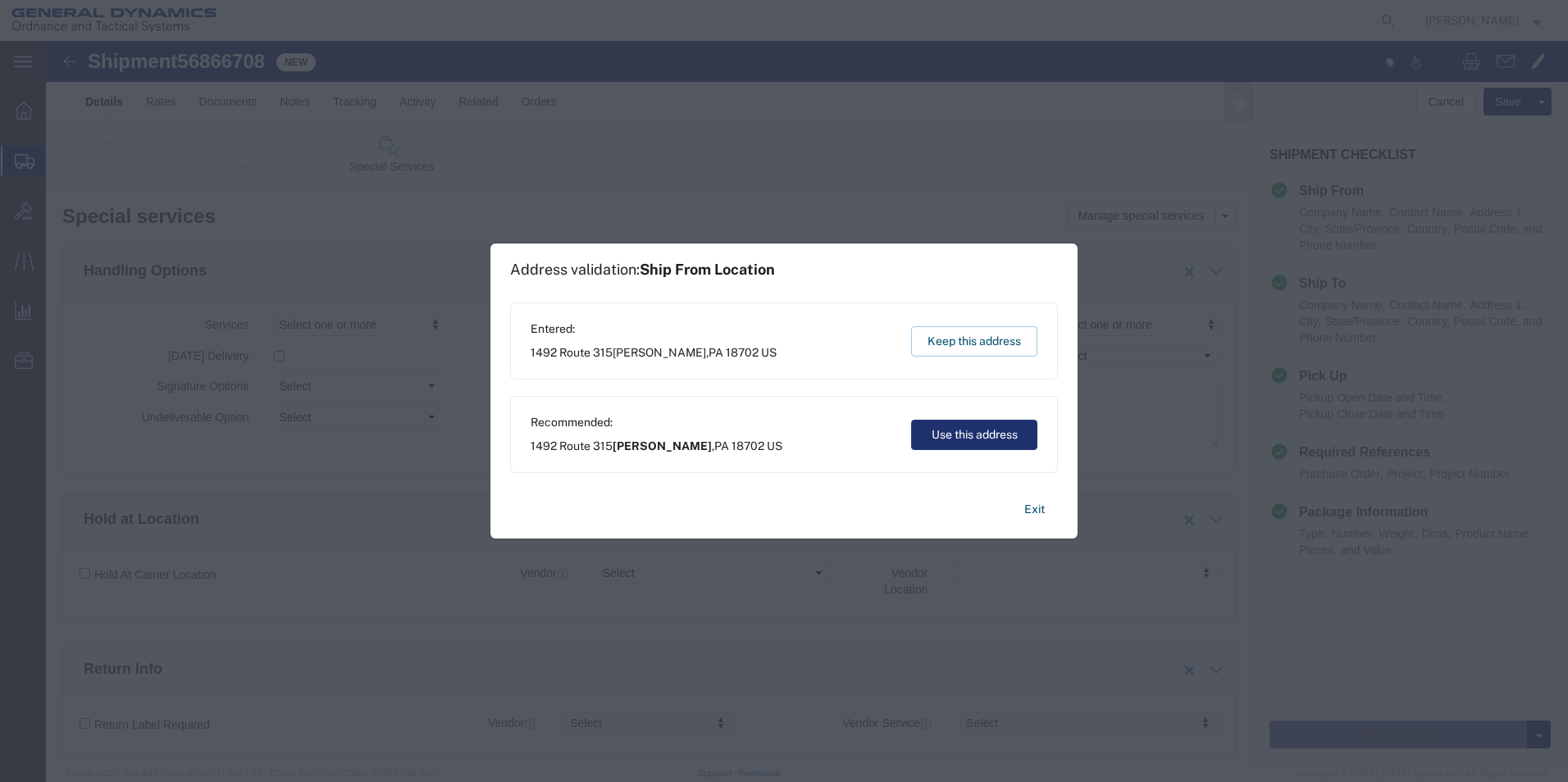
click at [976, 431] on button "Use this address" at bounding box center [974, 434] width 126 height 30
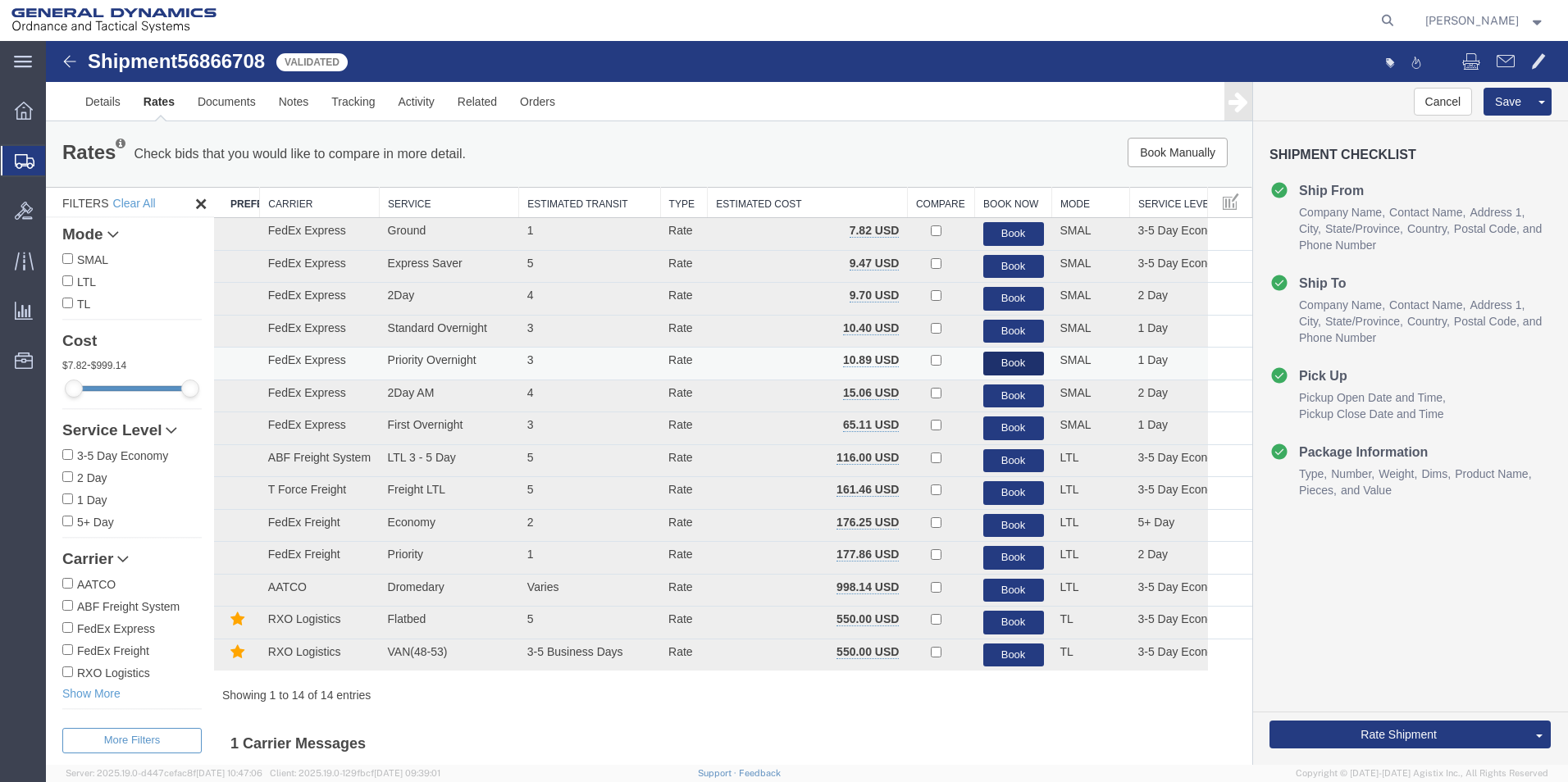
click at [998, 363] on button "Book" at bounding box center [1013, 363] width 60 height 24
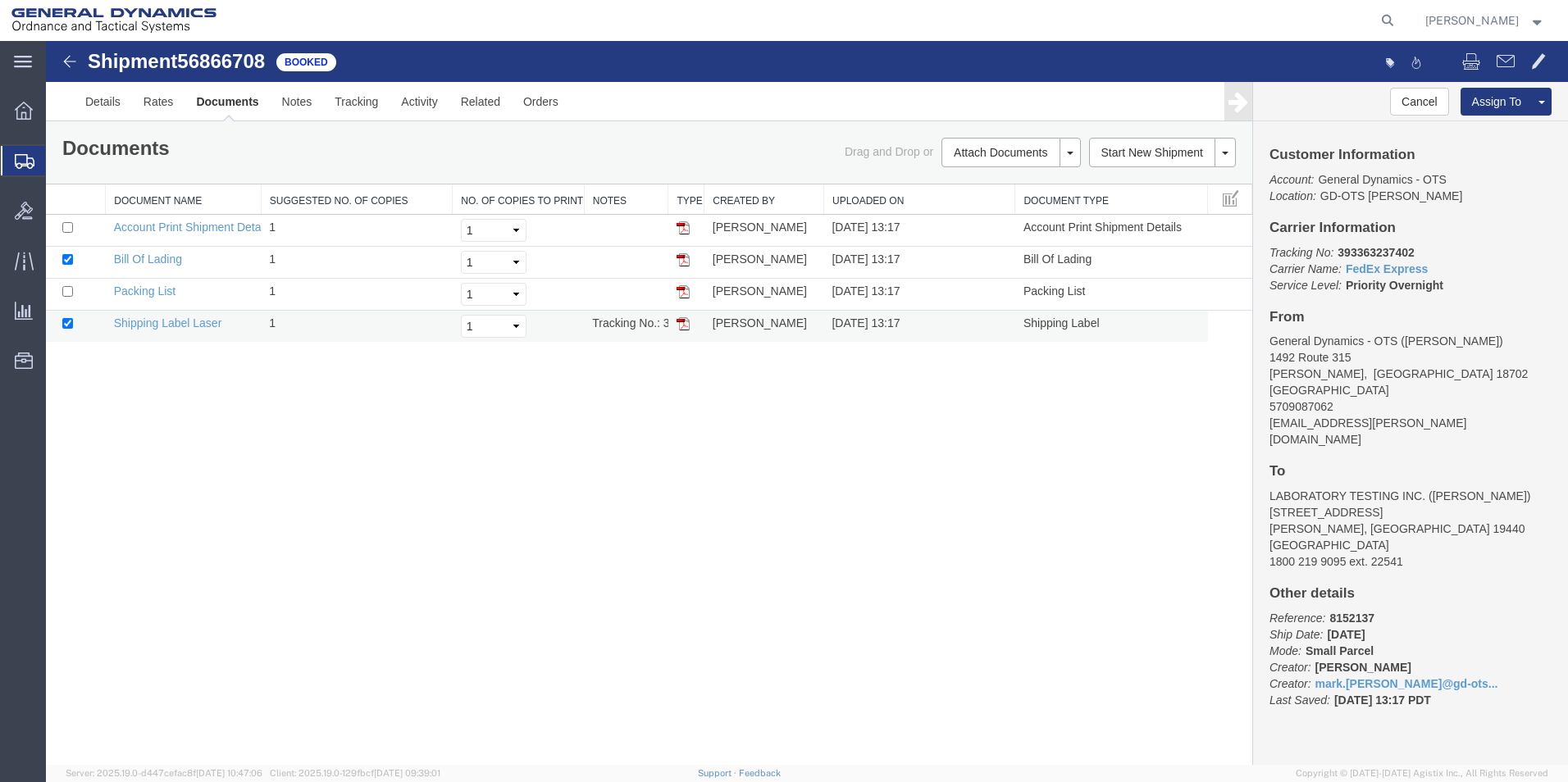
click at [685, 328] on img at bounding box center [683, 324] width 13 height 13
click at [110, 101] on link "Details" at bounding box center [103, 101] width 58 height 39
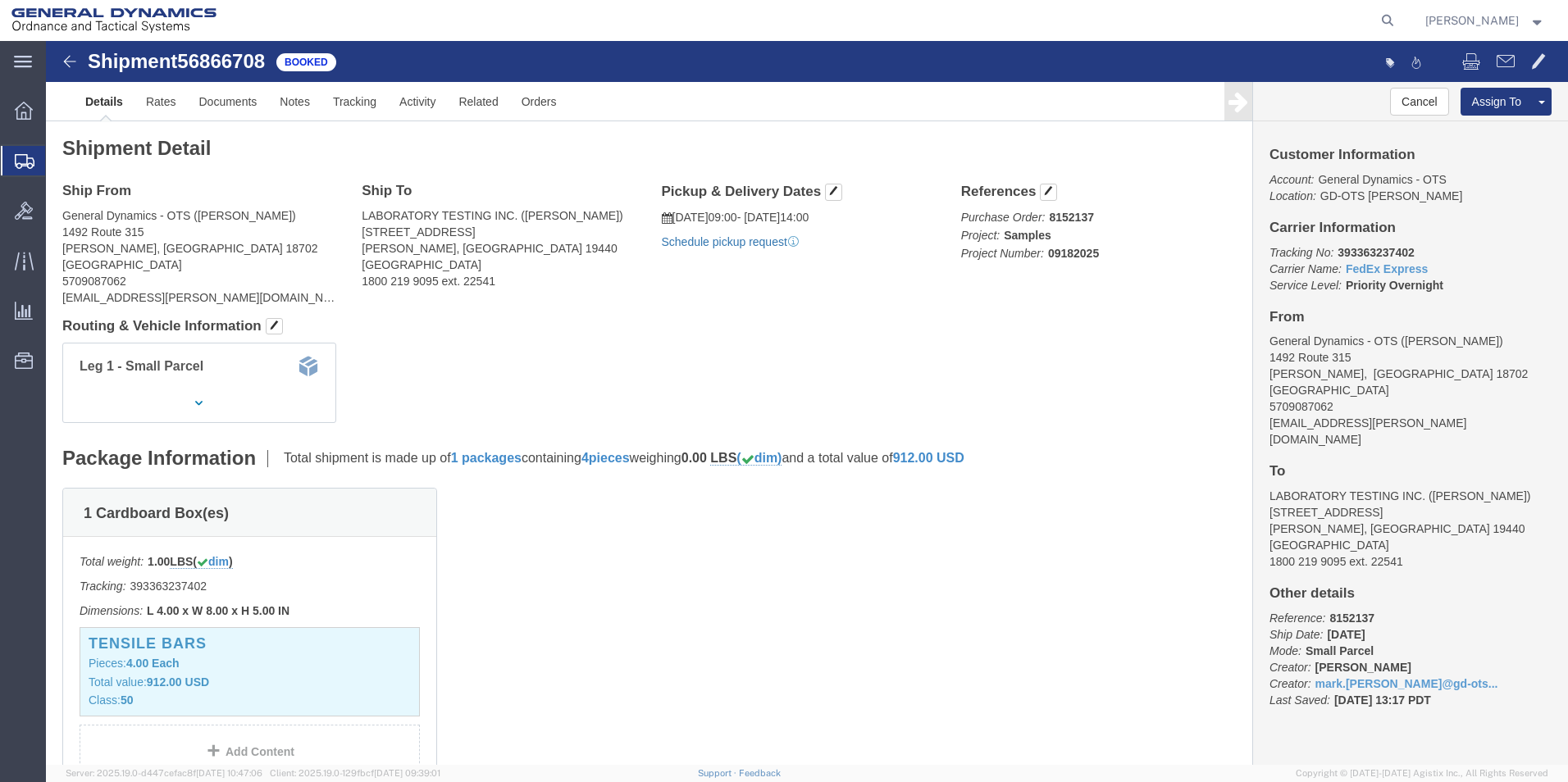
click link "Schedule pickup request"
click at [0, 0] on span "Create Shipment" at bounding box center [0, 0] width 0 height 0
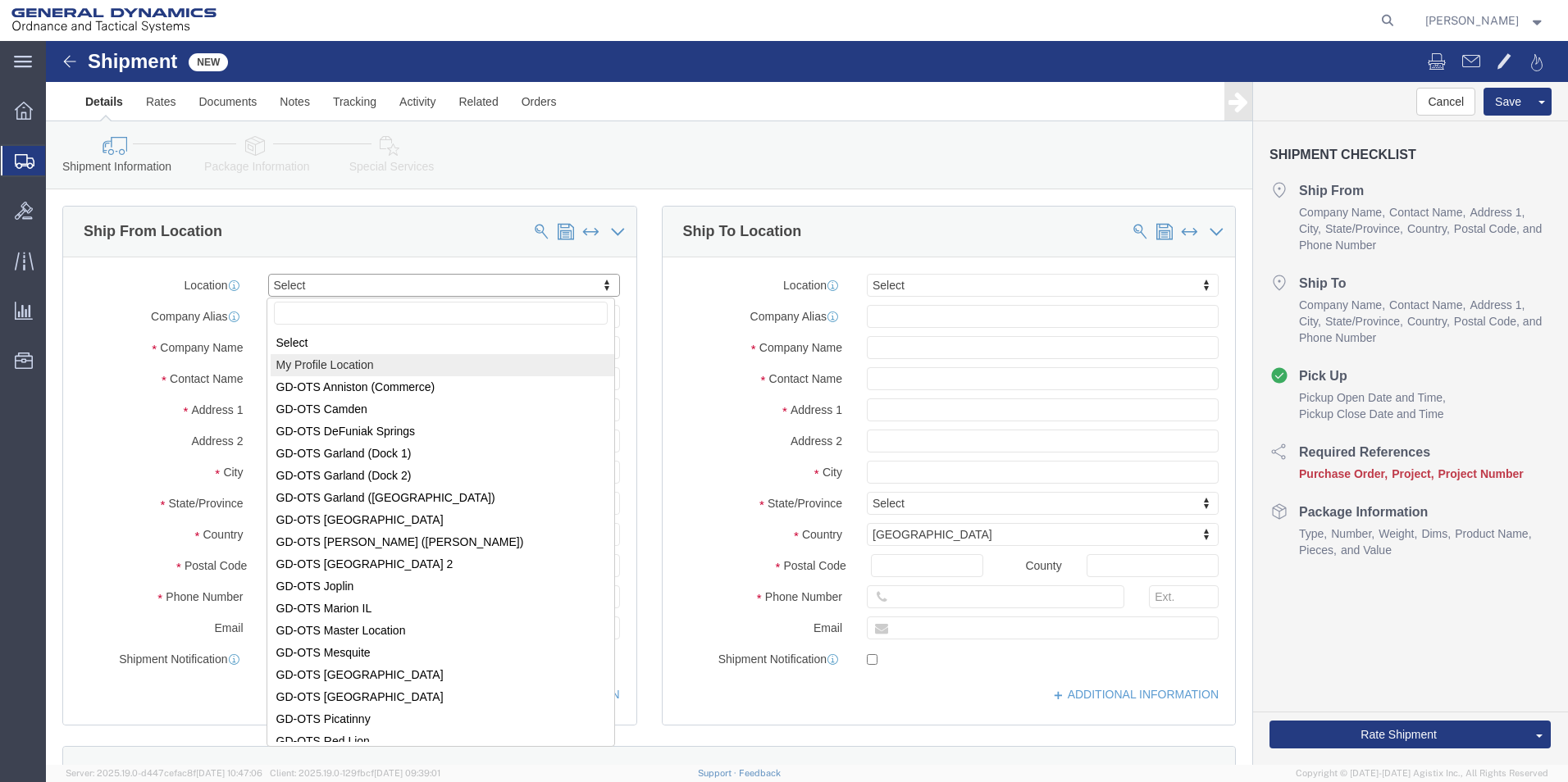
select select "MYPROFILE"
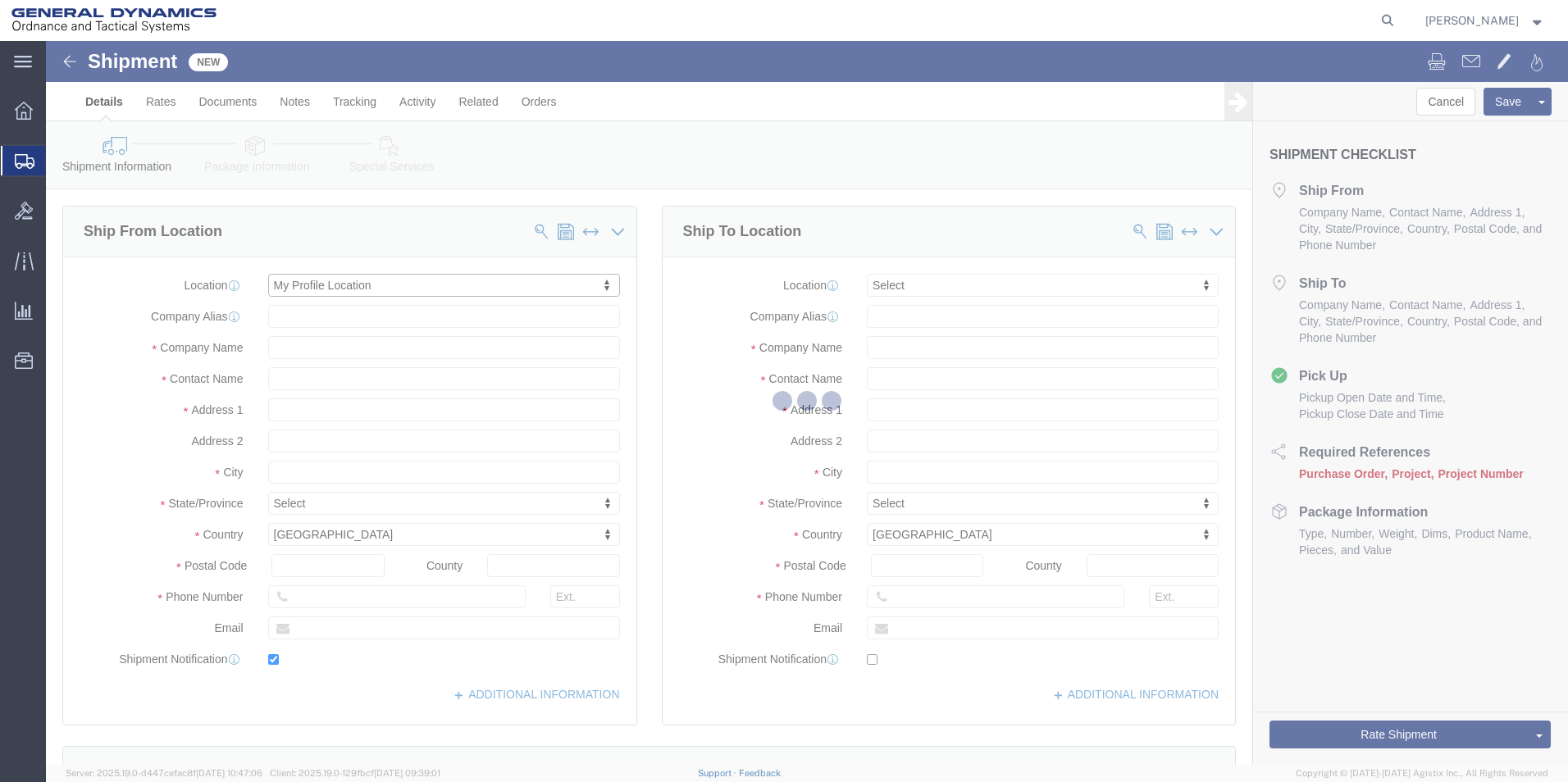
type input "1492 Route 315"
type input "18702"
type input "5709087062"
type input "[EMAIL_ADDRESS][PERSON_NAME][DOMAIN_NAME]"
checkbox input "true"
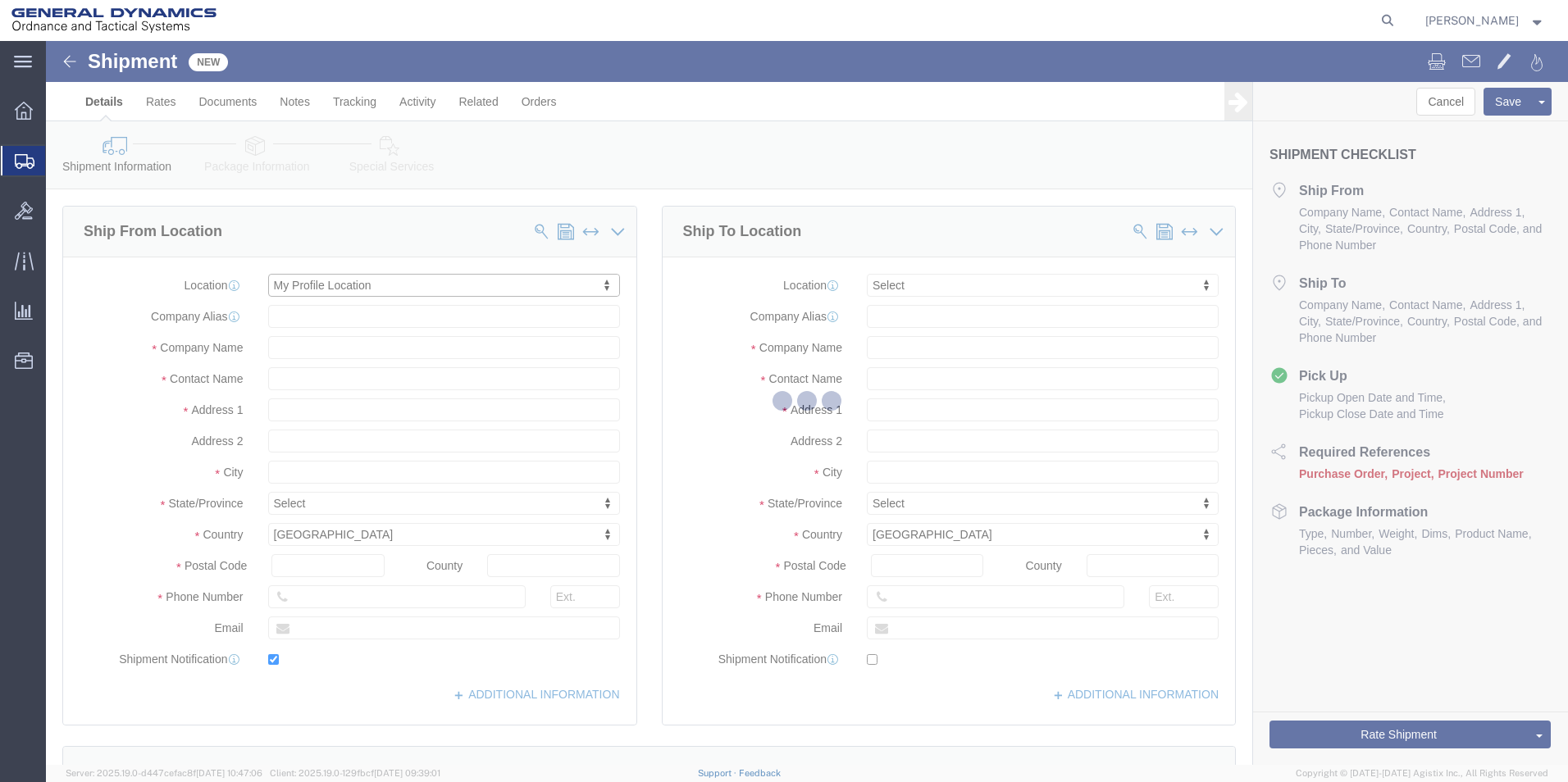
type input "General Dynamics - OTS"
type input "[PERSON_NAME]"
select select "PA"
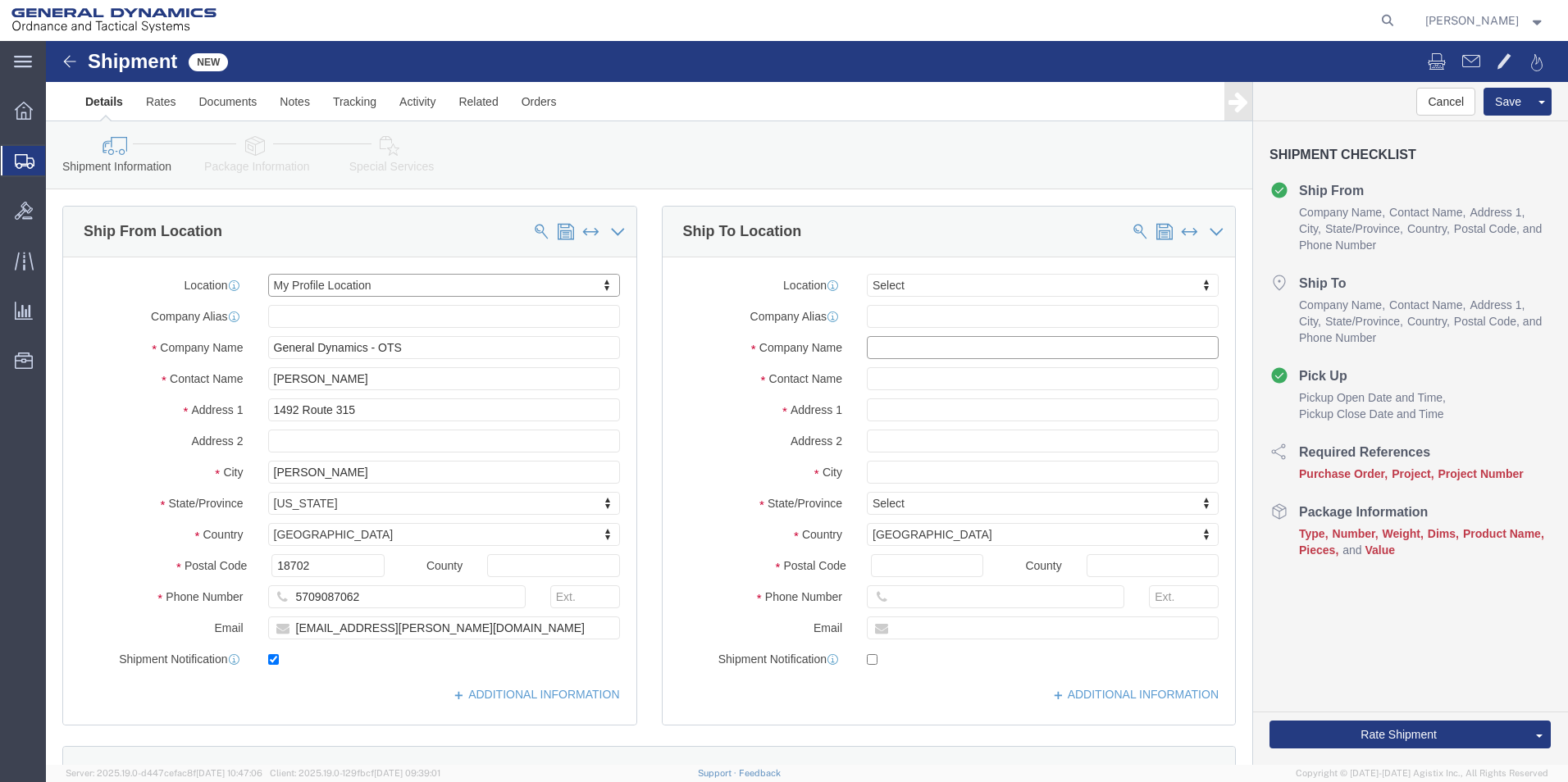
click input "text"
type input "PM-Combat Ammunition Systems-[DEMOGRAPHIC_DATA] ARMY"
click input "text"
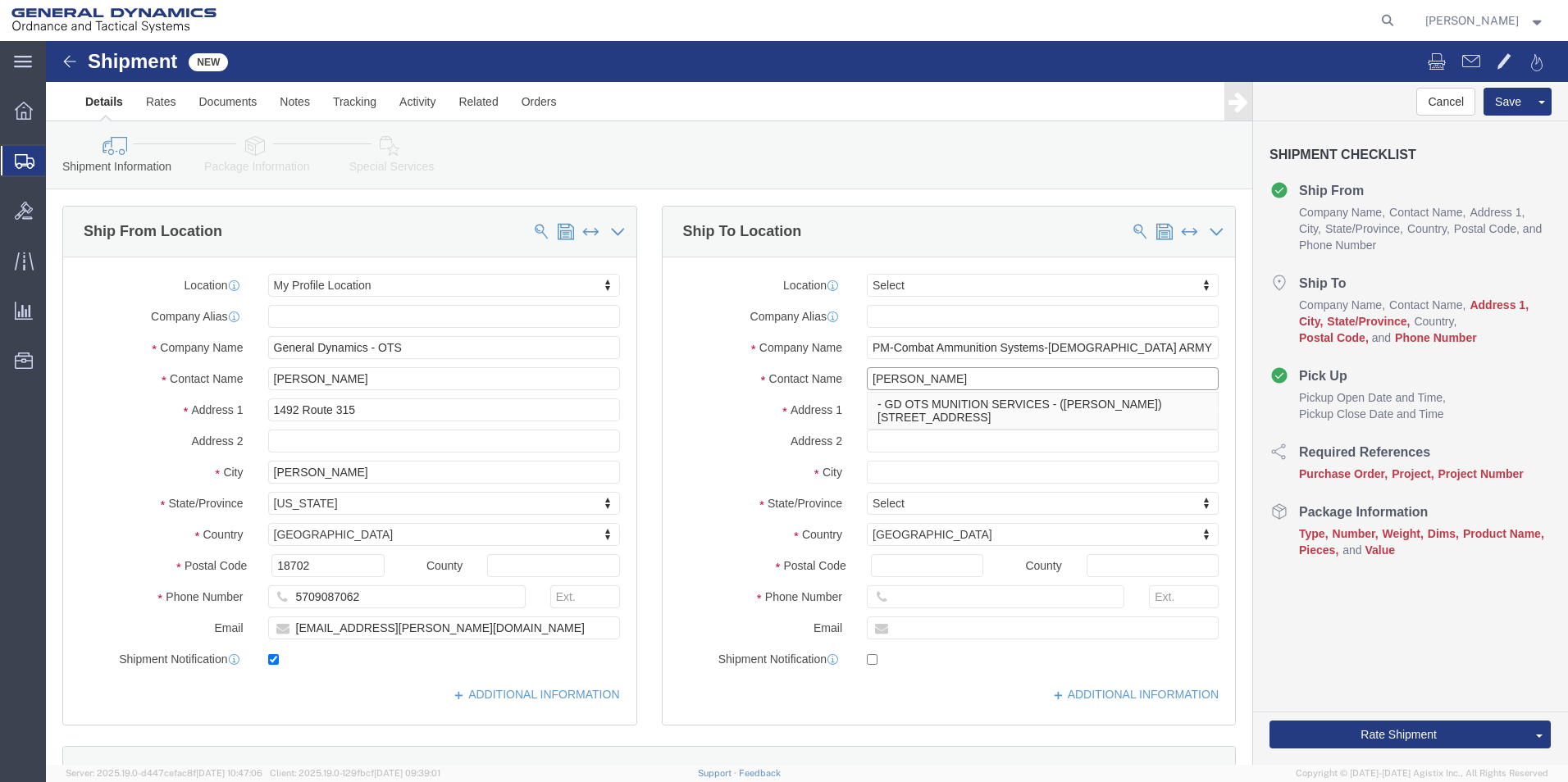
type input "[PERSON_NAME]"
click label "Address 1"
click input "text"
type input "SFAE-AA-CAS"
click input "text"
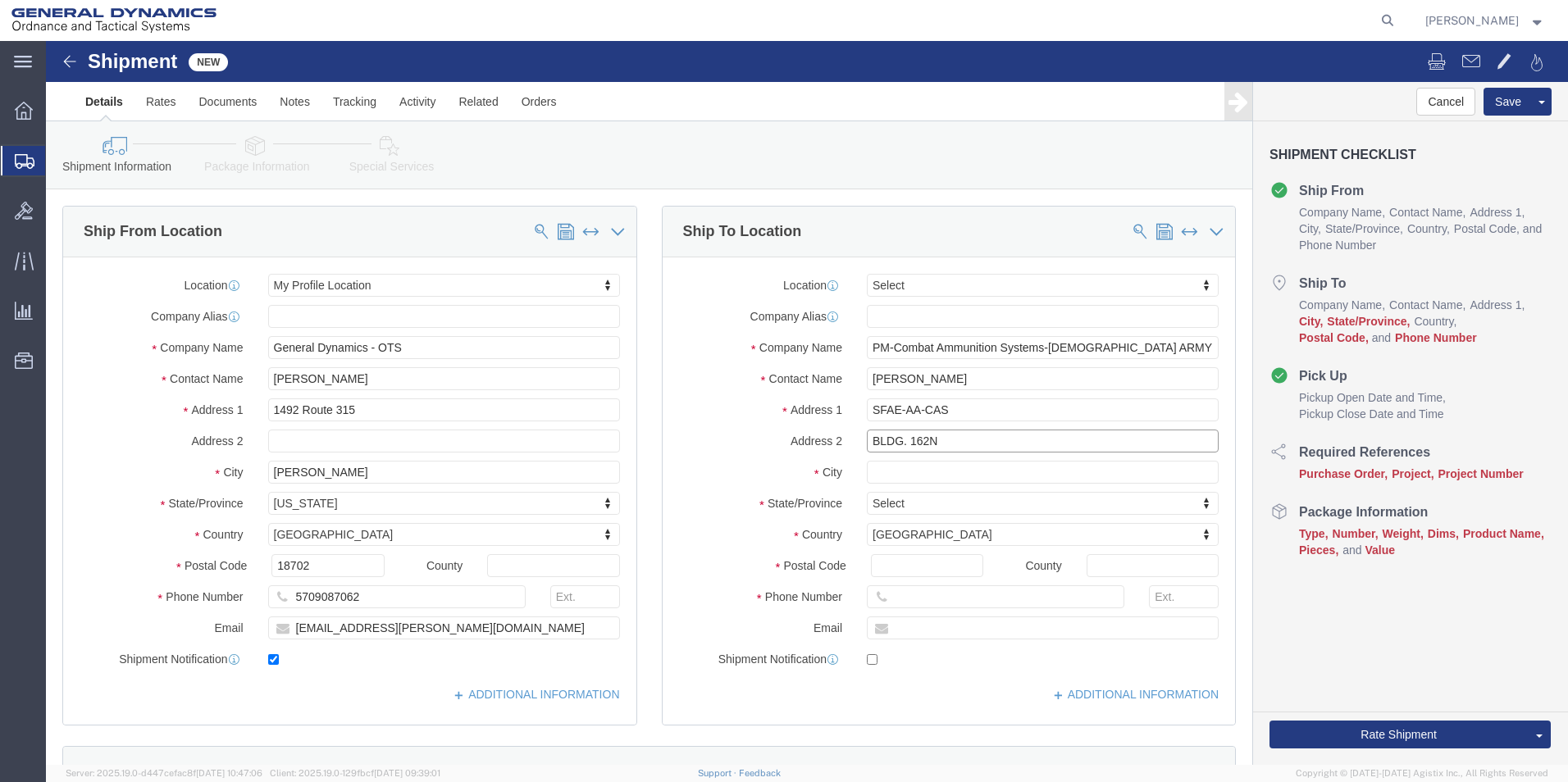
type input "BLDG. 162N"
click input "text"
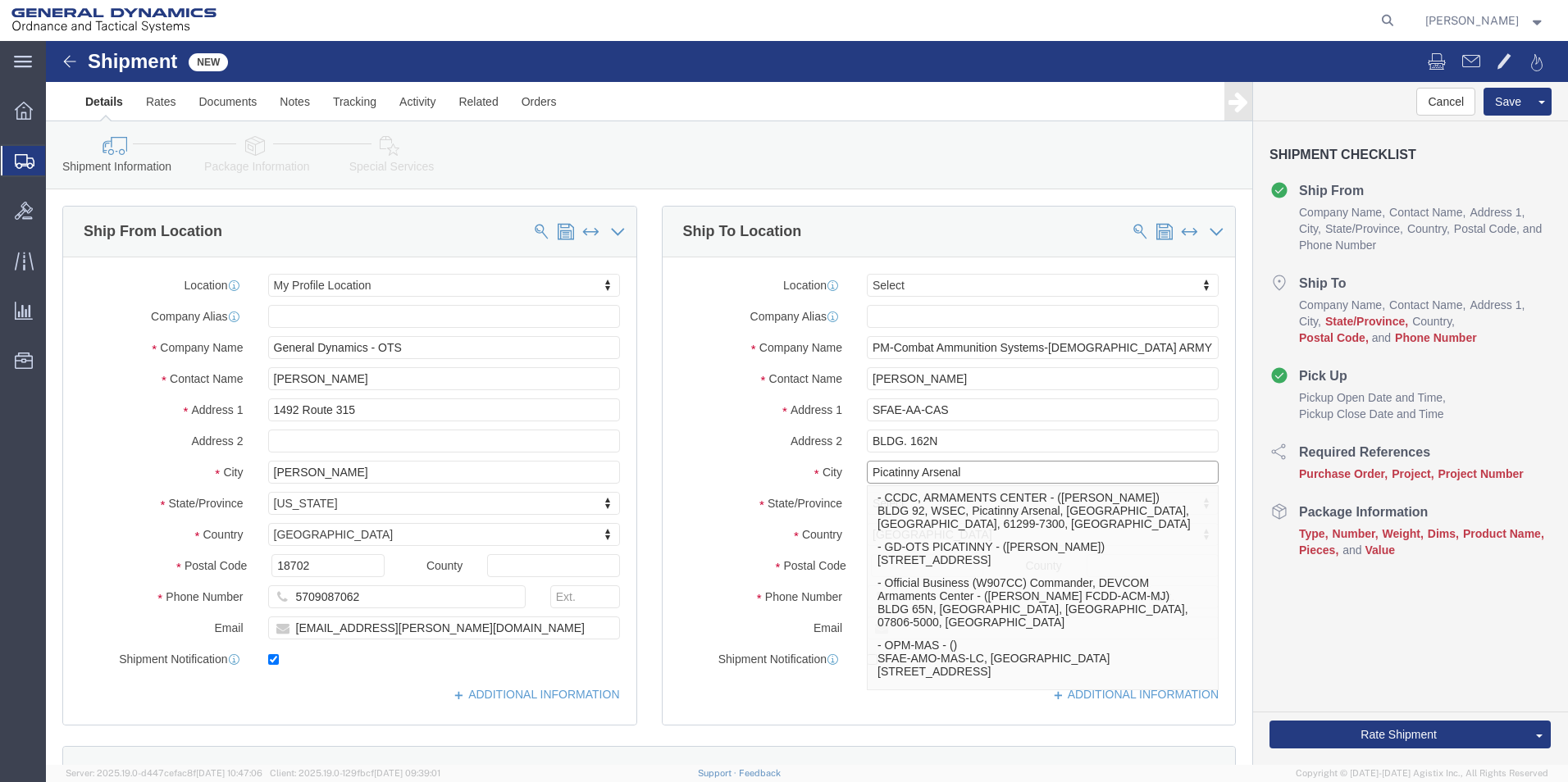
type input "Picatinny Arsenal"
click div "Ship To Location Location Select Select My Profile Location [GEOGRAPHIC_DATA]-O…"
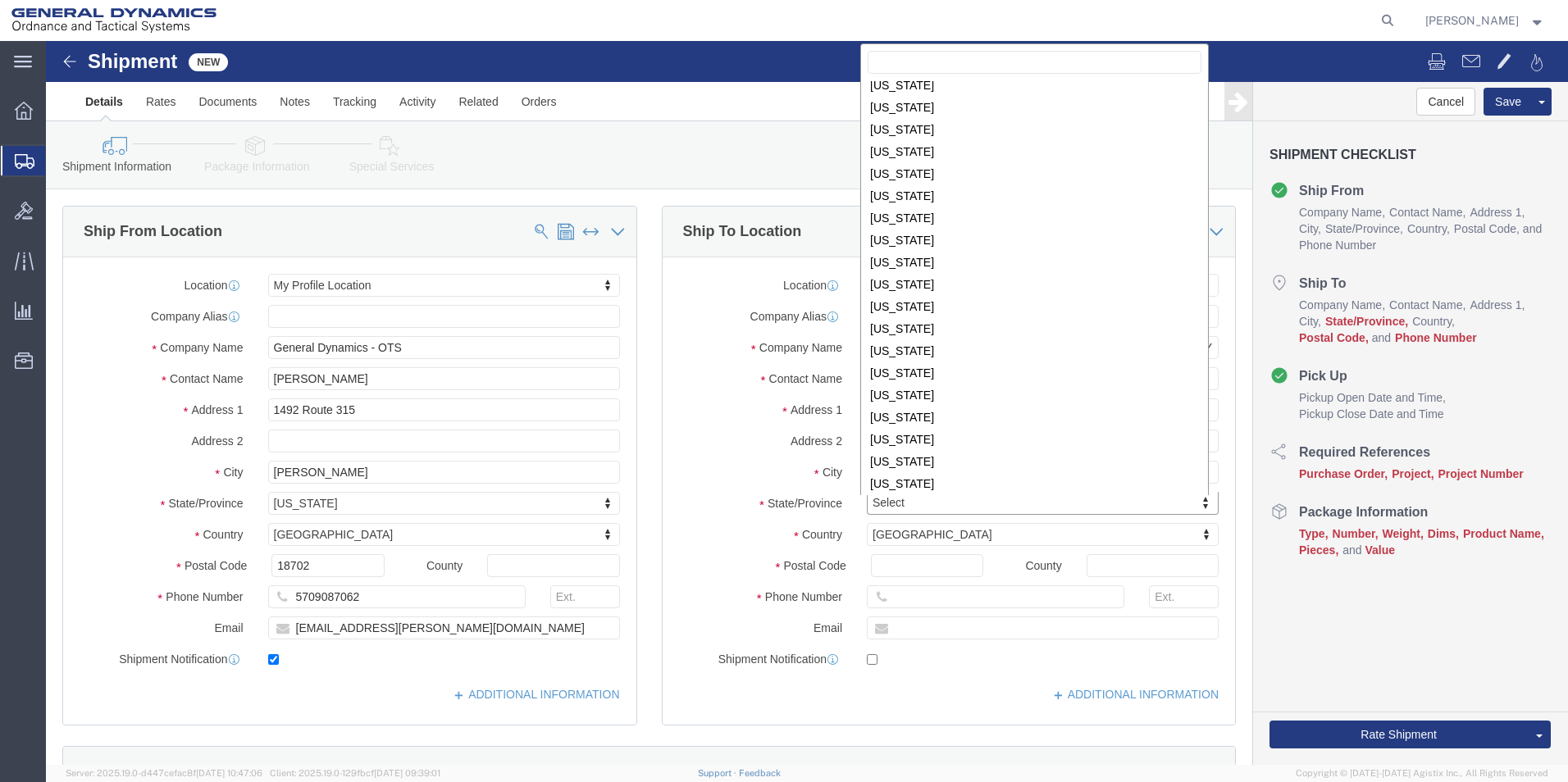
scroll to position [587, 0]
select select "NJ"
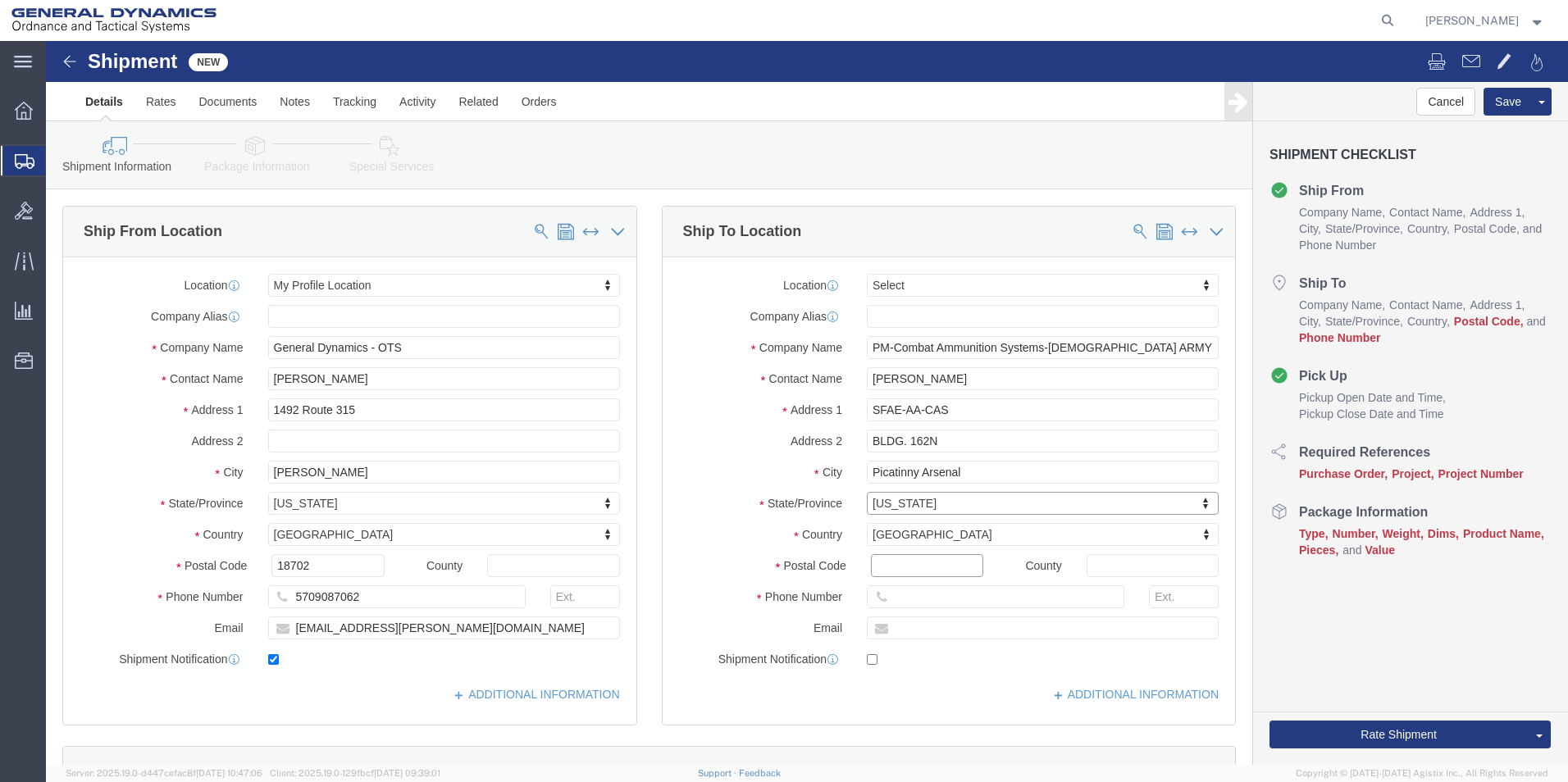
click input "Postal Code"
type input "07806-5000"
click input "text"
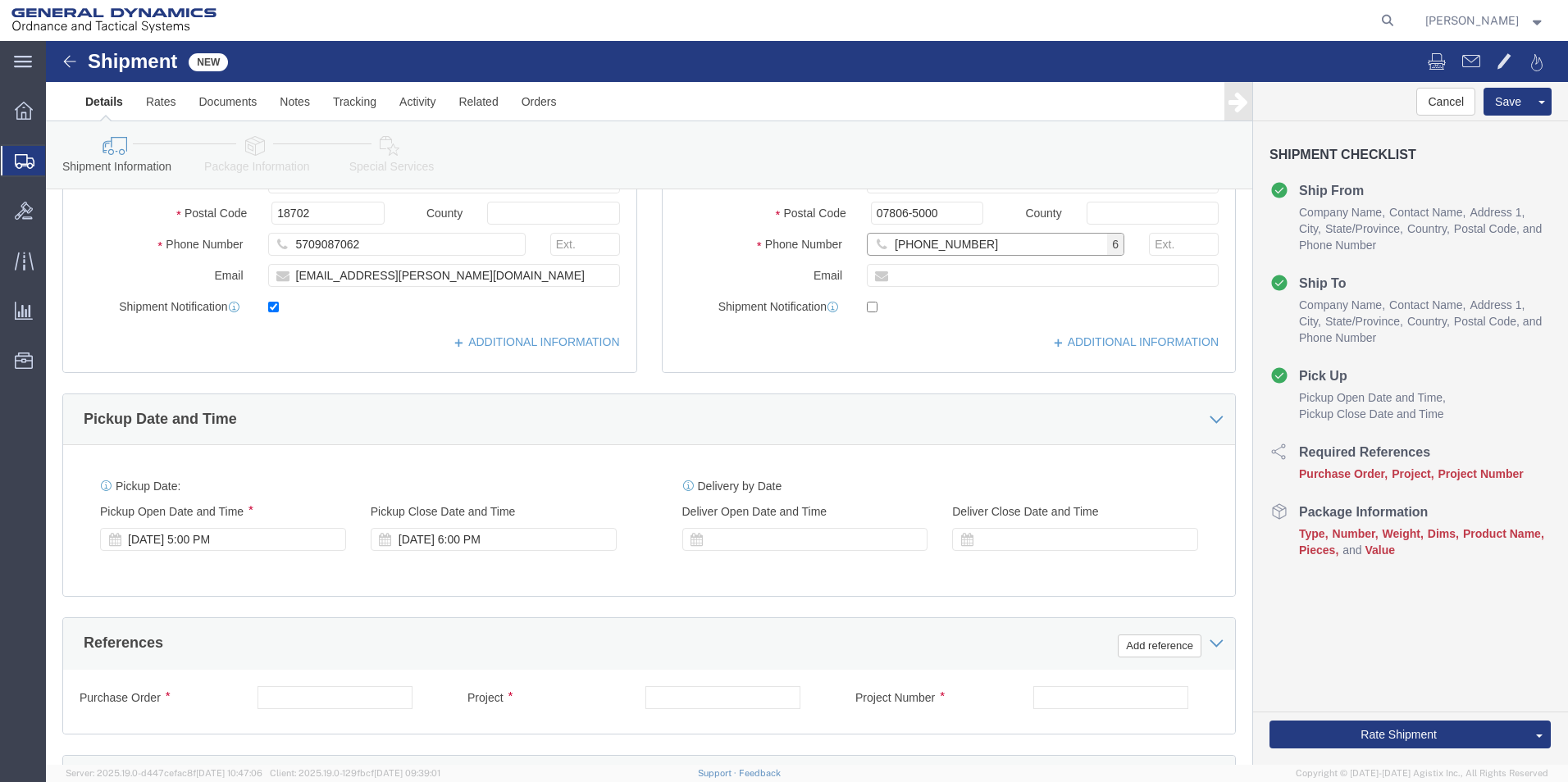
scroll to position [356, 0]
type input "[PHONE_NUMBER]"
click div "[DATE] 5:00 PM"
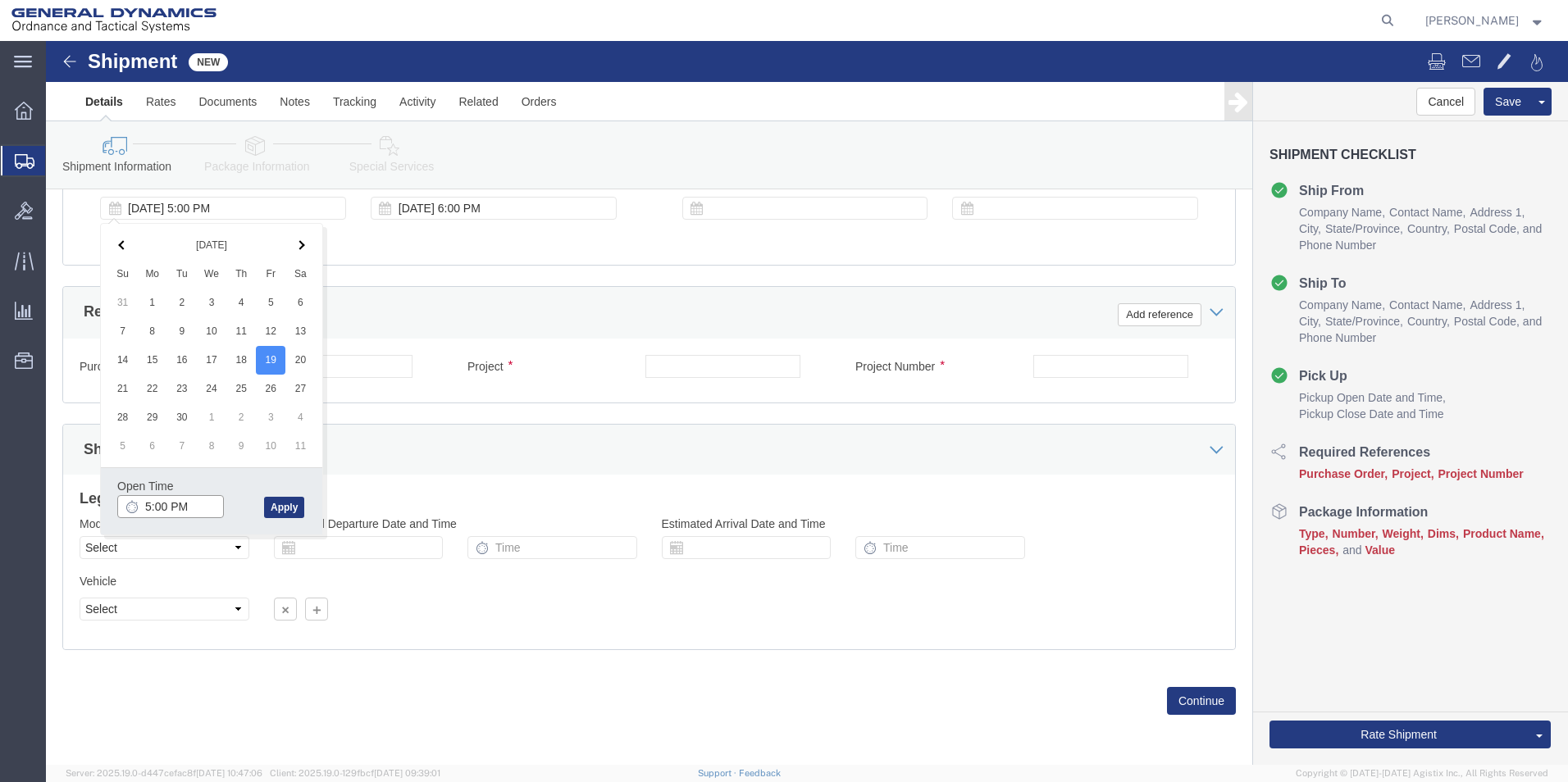
click input "5:00 PM"
type input "9:00 AM"
click button "Apply"
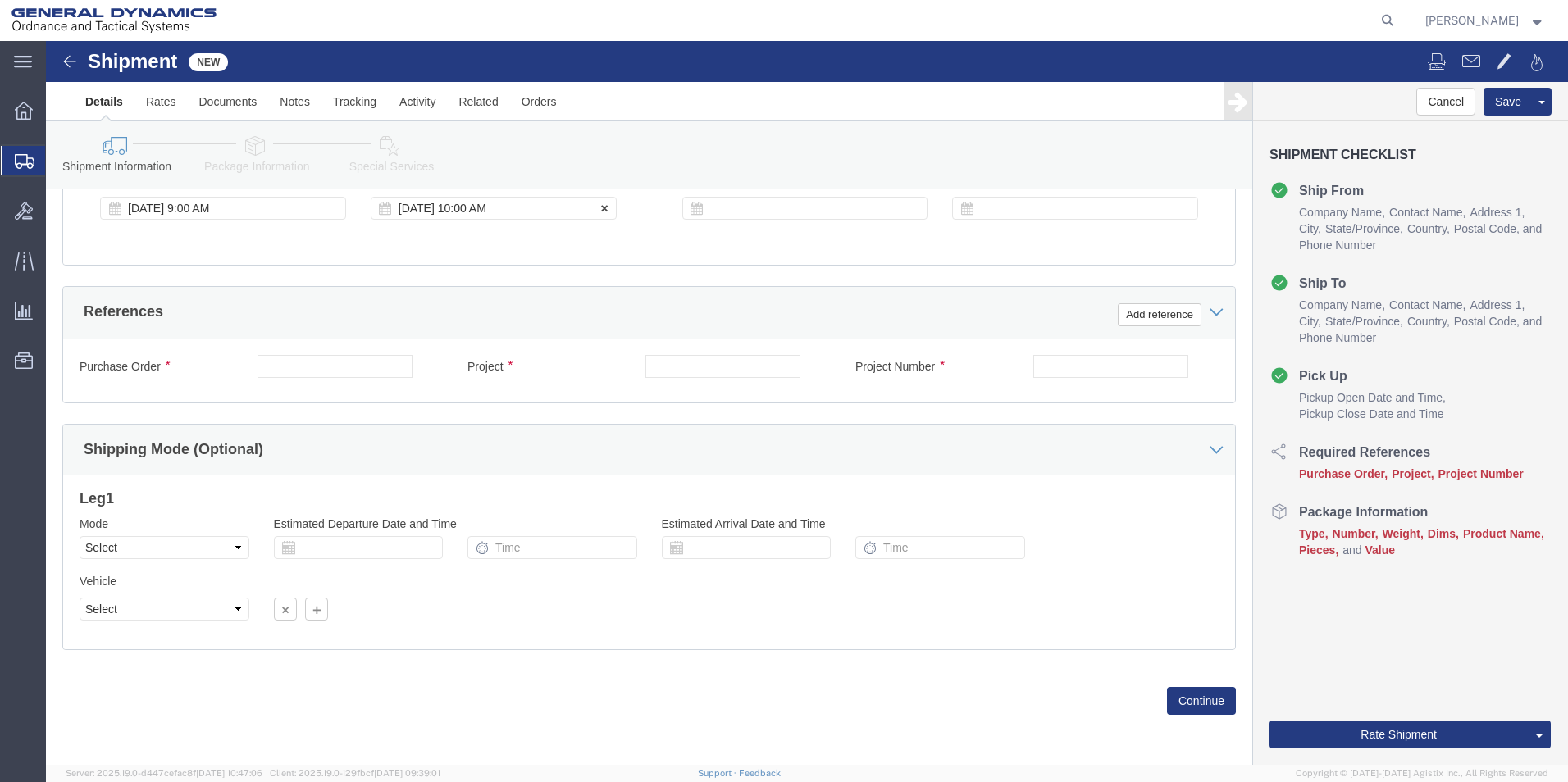
click div "[DATE] 10:00 AM"
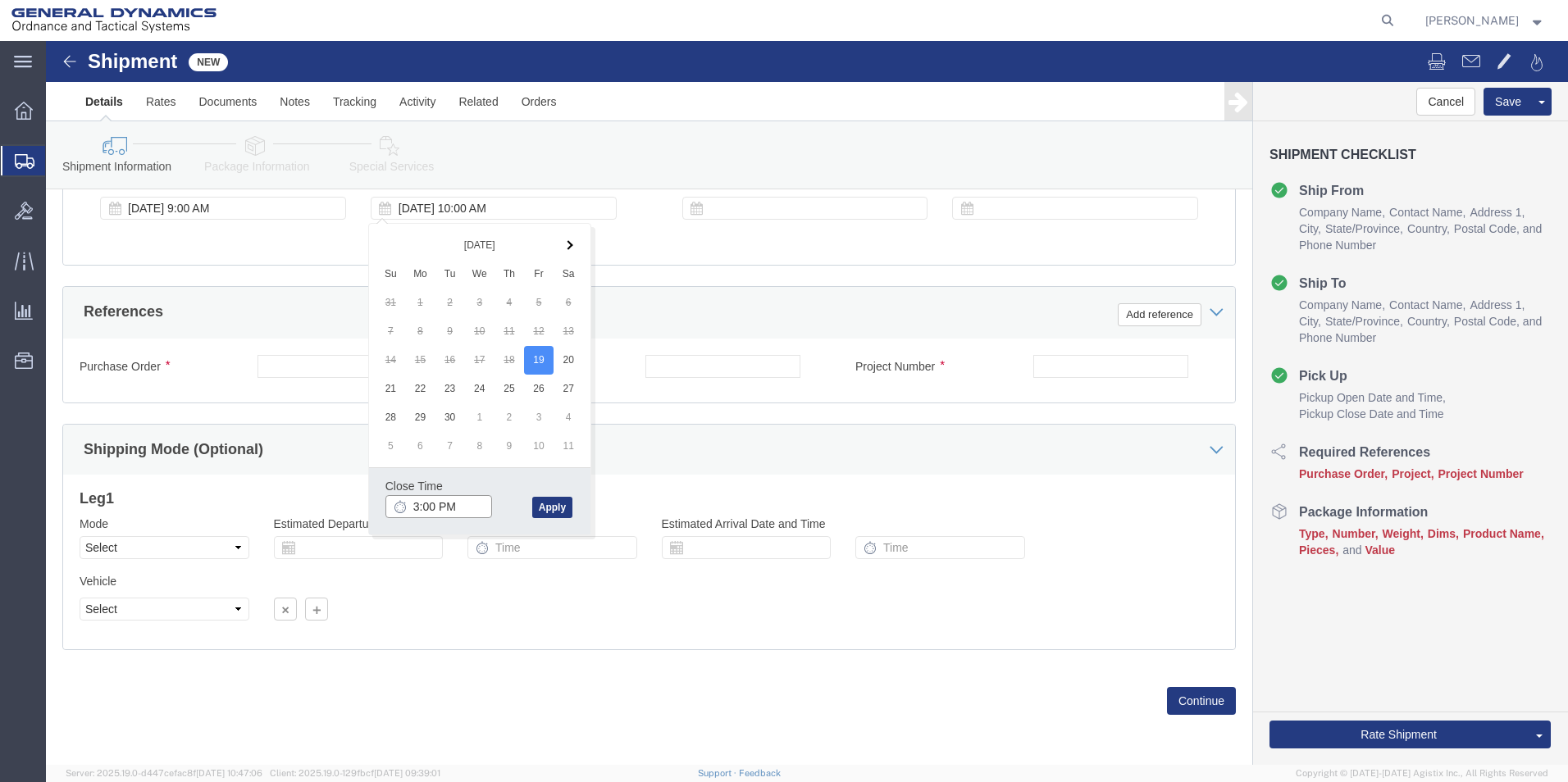
type input "2:00 PM"
click button "Apply"
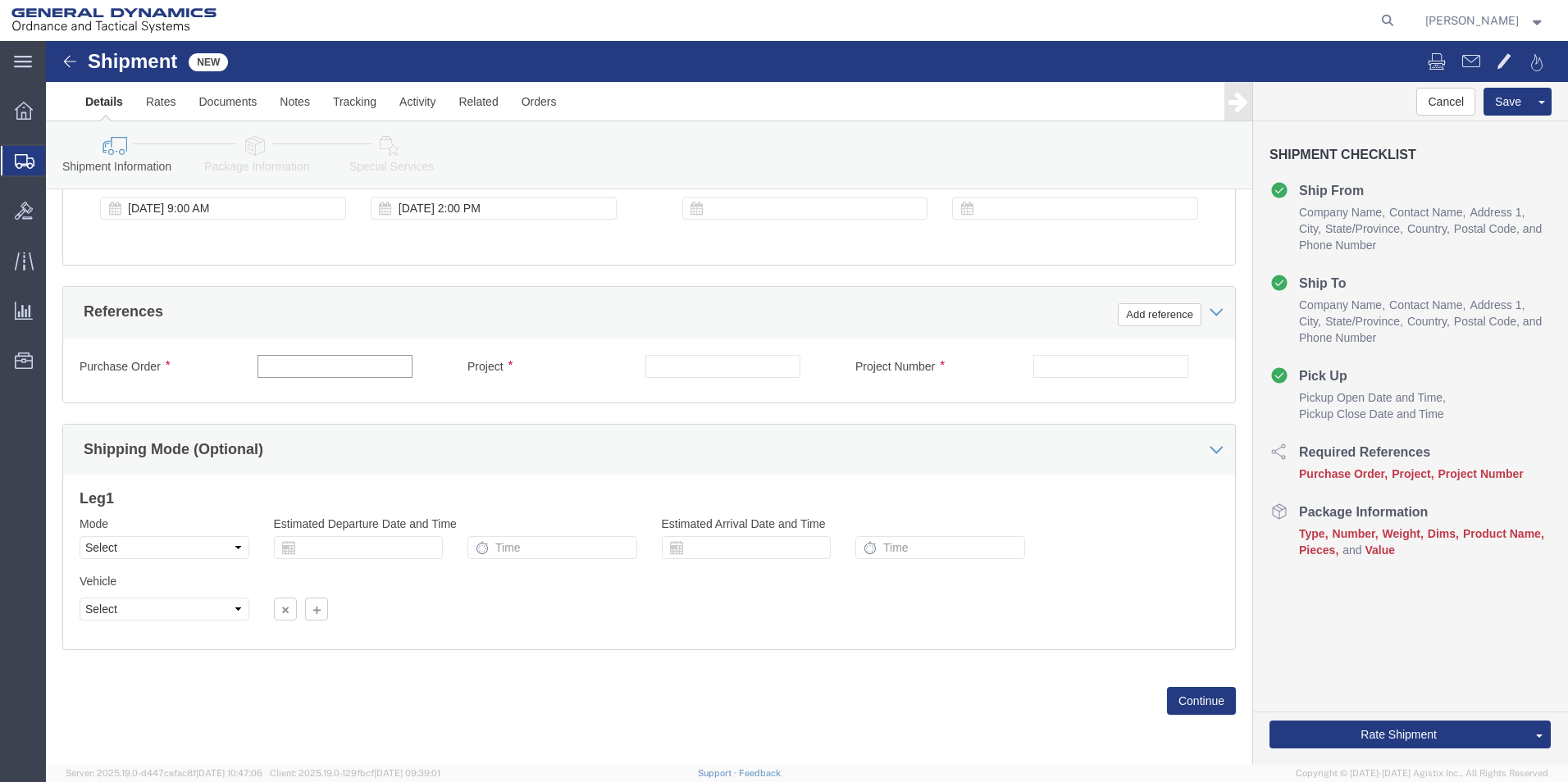
click input "text"
type input "6"
type input "W15QKN-24-D-0030"
click input "text"
type input "60 mm"
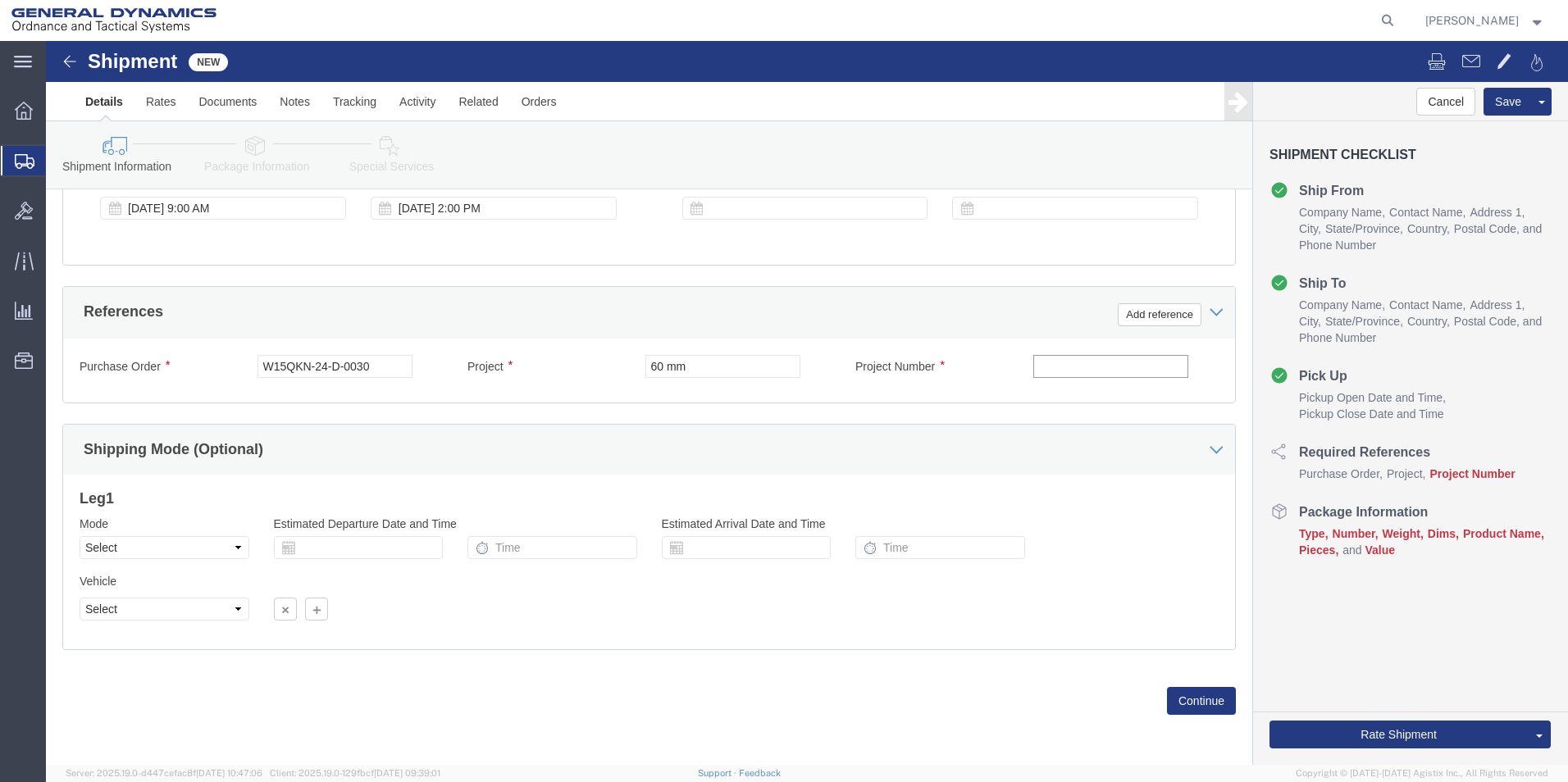
click input "text"
type input "W15QKN24F0549"
click button "Continue"
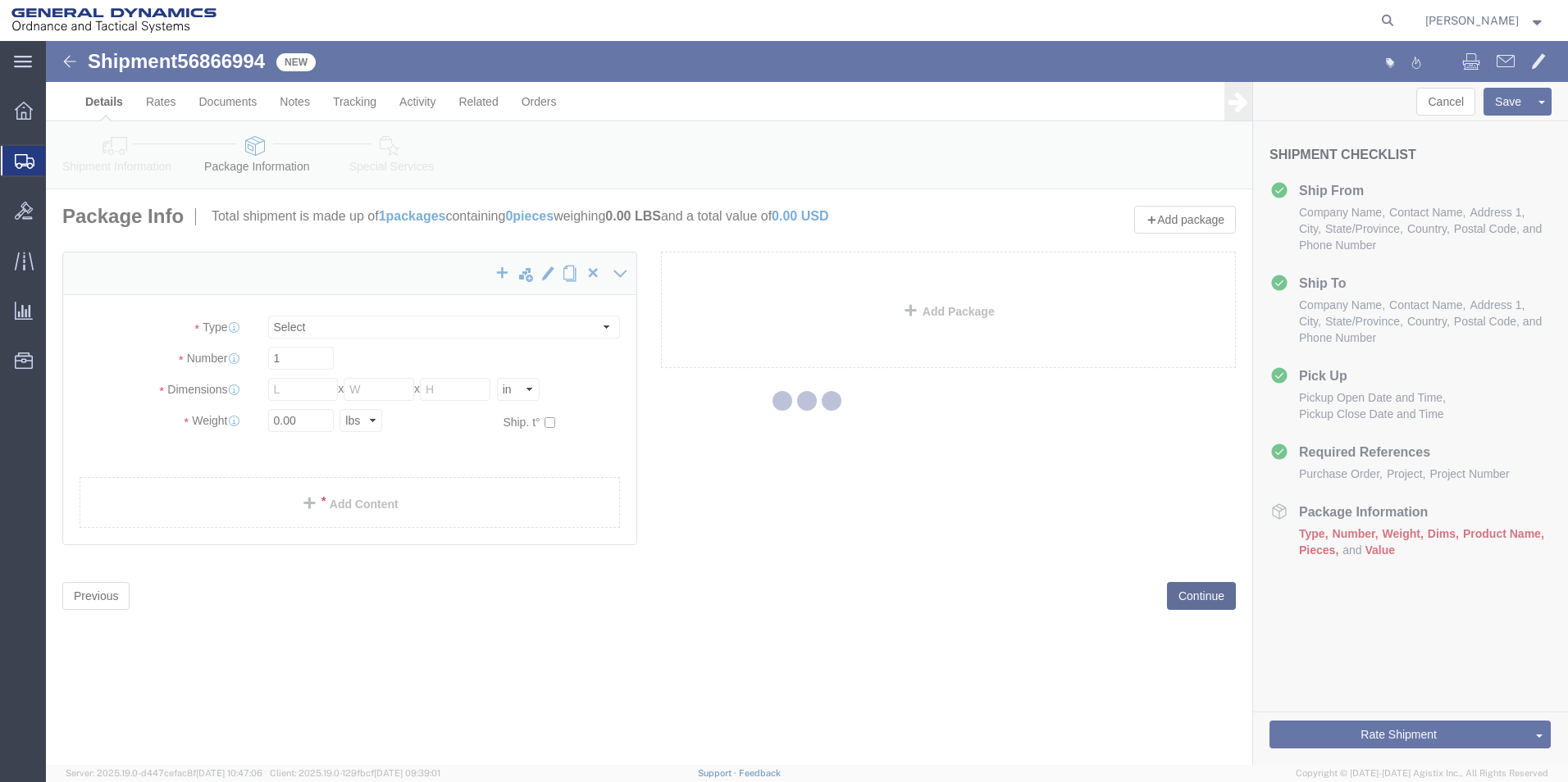
select select "CBOX"
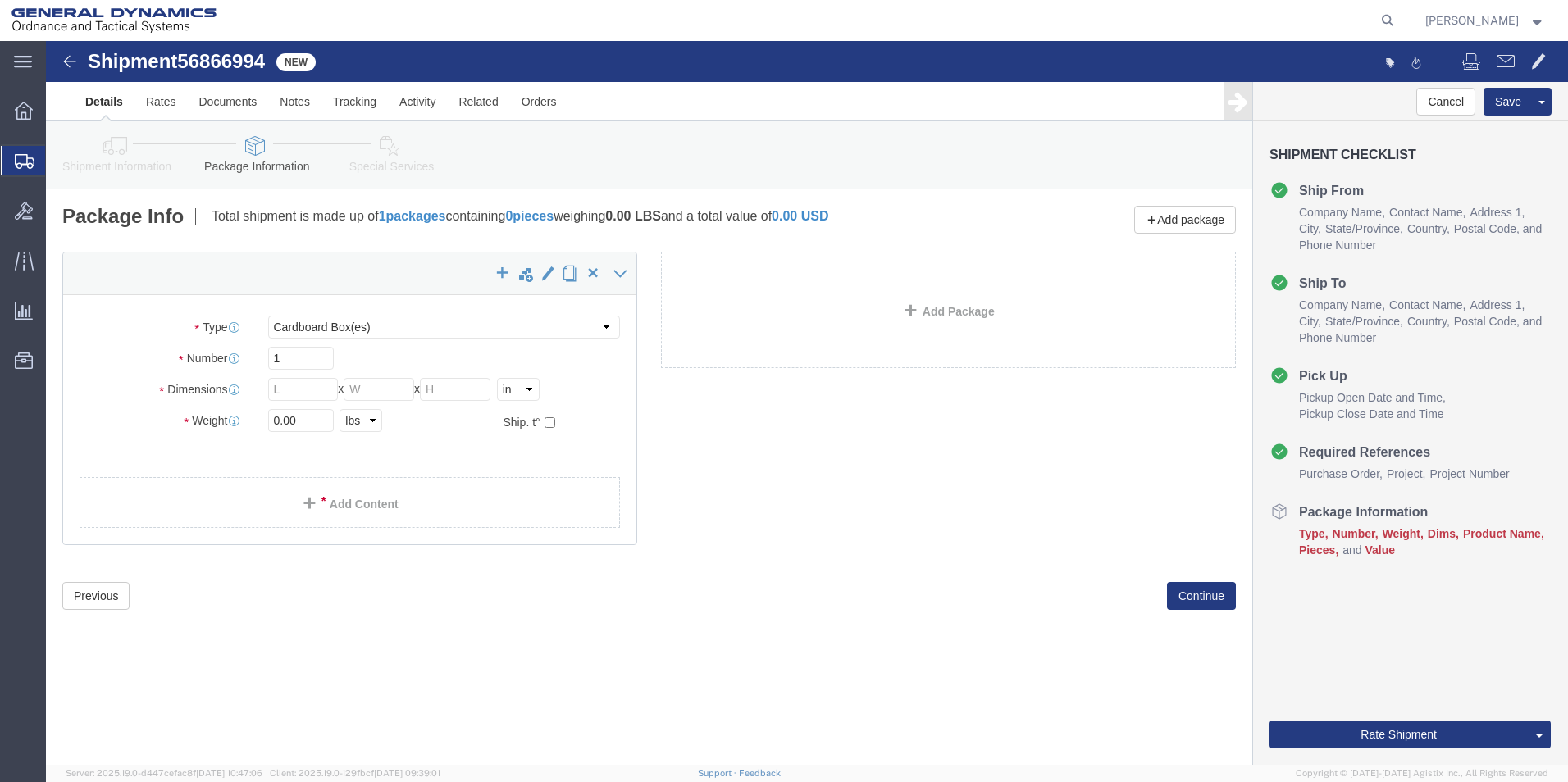
click icon
drag, startPoint x: 238, startPoint y: 316, endPoint x: 192, endPoint y: 324, distance: 46.7
click div "Number 1"
type input "2"
click input "text"
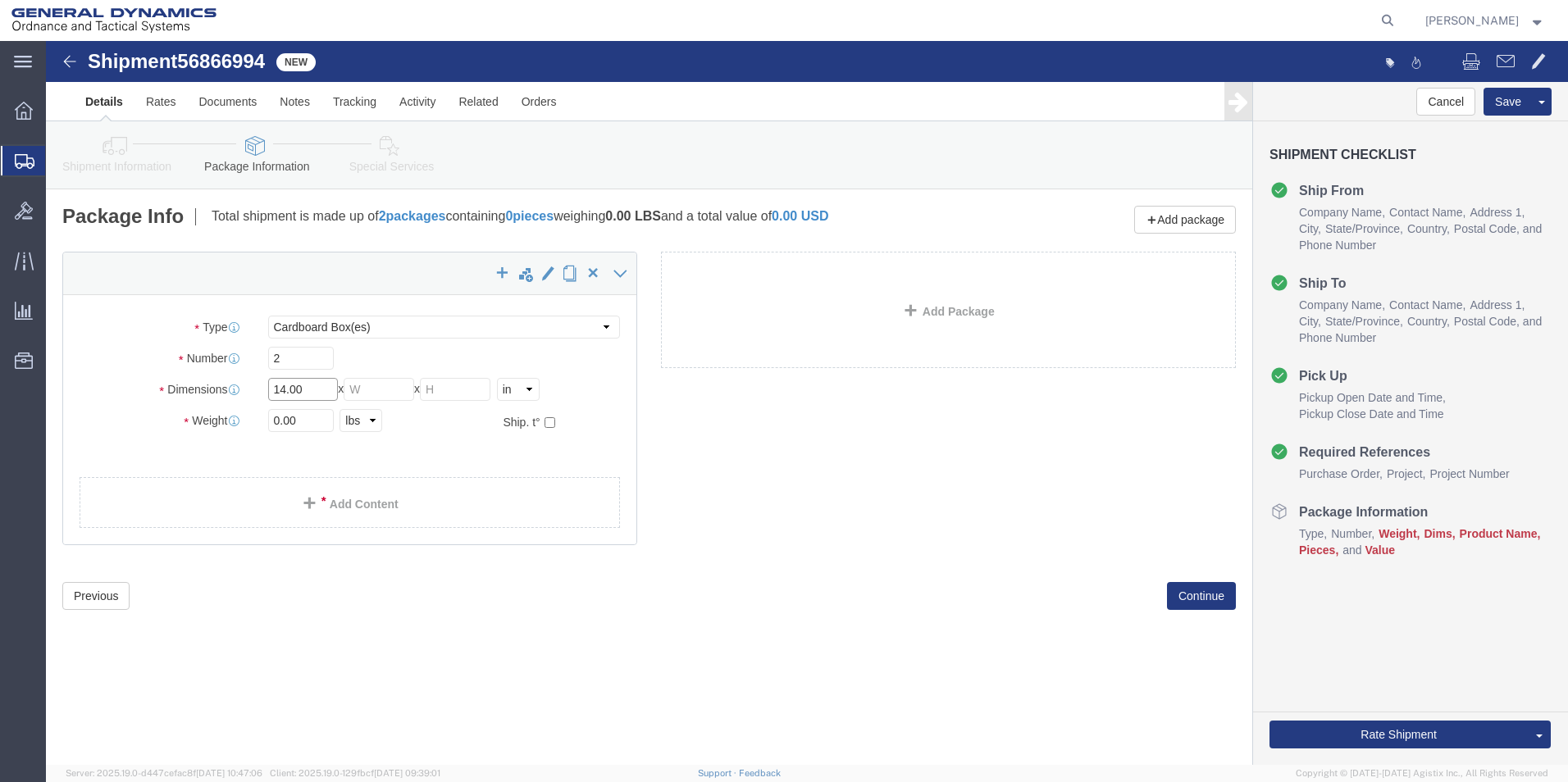
type input "14.00"
click input "text"
type input "10.00"
click input "text"
type input "11.00"
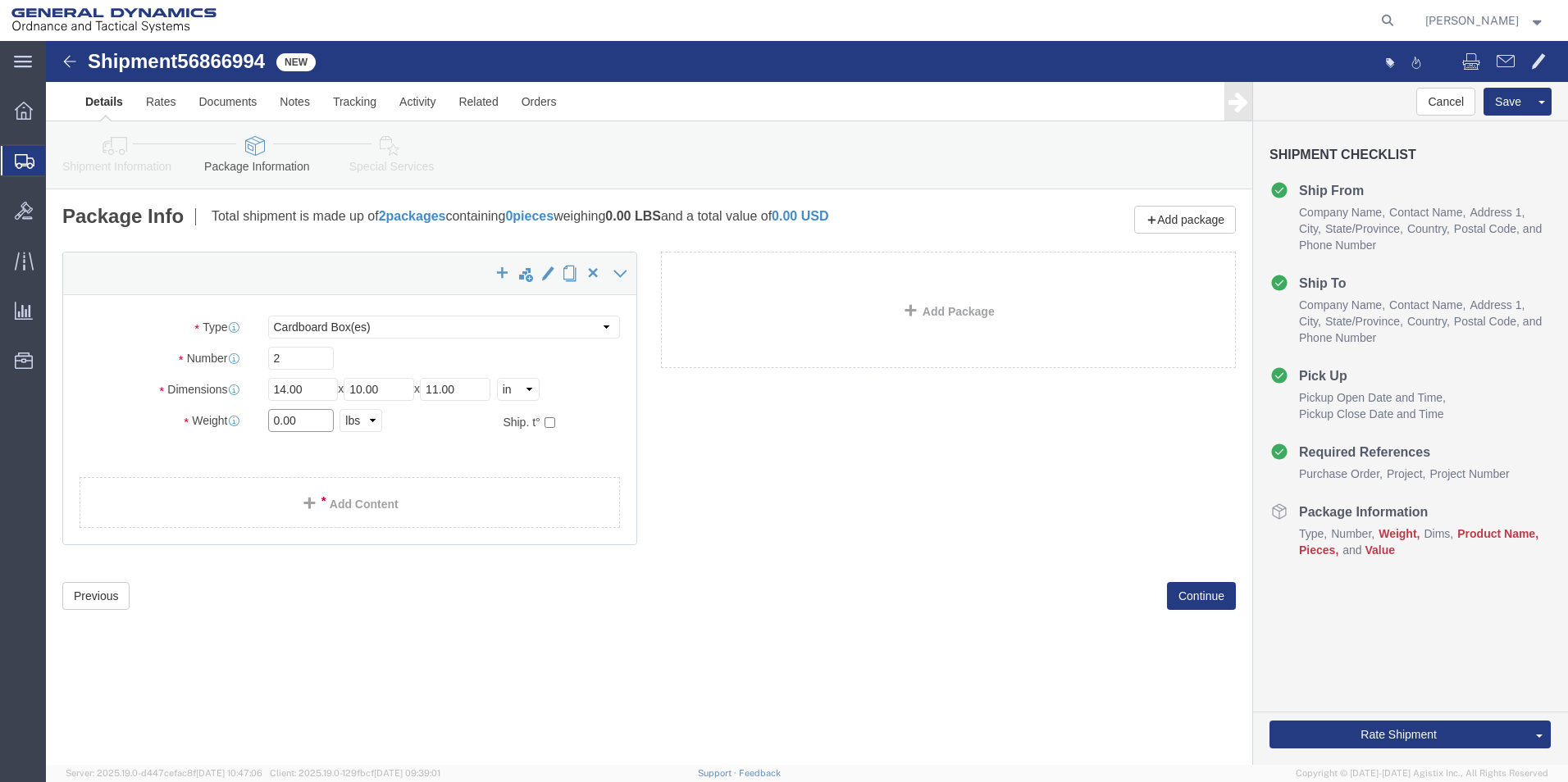
drag, startPoint x: 261, startPoint y: 381, endPoint x: 182, endPoint y: 383, distance: 79.0
click div "Weight 0.00 Select kgs lbs Ship. t°"
type input "92.00"
click link "Add Content"
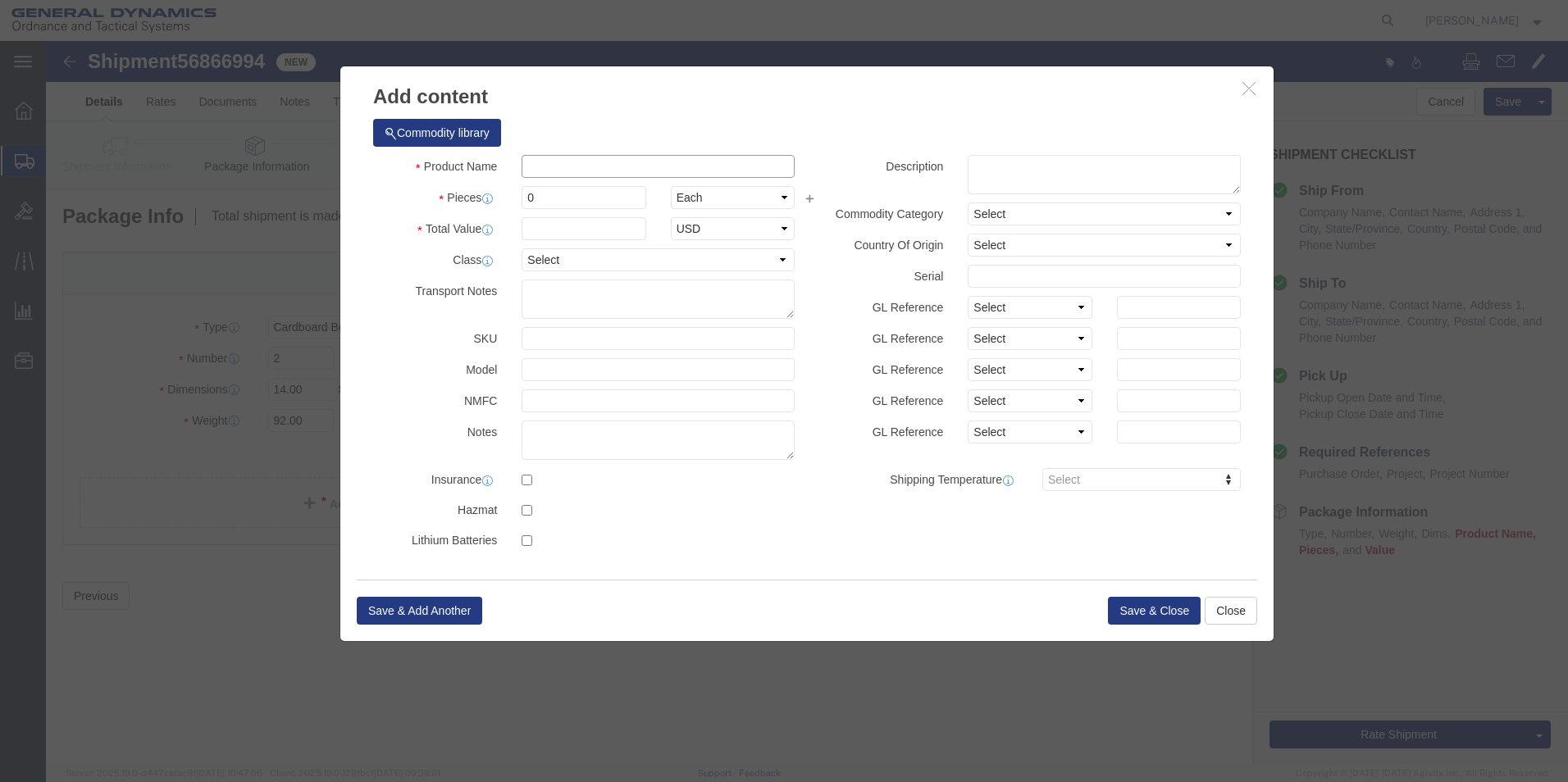
drag, startPoint x: 489, startPoint y: 126, endPoint x: 469, endPoint y: 160, distance: 39.4
click input "text"
type input "60 mm unfinished shell bodies"
drag, startPoint x: 504, startPoint y: 157, endPoint x: 439, endPoint y: 154, distance: 65.1
click div "Pieces 0 Select Bag Barrels 100Board Feet Bottle Box Blister Pack Carats Can Ca…"
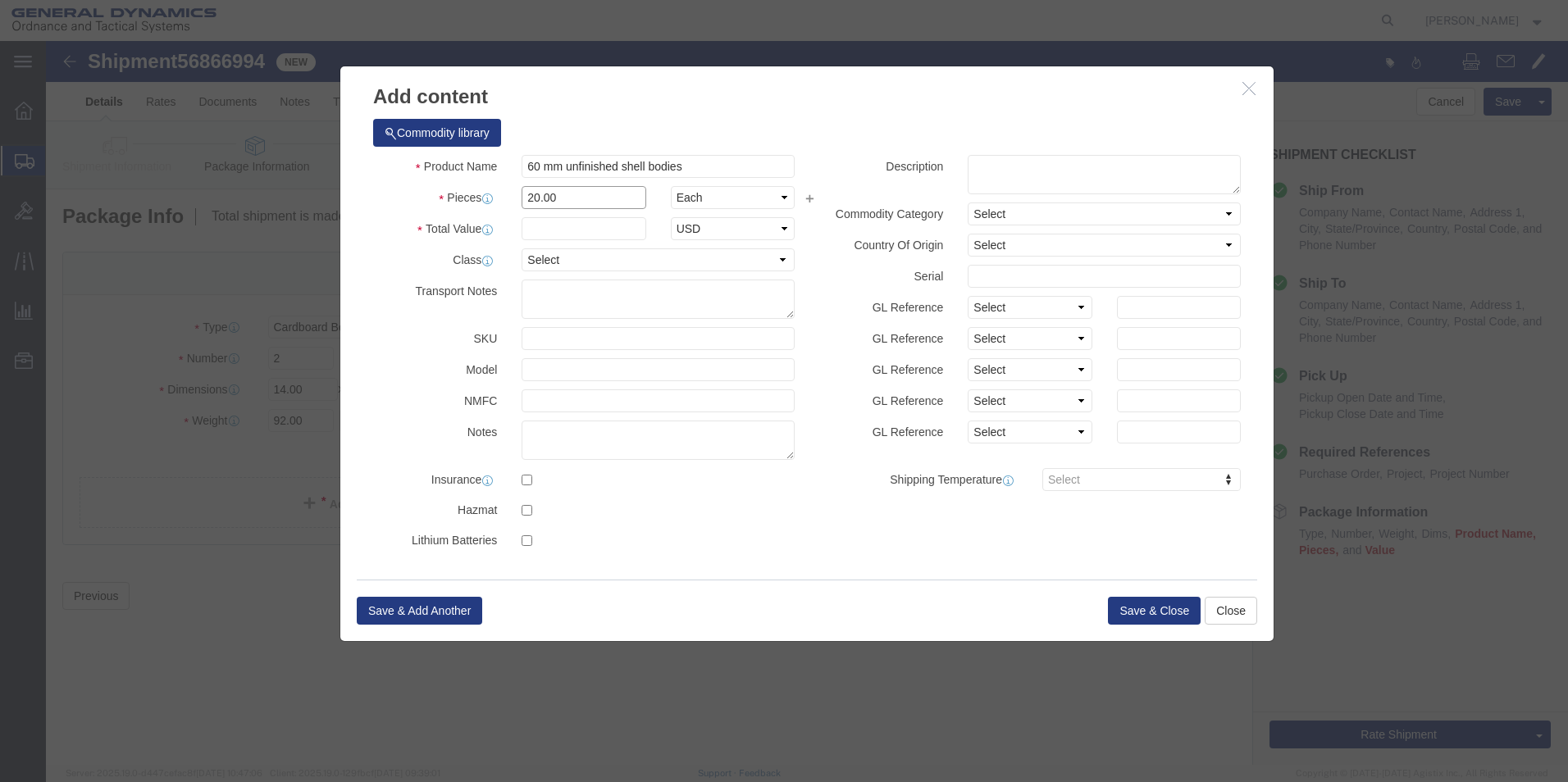
type input "20.00"
click input "text"
type input "100.00"
click div "Product Name 60 mm unfinished shell bodies Pieces 20.00 Select Bag Barrels 100B…"
click select "Select 50 55 60 65 70 85 92.5 100 125 175 250 300 400"
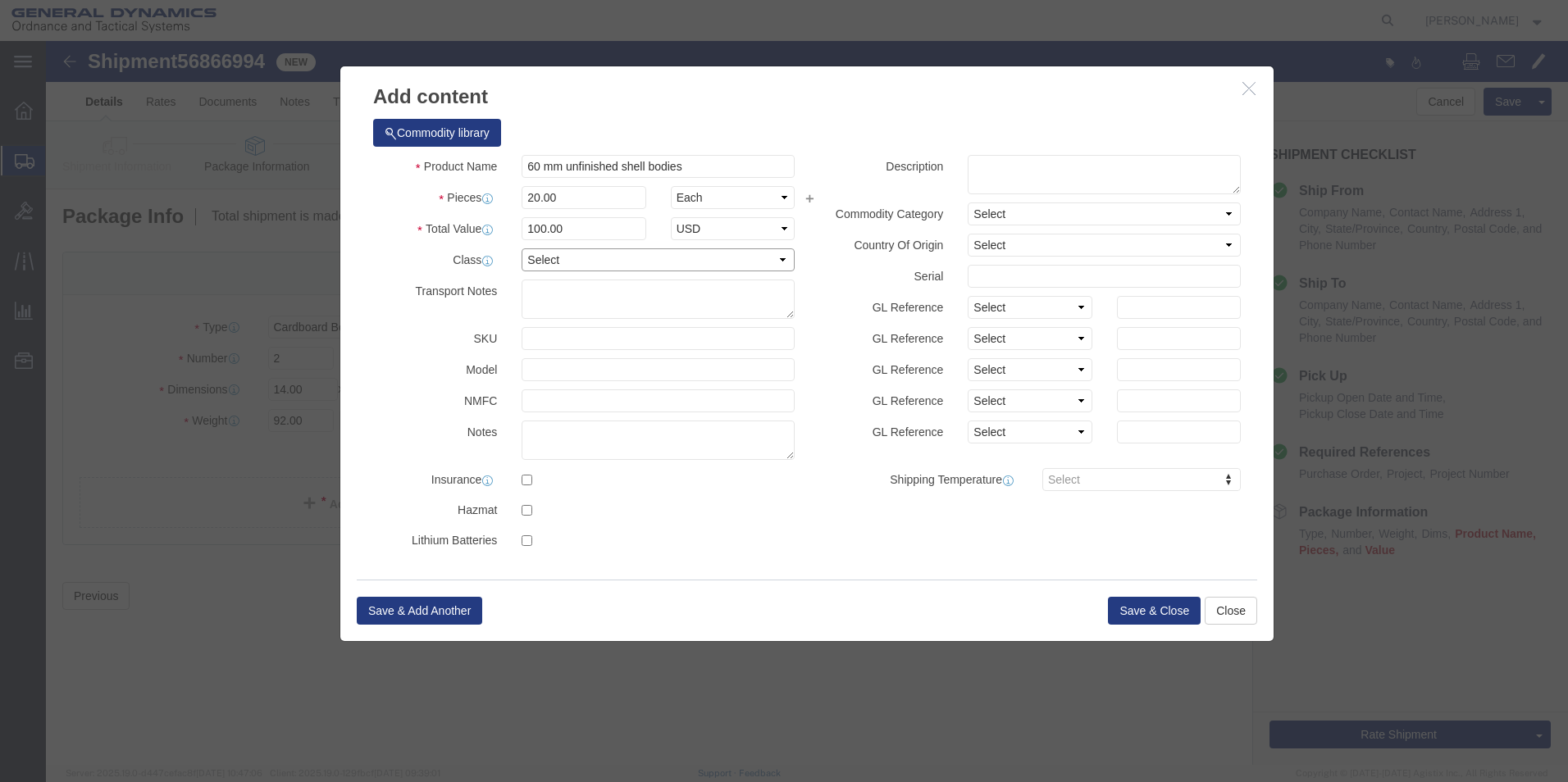
select select "50"
click select "Select 50 55 60 65 70 85 92.5 100 125 175 250 300 400"
click textarea
type textarea "60 mm unfinished shell bodies"
click button "Save & Close"
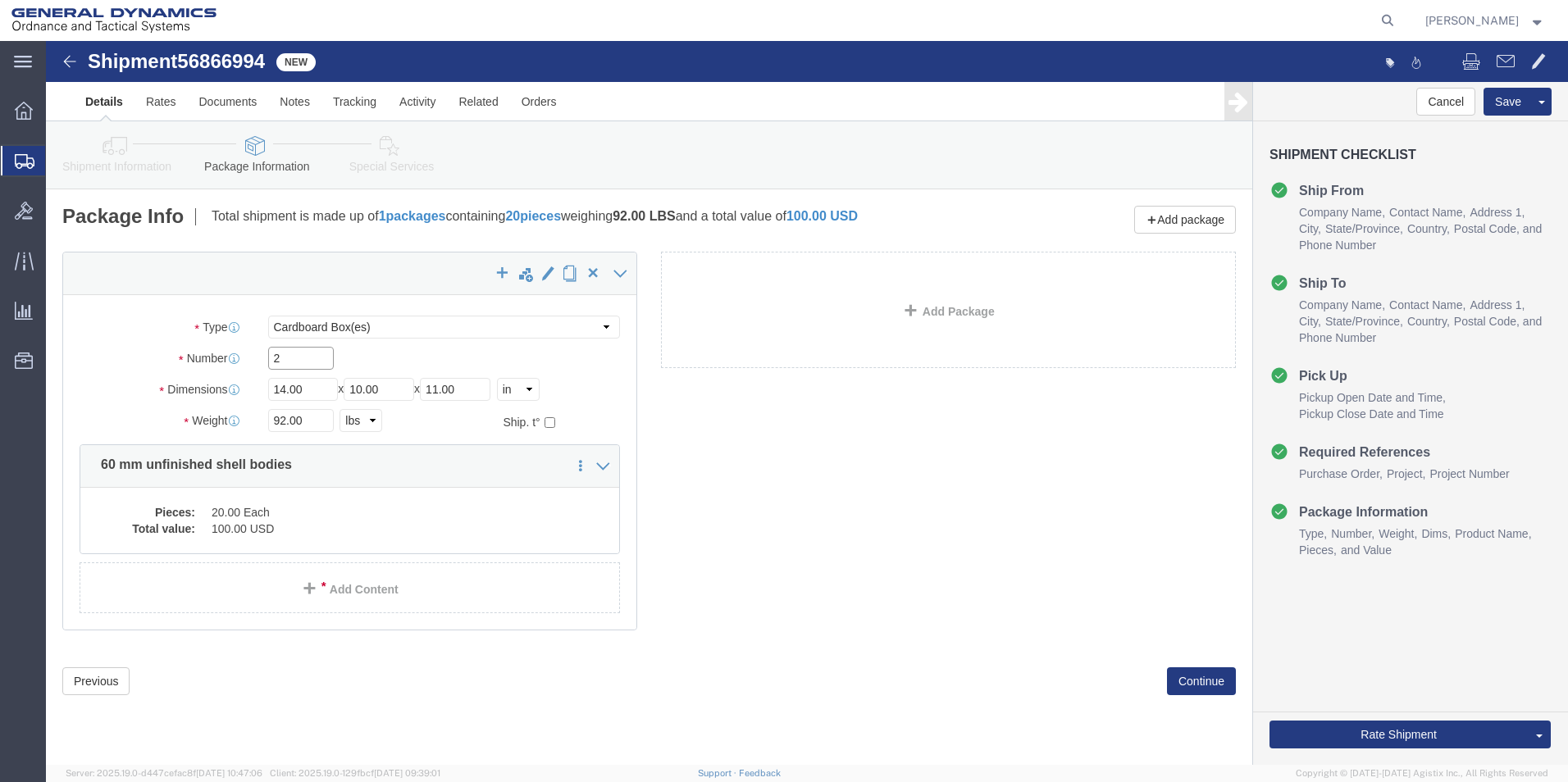
drag, startPoint x: 236, startPoint y: 319, endPoint x: 216, endPoint y: 315, distance: 20.4
click div "2"
type input "1"
click dd "20.00 Each"
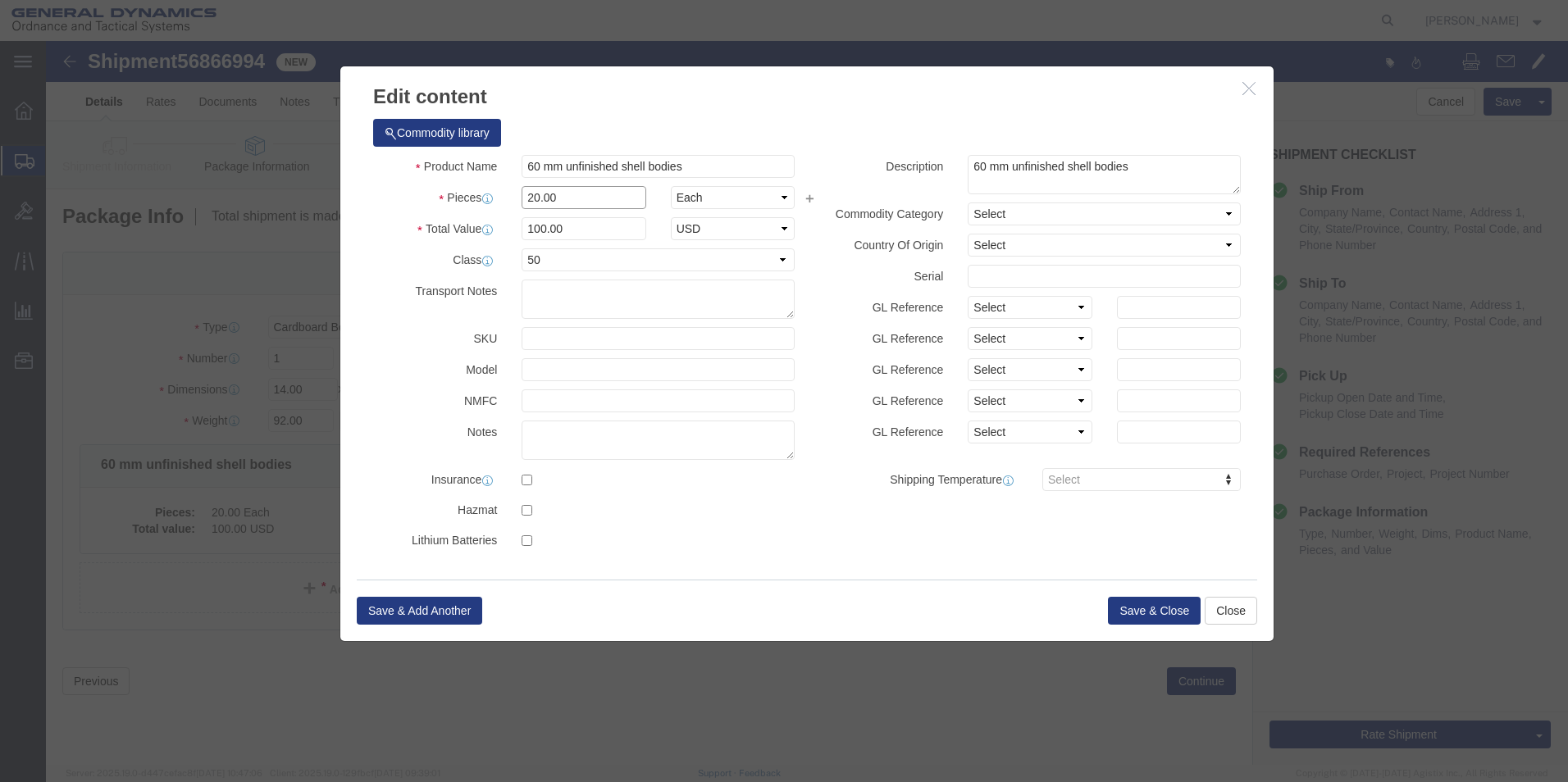
drag, startPoint x: 520, startPoint y: 160, endPoint x: 443, endPoint y: 155, distance: 77.2
click div "Pieces 20.00 Select Bag Barrels 100Board Feet Bottle Box Blister Pack Carats Ca…"
type input "10.00"
type input "50"
click button "Save & Close"
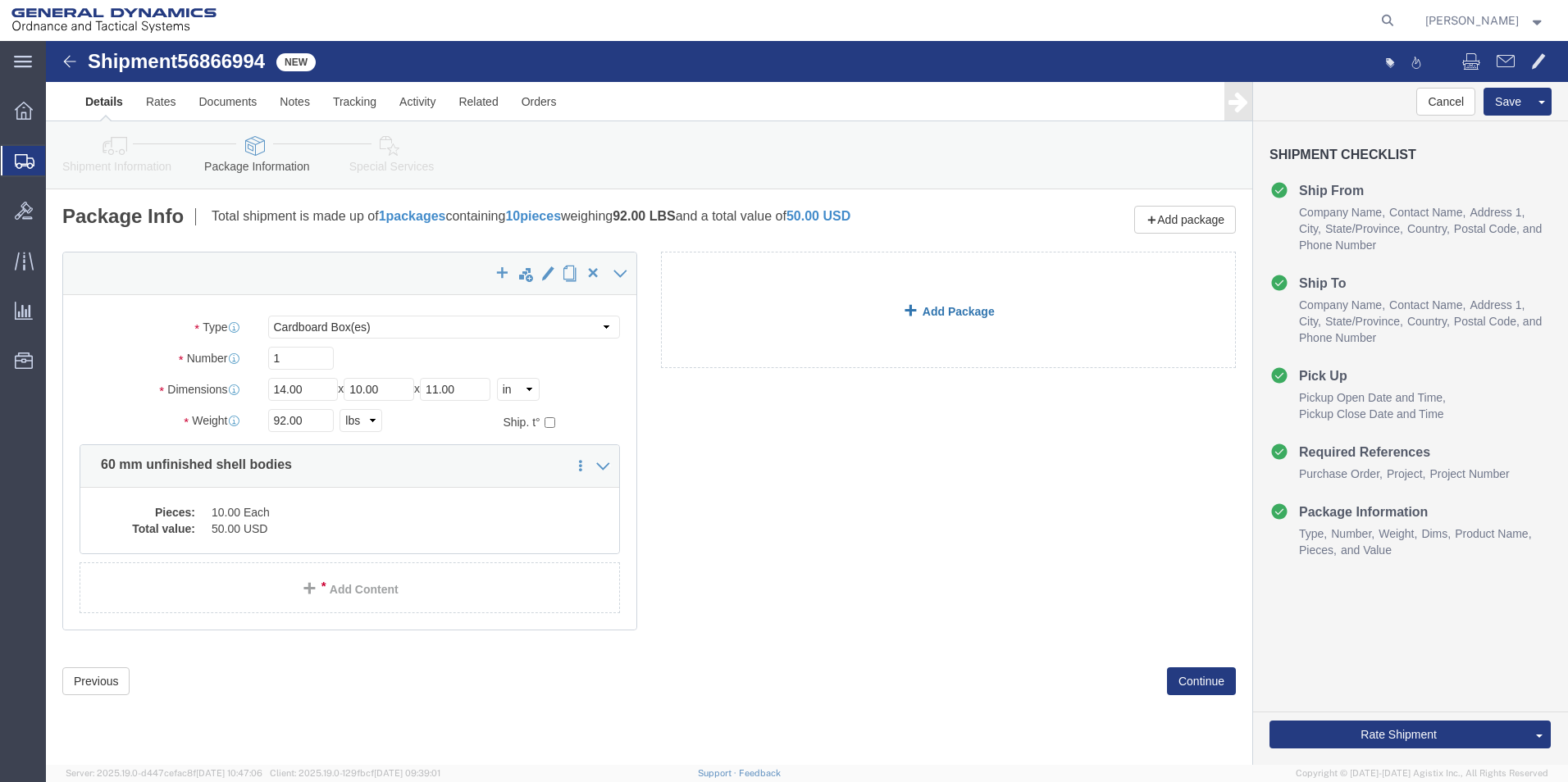
click link "Add Package"
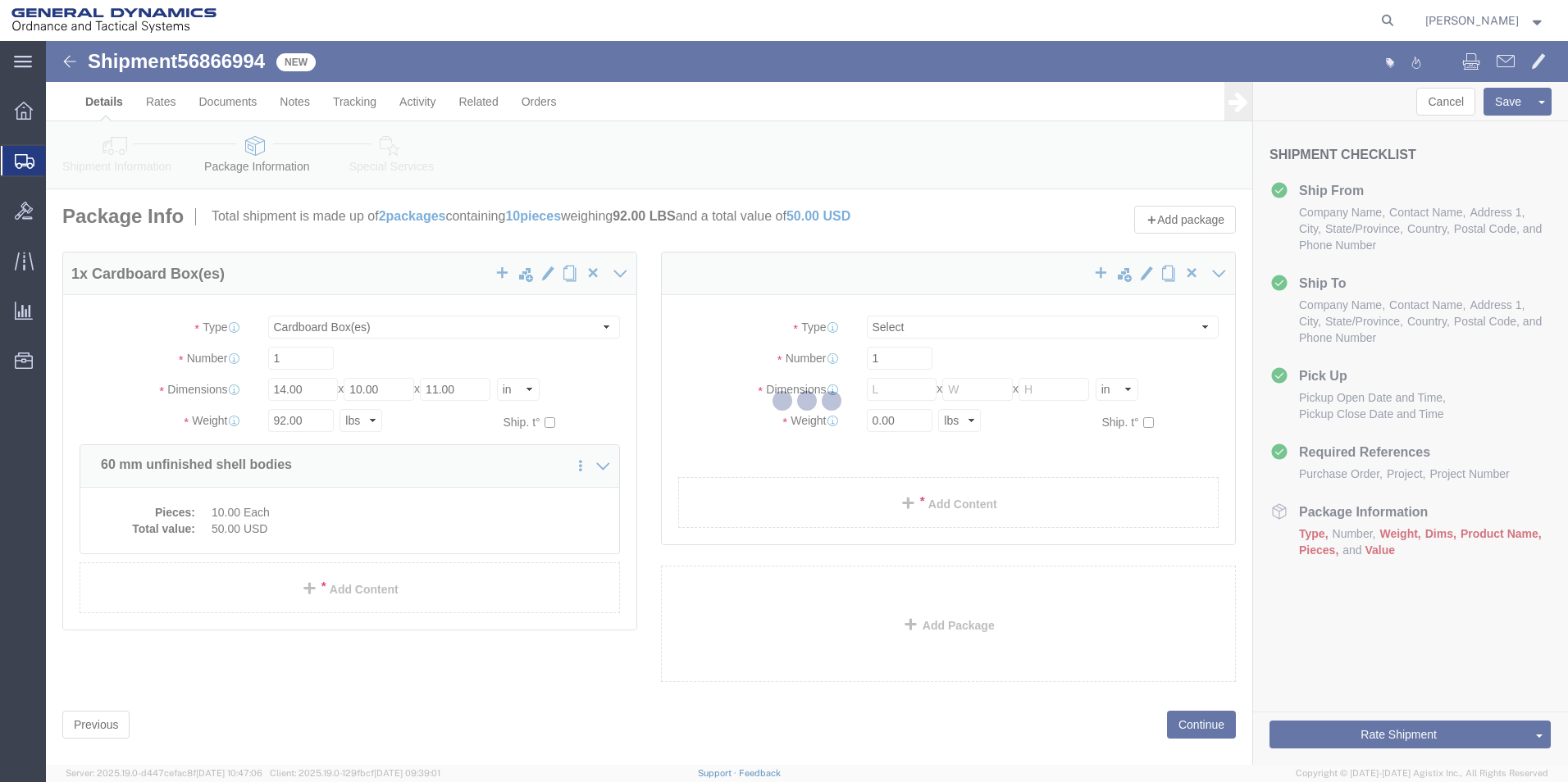
select select "CBOX"
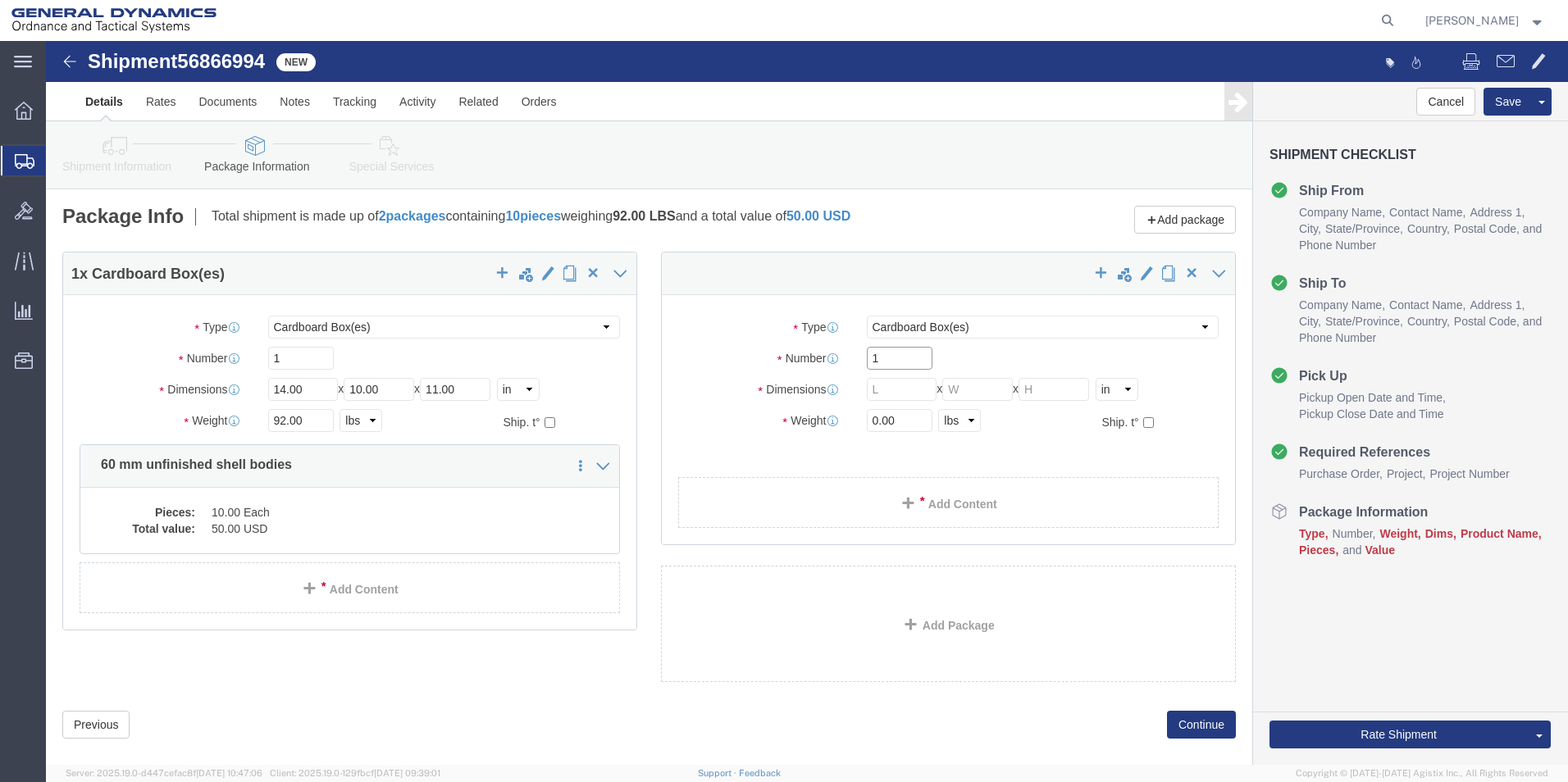
drag, startPoint x: 810, startPoint y: 317, endPoint x: 777, endPoint y: 325, distance: 34.0
click div "Number 1"
click input "text"
type input "14.00"
click input "text"
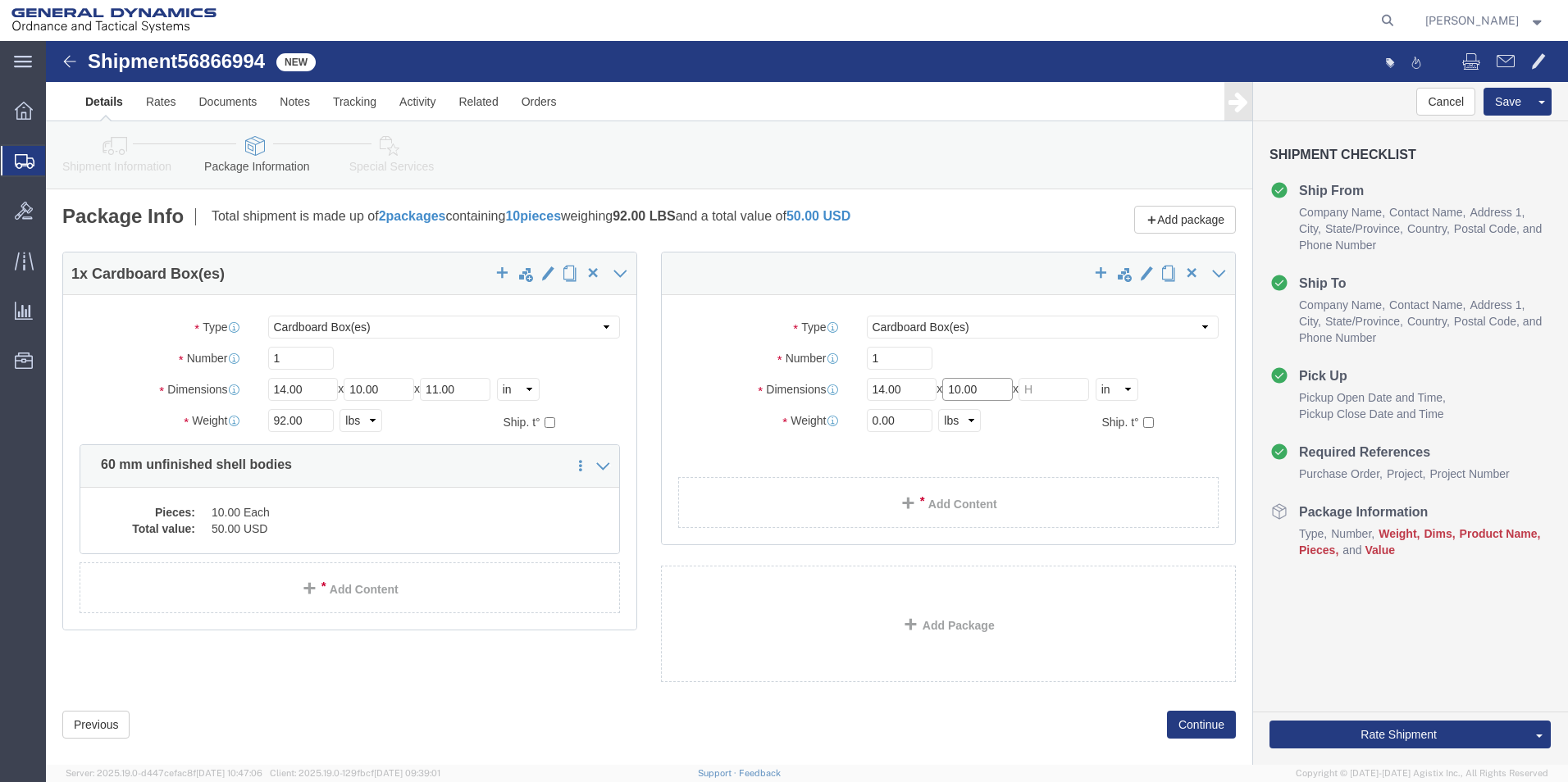
type input "10.00"
drag, startPoint x: 998, startPoint y: 354, endPoint x: 997, endPoint y: 291, distance: 63.0
click input "text"
type input "11.00"
drag, startPoint x: 853, startPoint y: 381, endPoint x: 731, endPoint y: 383, distance: 122.0
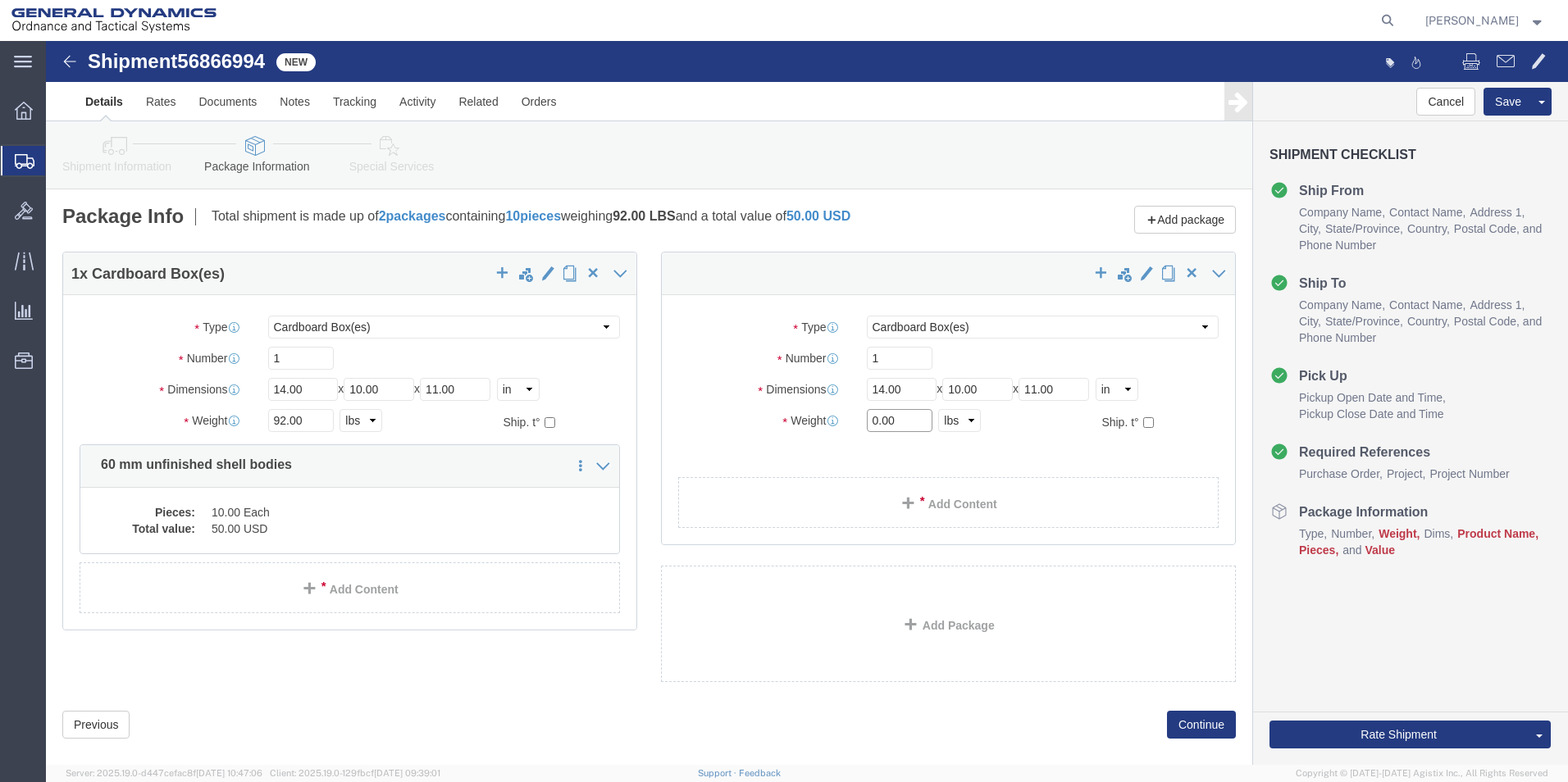
click div "Weight 0.00 Select kgs lbs Ship. t°"
type input "92.00"
click link "Add Content"
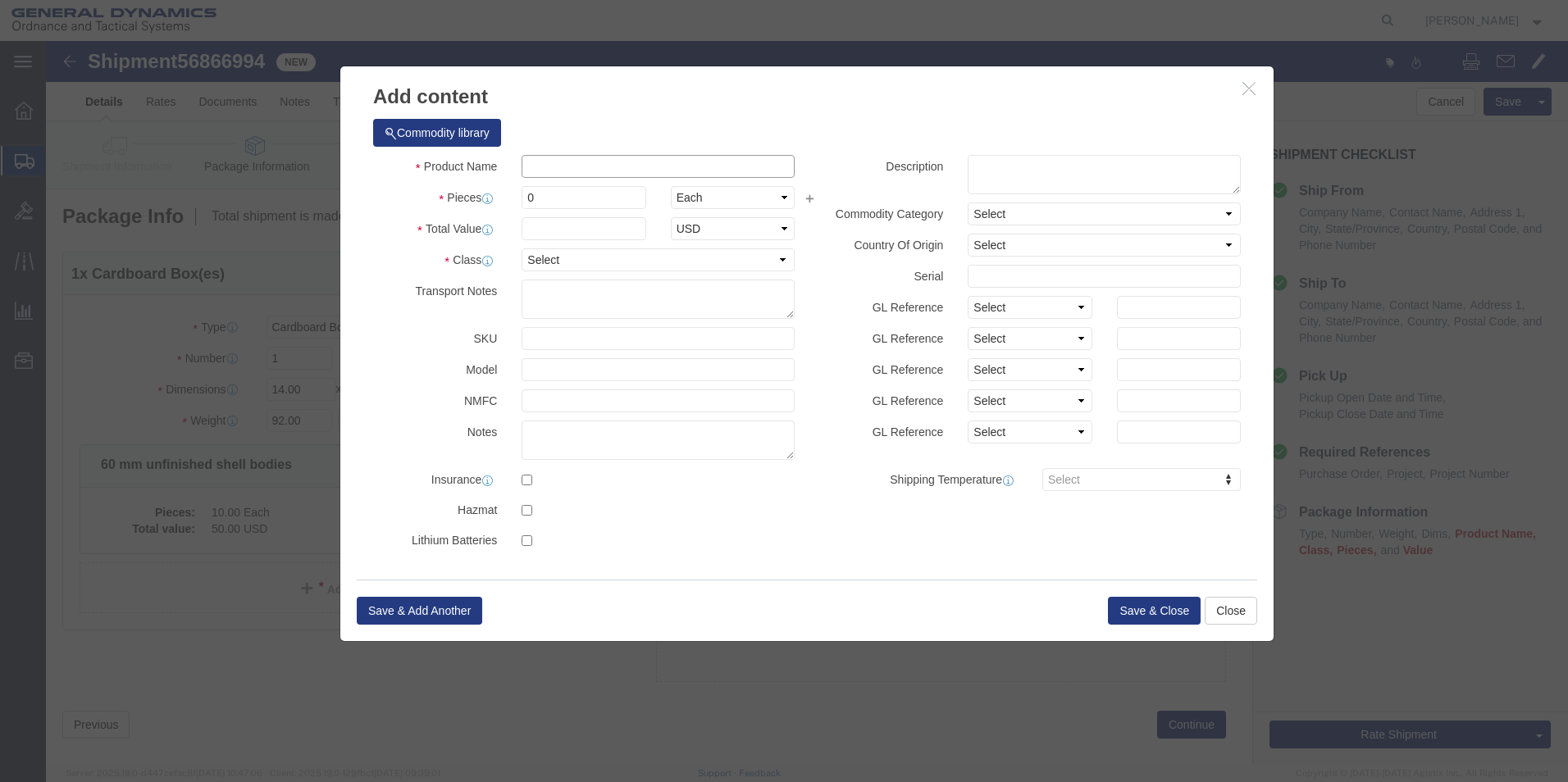
click input "text"
type input "60 mm unfinished shell bodies"
drag, startPoint x: 495, startPoint y: 156, endPoint x: 438, endPoint y: 160, distance: 57.1
click div "Pieces 0 Select Bag Barrels 100Board Feet Bottle Box Blister Pack Carats Can Ca…"
type input "10"
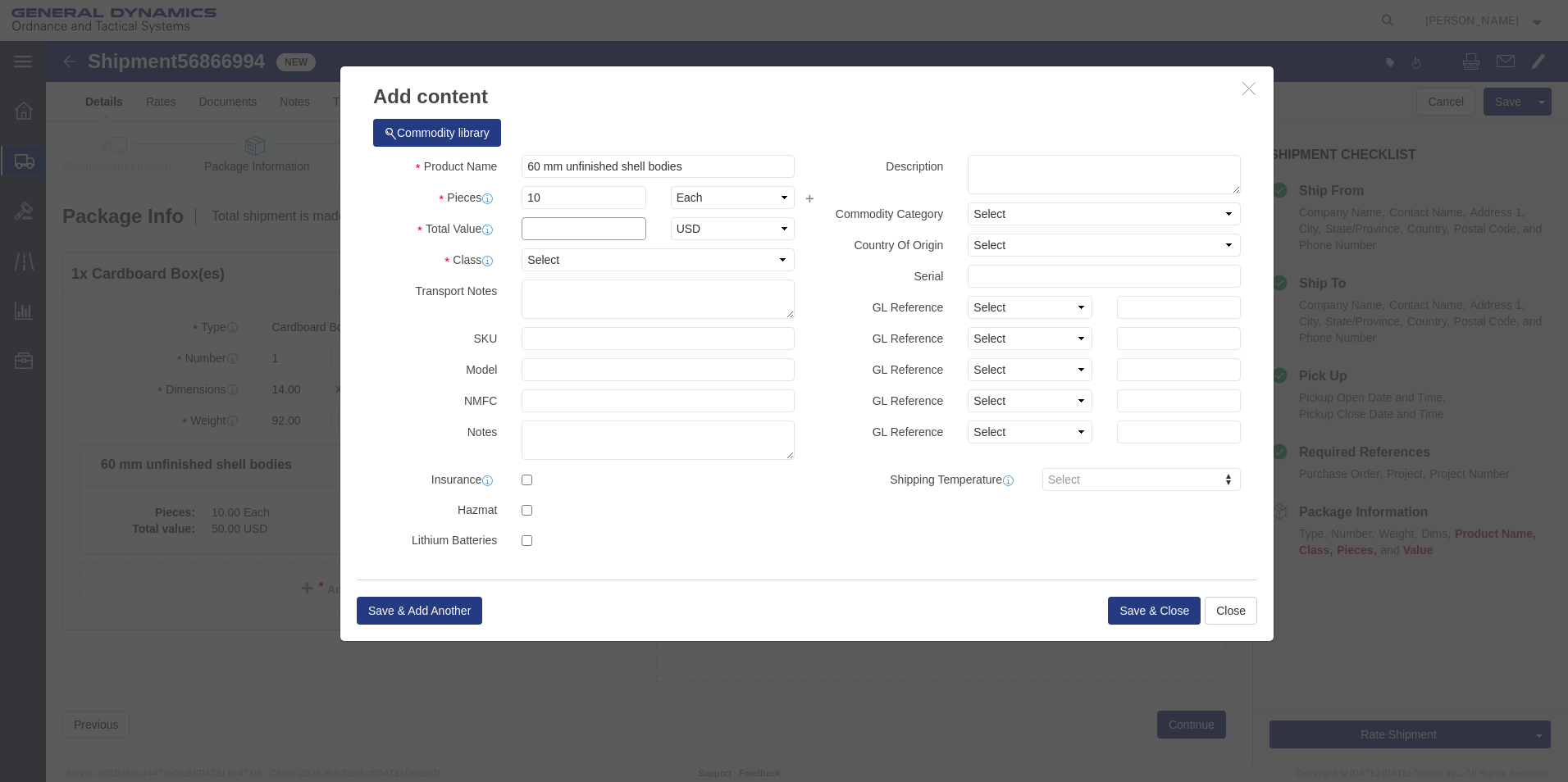
click input "text"
type input "100.00"
click select "Select 50 55 60 65 70 85 92.5 100 125 175 250 300 400"
select select "50"
click select "Select 50 55 60 65 70 85 92.5 100 125 175 250 300 400"
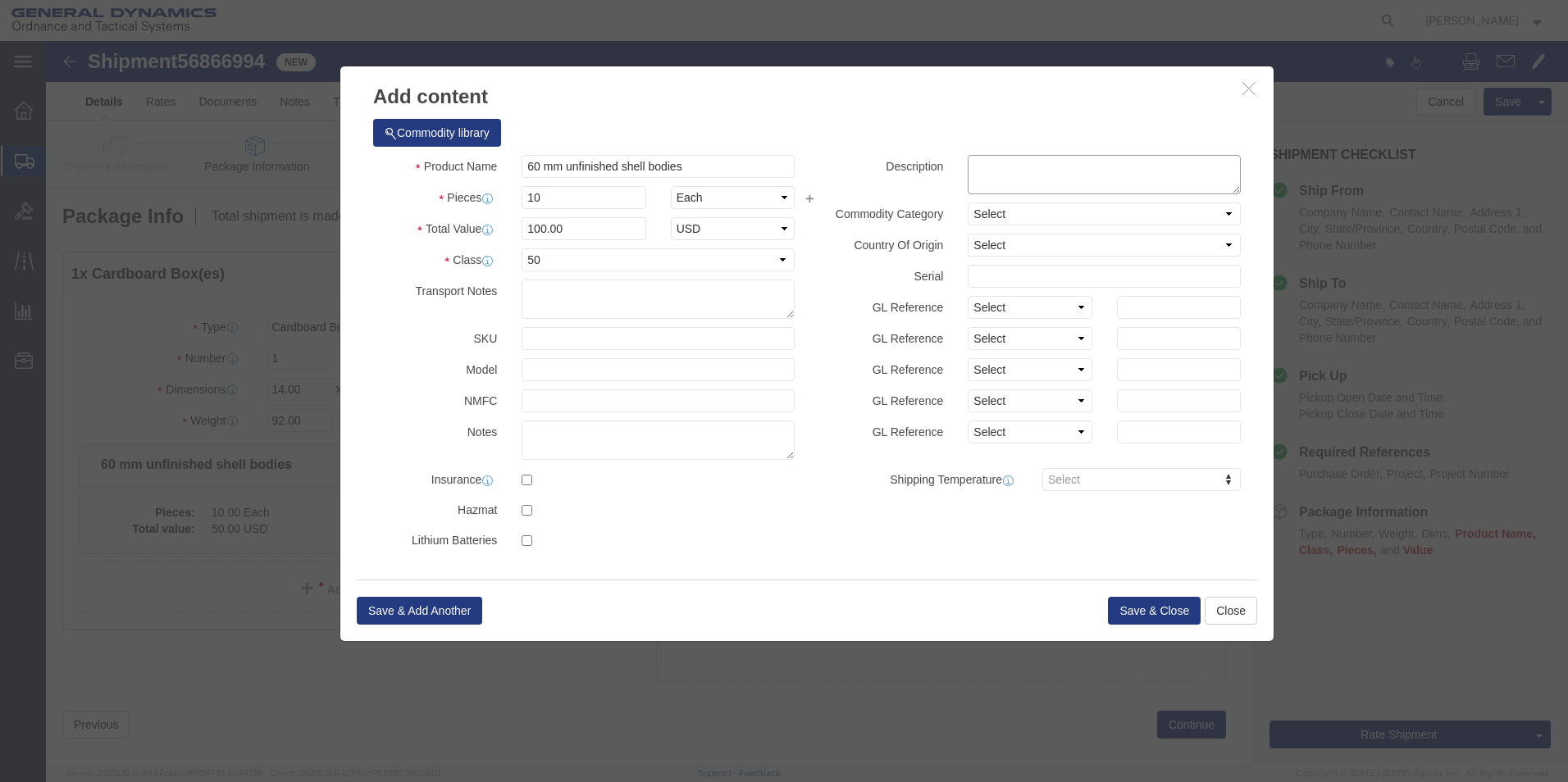
click textarea
type textarea "60 mm unfinished shell bodies"
click button "Save & Close"
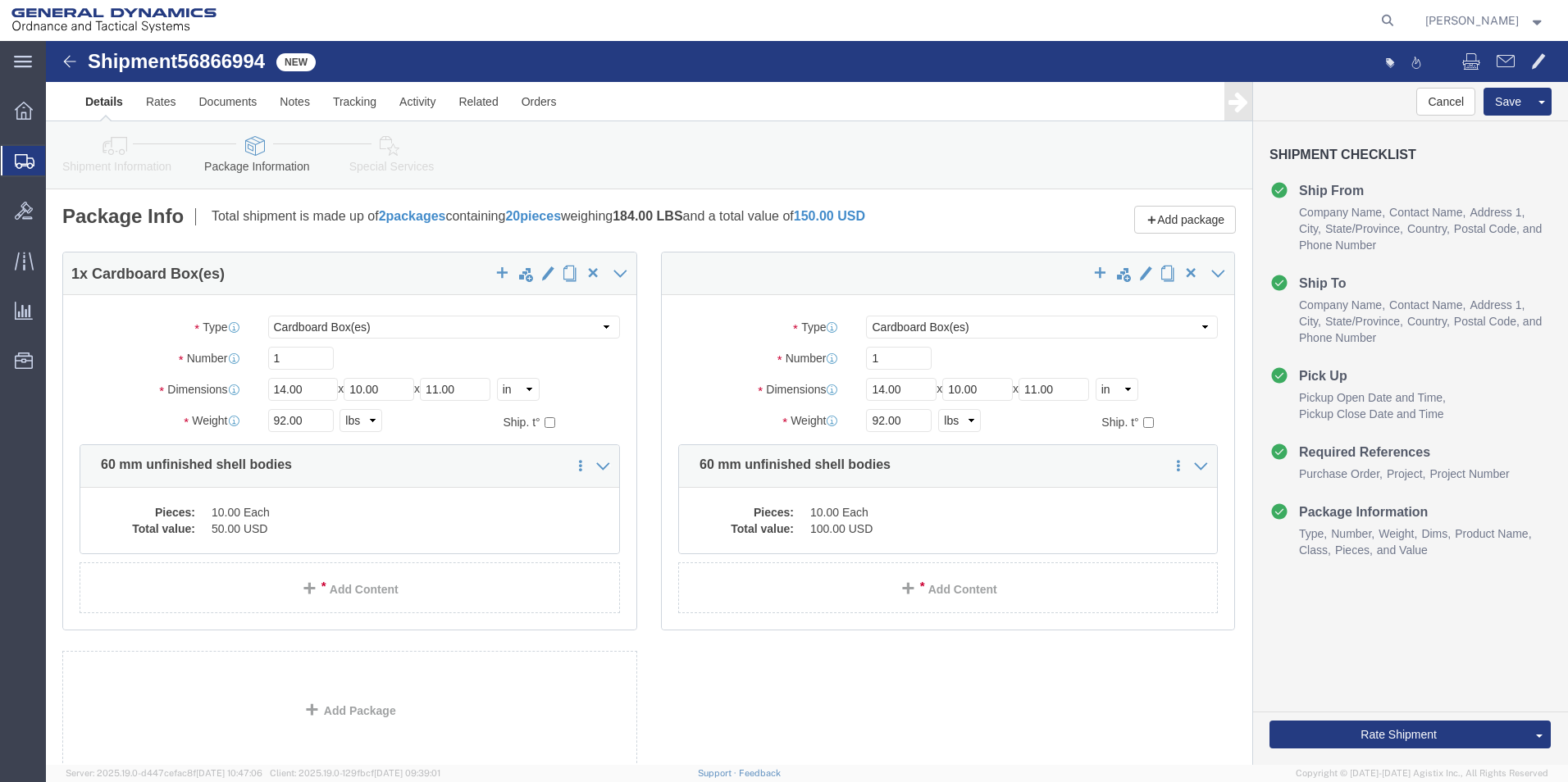
scroll to position [109, 0]
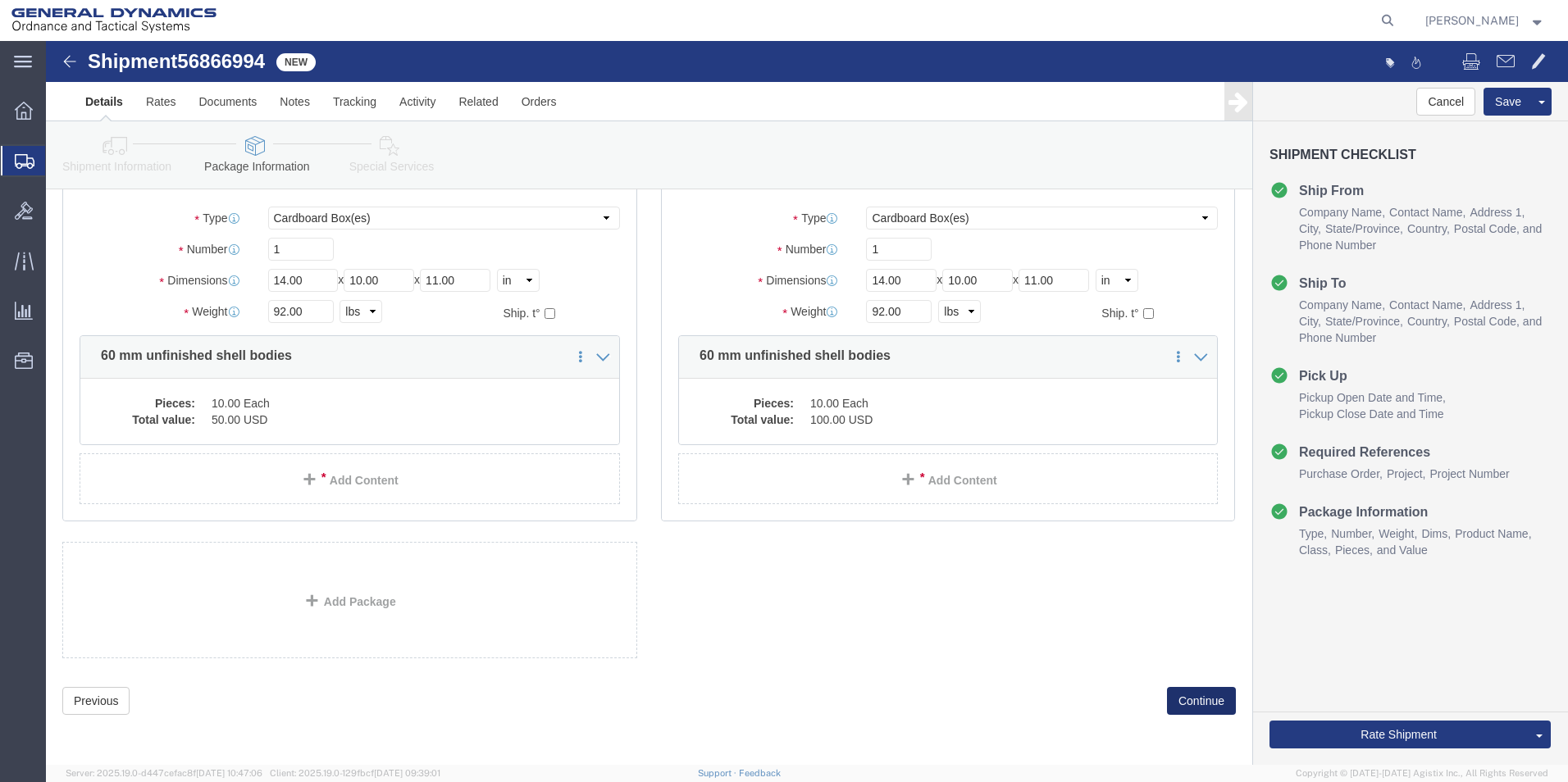
click button "Continue"
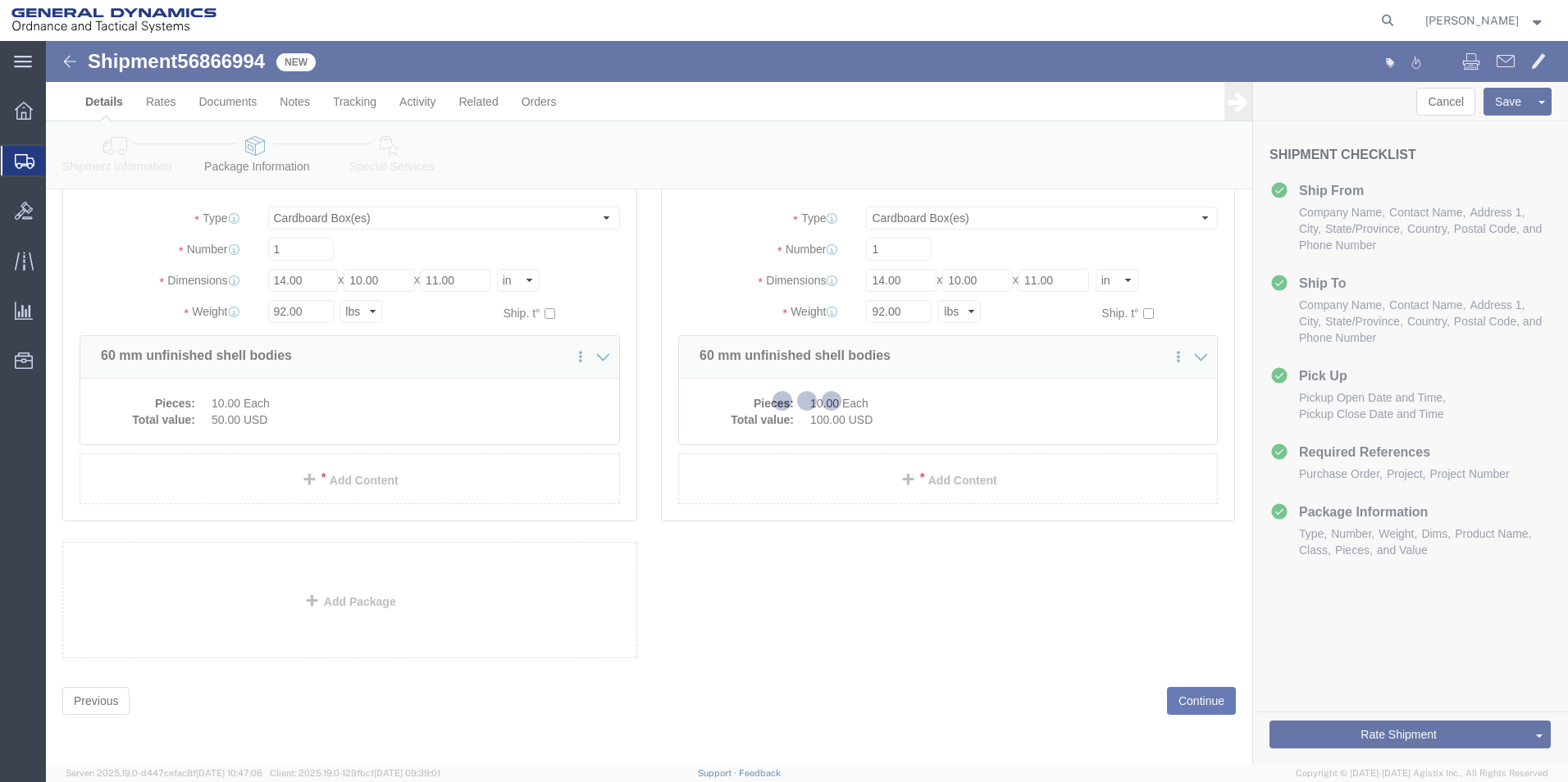
select select
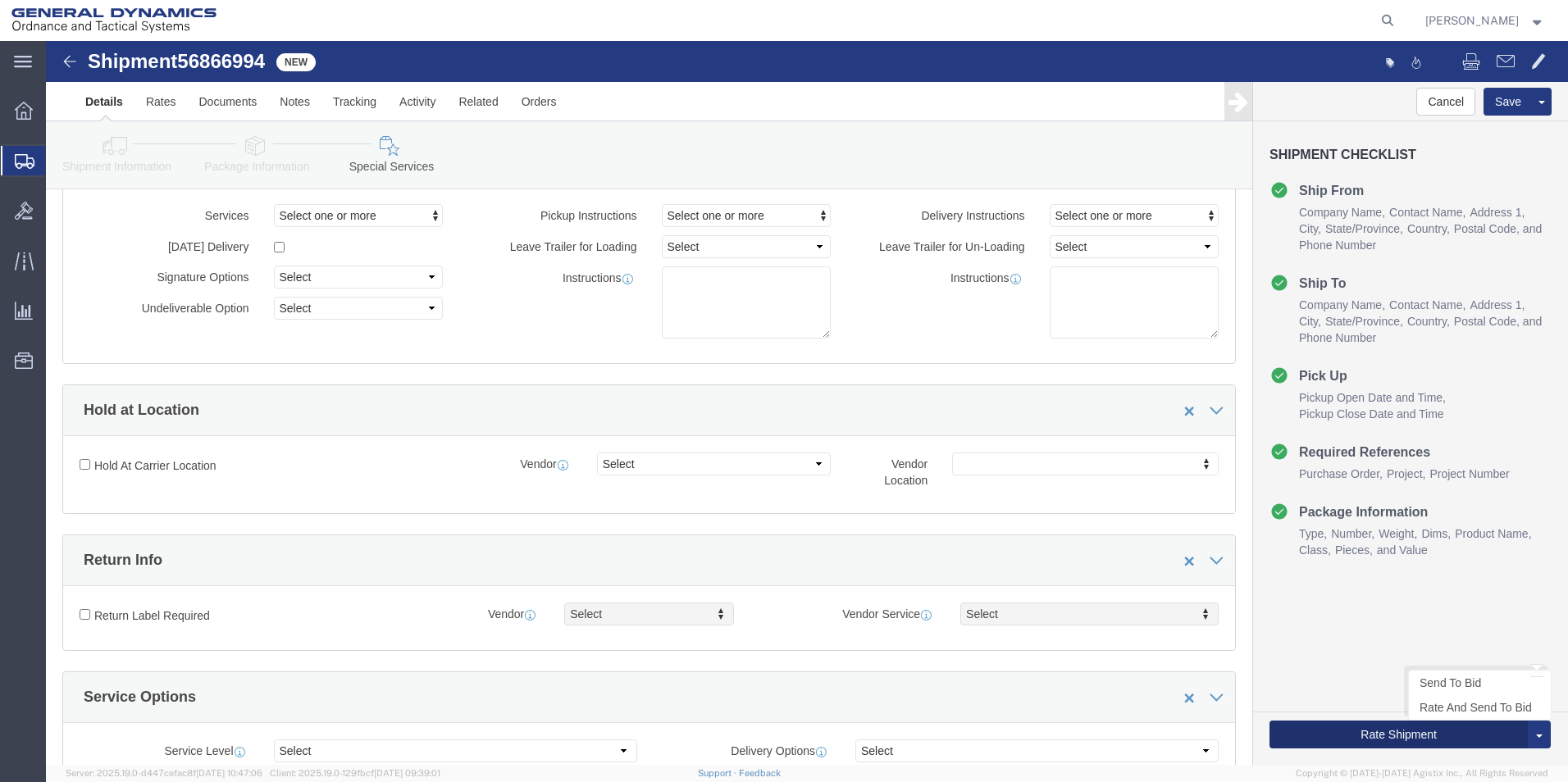
click button "Rate Shipment"
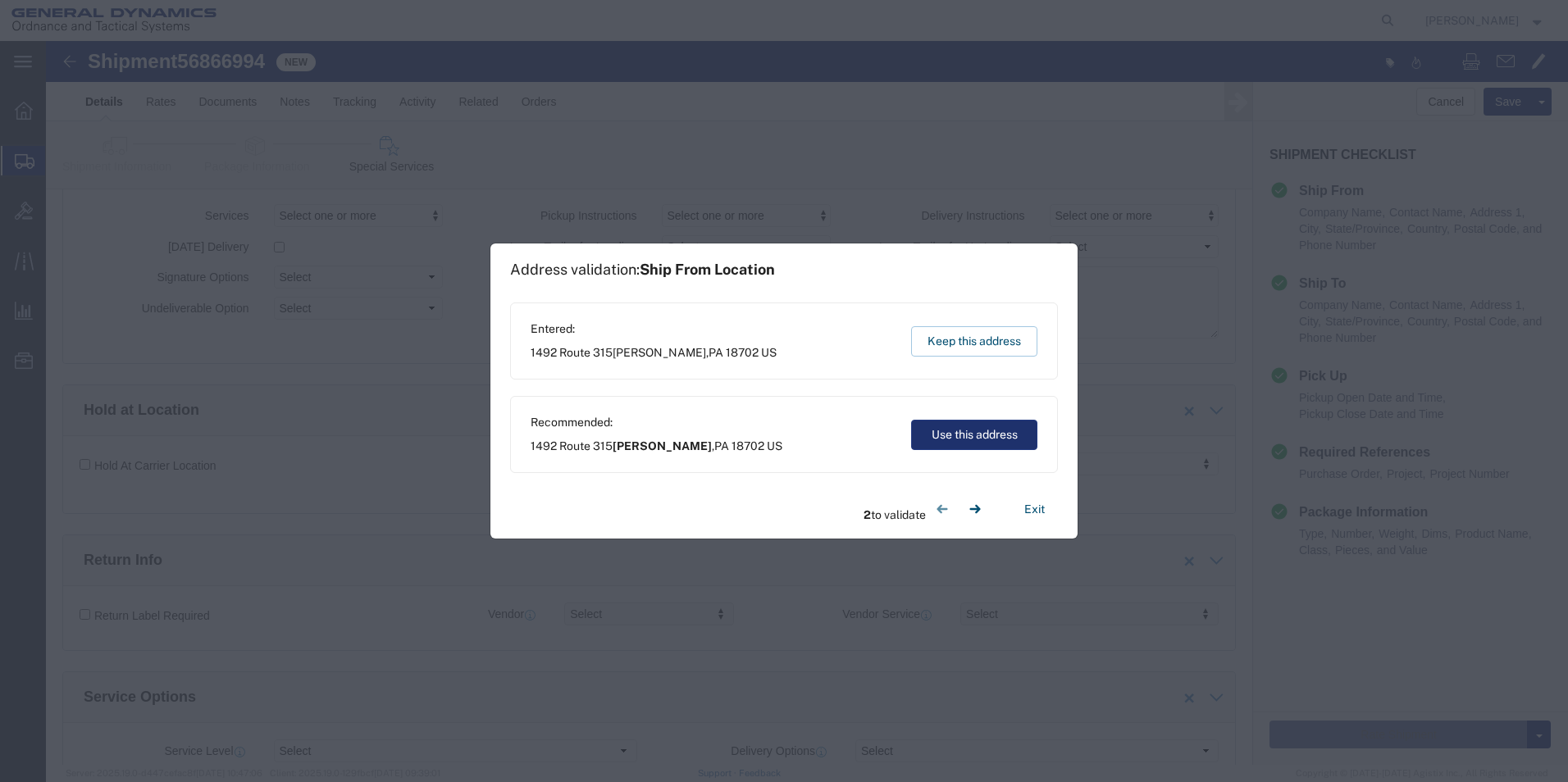
click at [974, 435] on button "Use this address" at bounding box center [974, 434] width 126 height 30
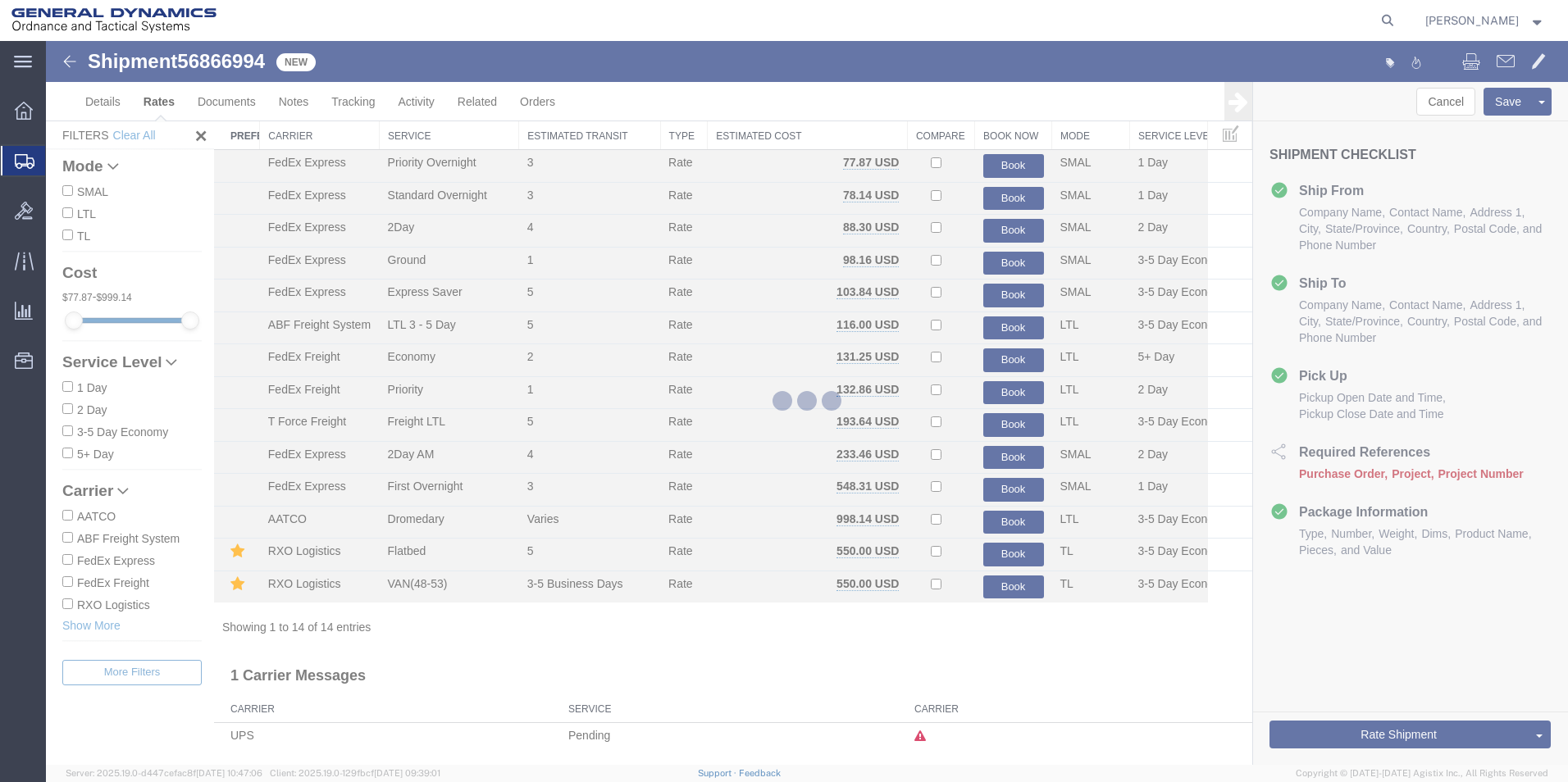
scroll to position [36, 0]
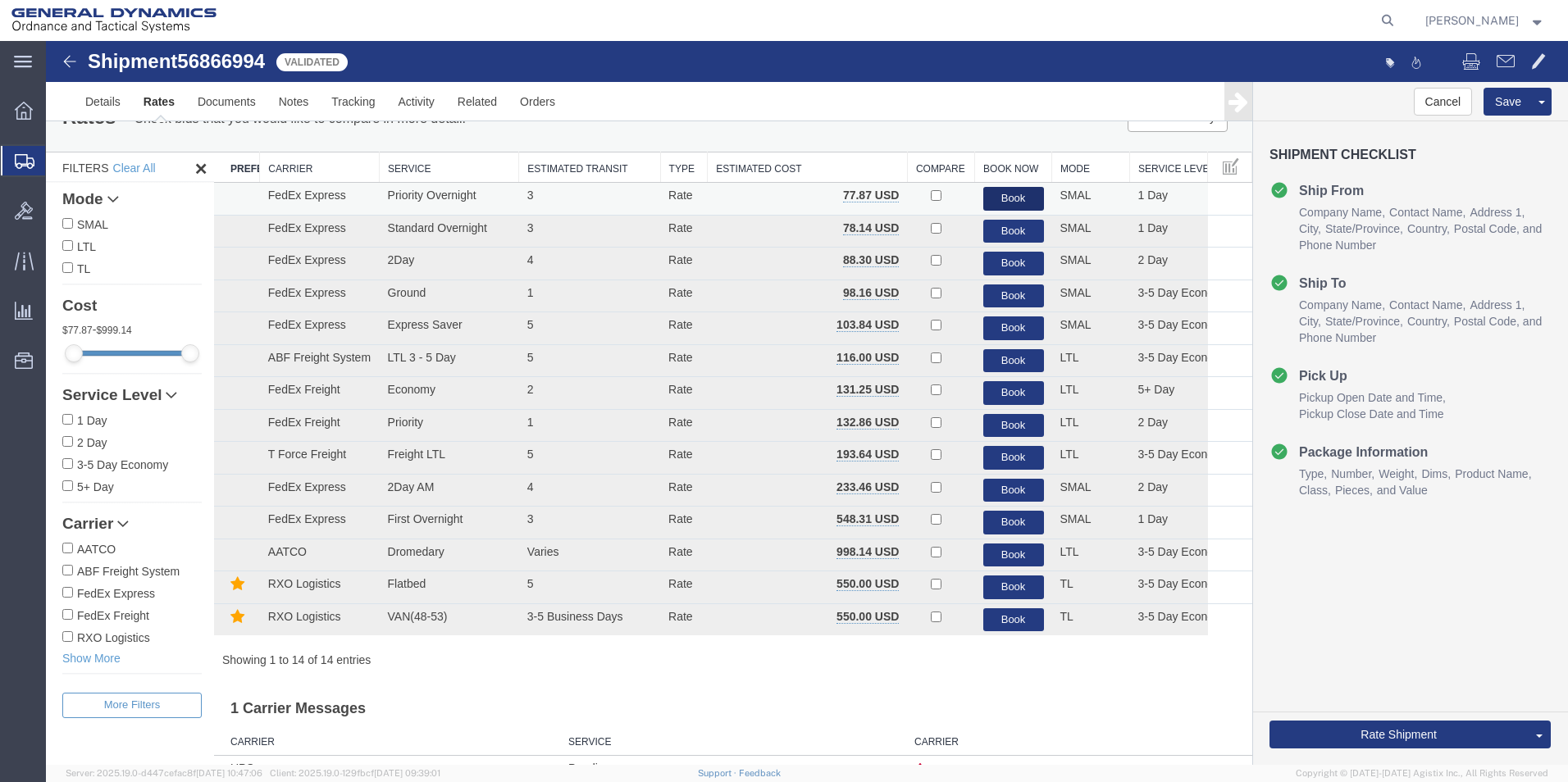
click at [995, 193] on button "Book" at bounding box center [1013, 199] width 60 height 24
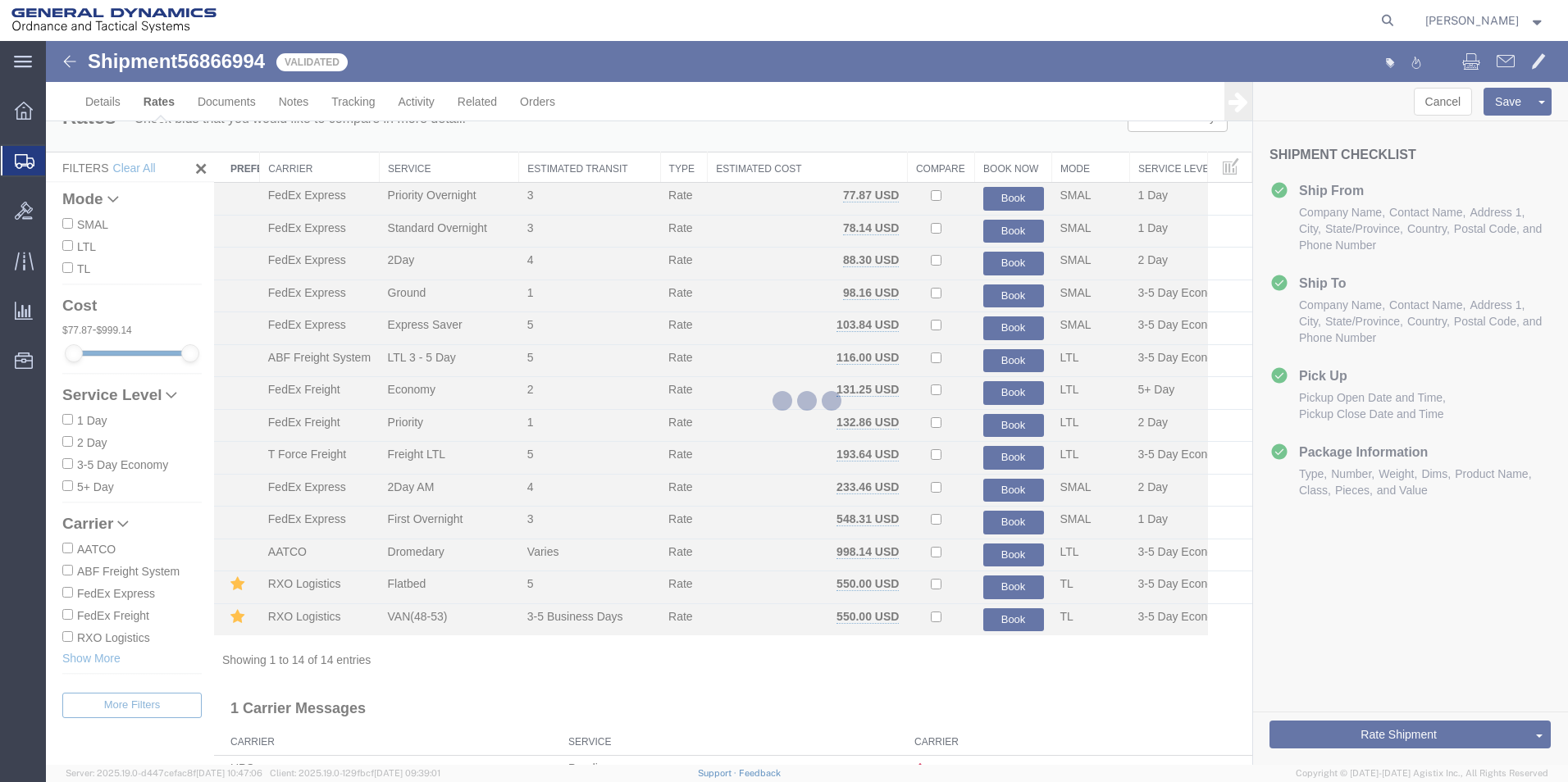
scroll to position [0, 0]
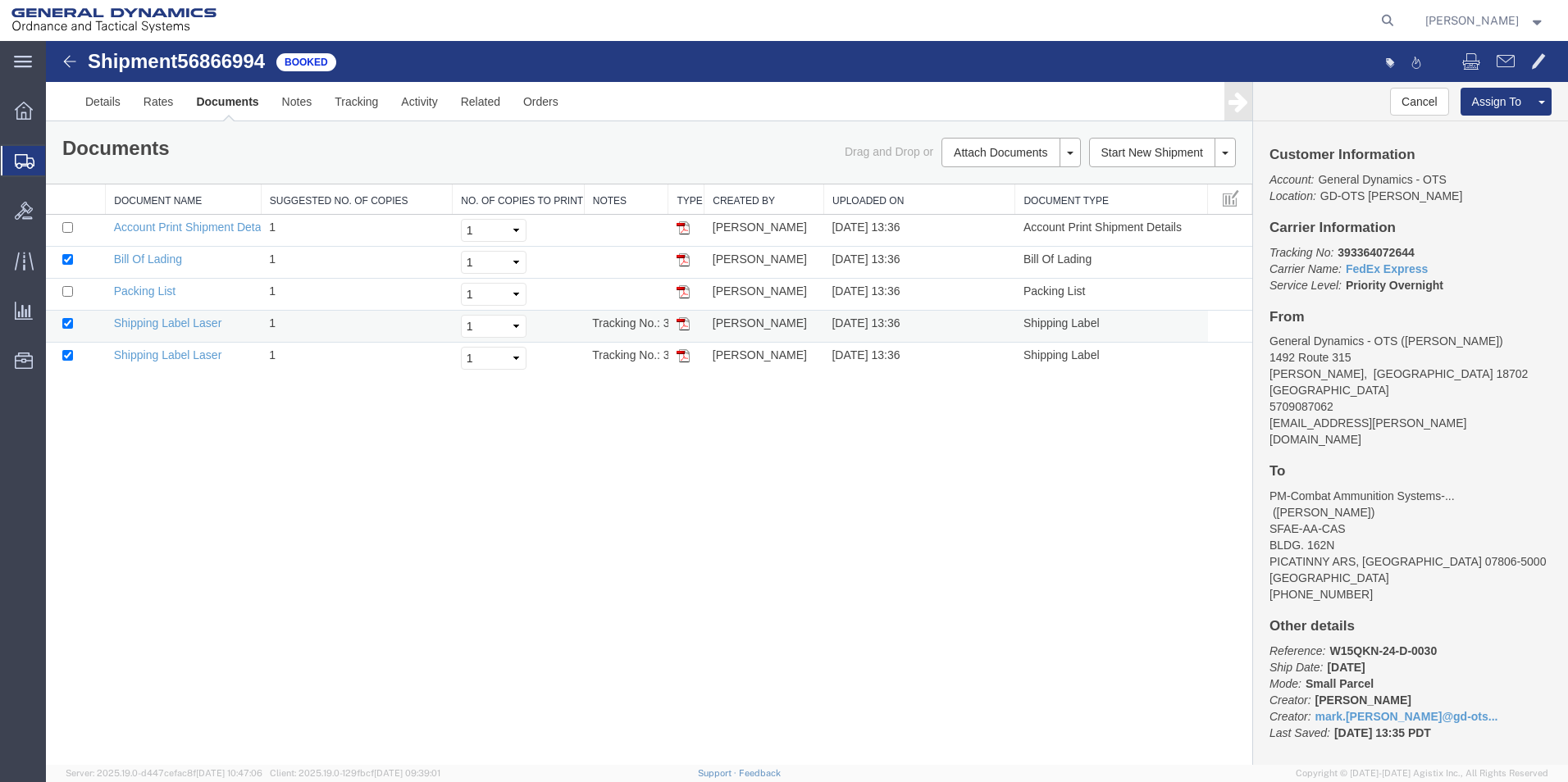
click at [680, 322] on img at bounding box center [683, 324] width 13 height 13
click at [682, 358] on img at bounding box center [683, 356] width 13 height 13
click at [106, 104] on link "Details" at bounding box center [103, 101] width 58 height 39
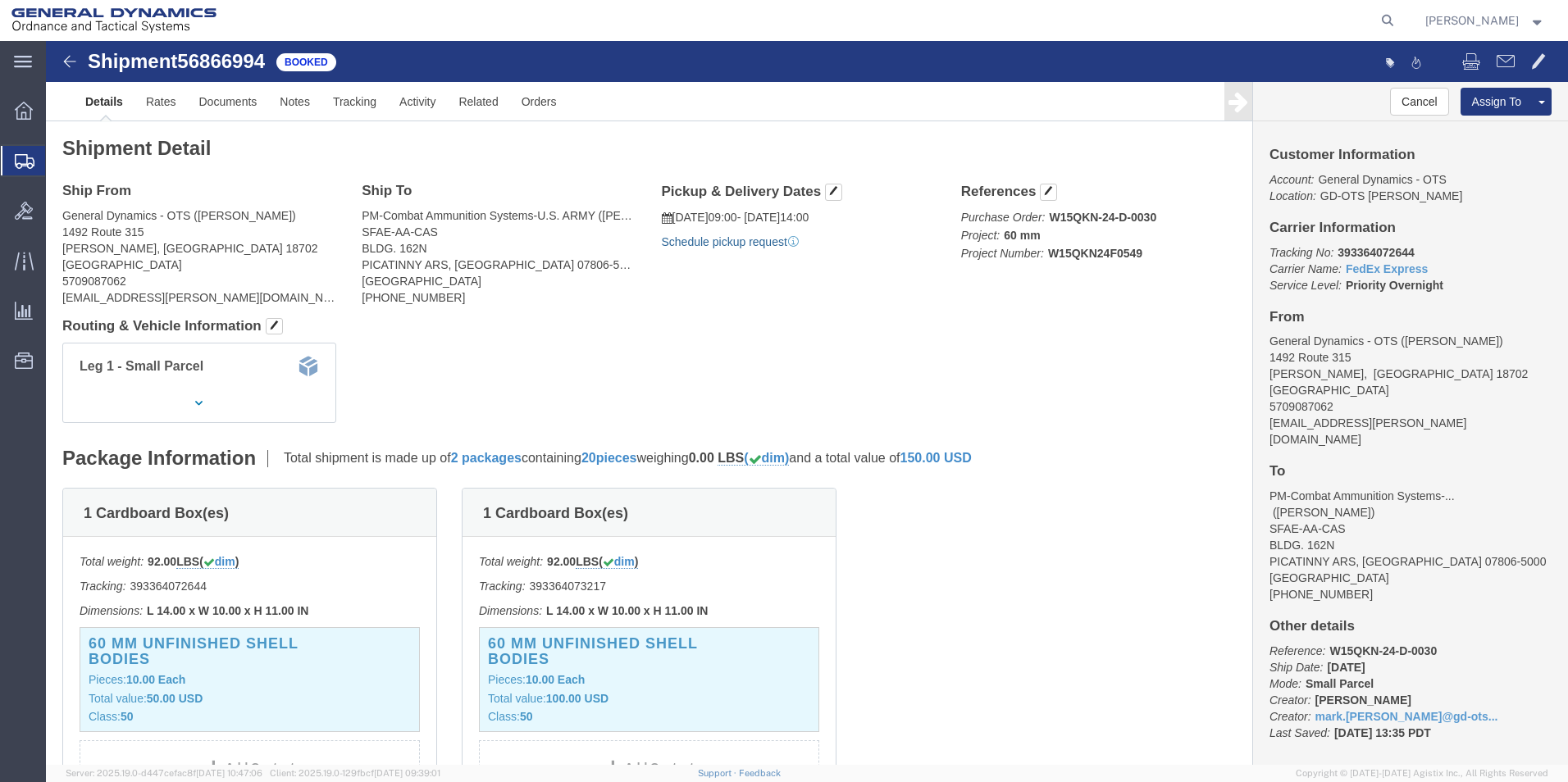
click link "Schedule pickup request"
click link "Documents"
